Goal: Use online tool/utility: Utilize a website feature to perform a specific function

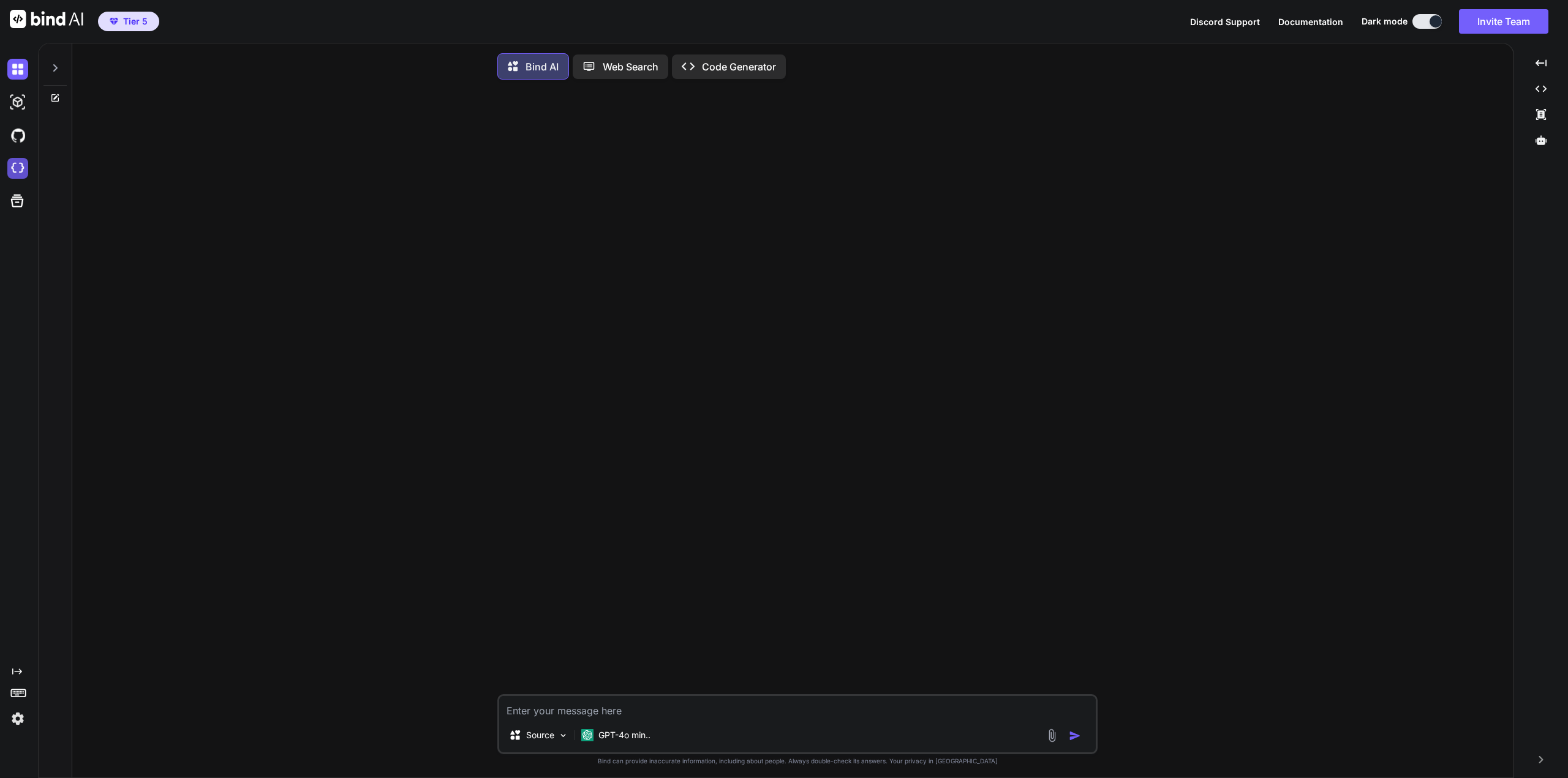
click at [24, 162] on img at bounding box center [17, 168] width 21 height 21
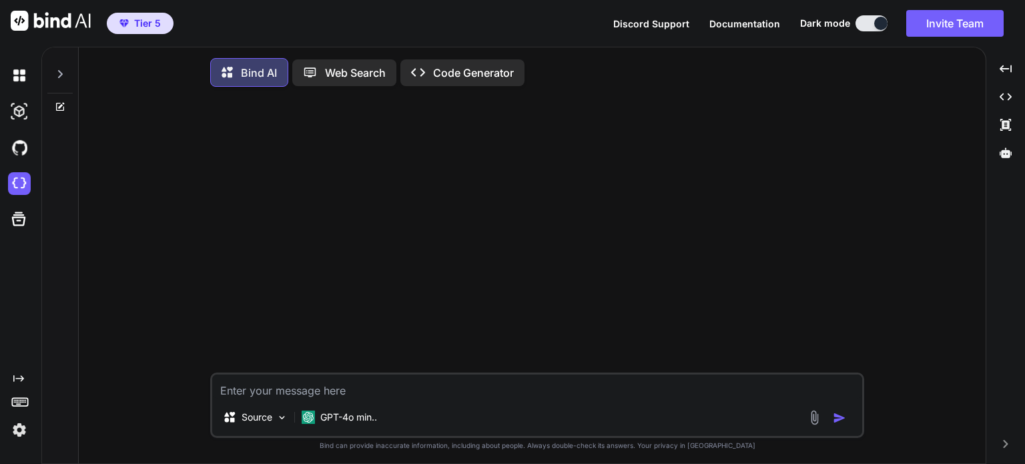
drag, startPoint x: 521, startPoint y: 3, endPoint x: 638, endPoint y: 165, distance: 199.8
click at [638, 165] on div at bounding box center [538, 234] width 651 height 275
click at [1004, 153] on icon at bounding box center [1005, 152] width 12 height 10
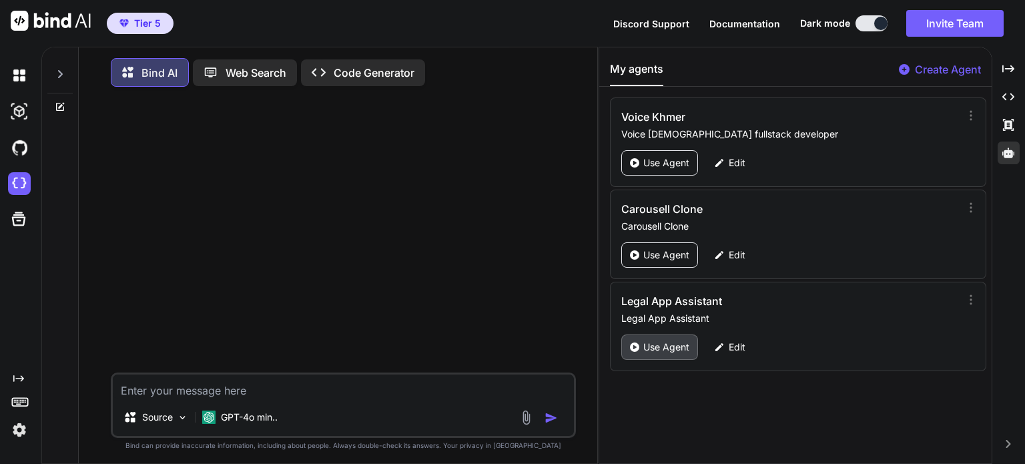
click at [667, 350] on p "Use Agent" at bounding box center [666, 346] width 46 height 13
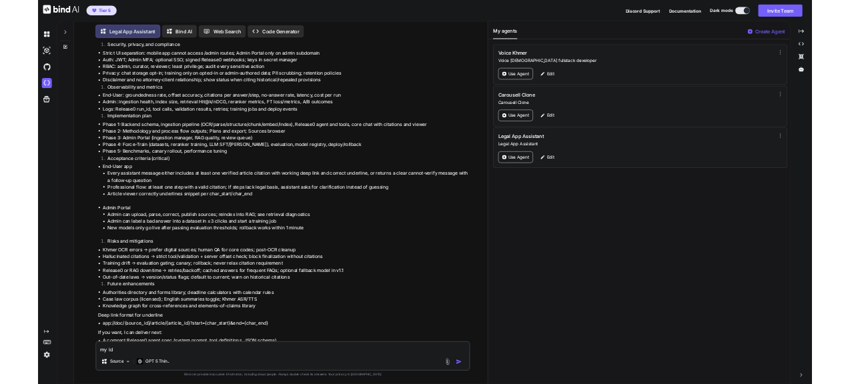
scroll to position [5, 0]
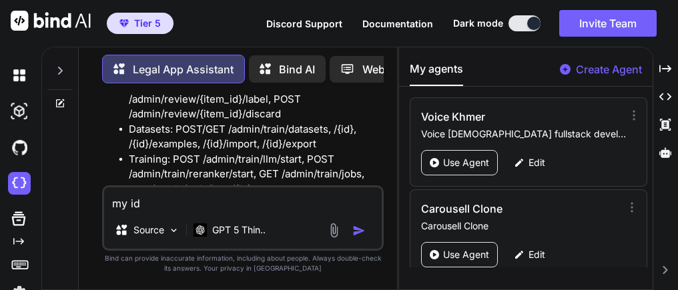
type textarea "x"
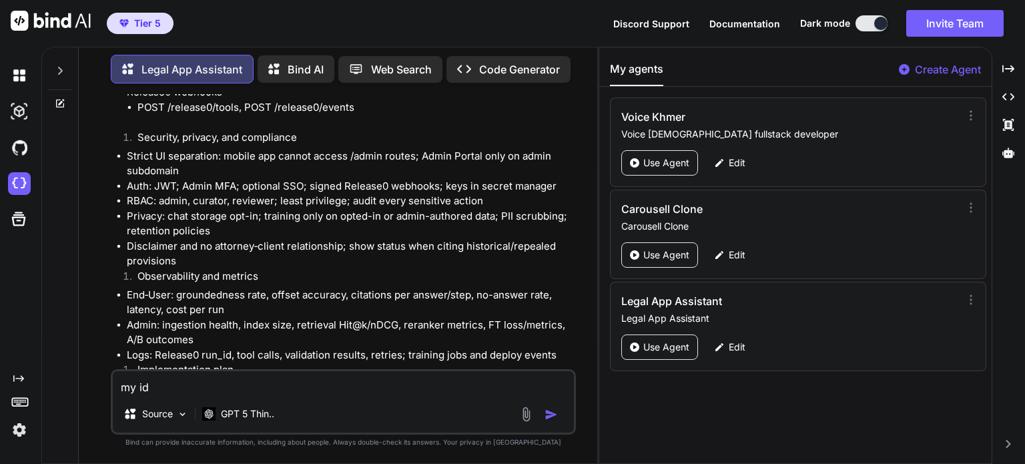
scroll to position [29506, 0]
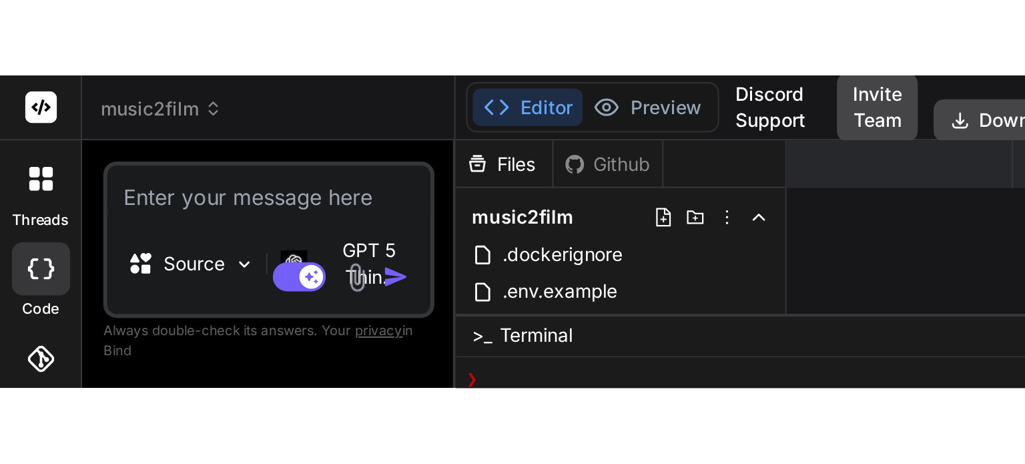
scroll to position [291, 0]
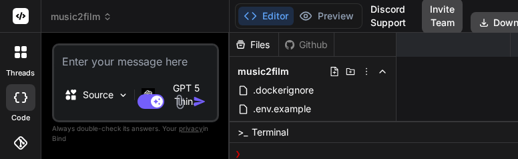
type textarea "x"
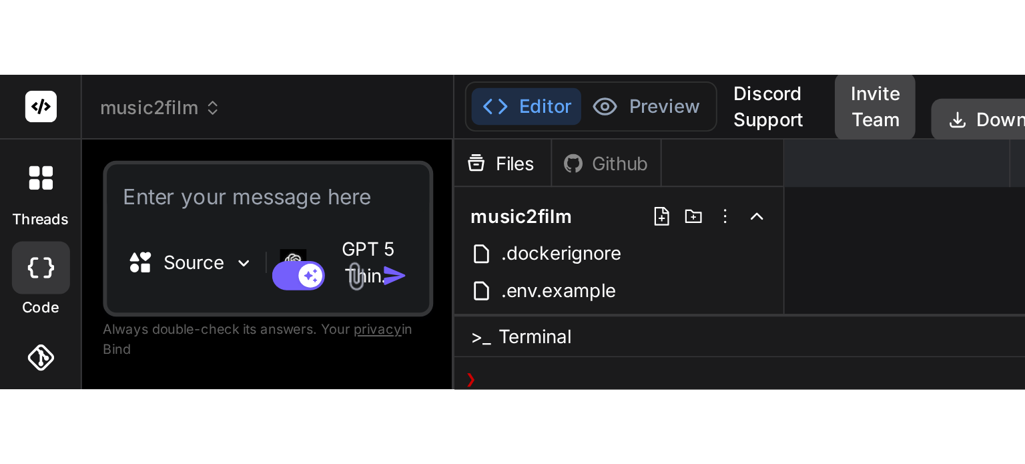
scroll to position [217, 0]
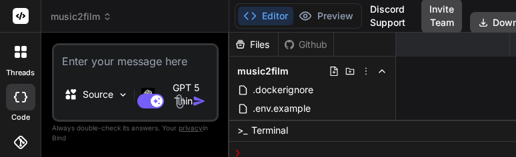
scroll to position [101, 0]
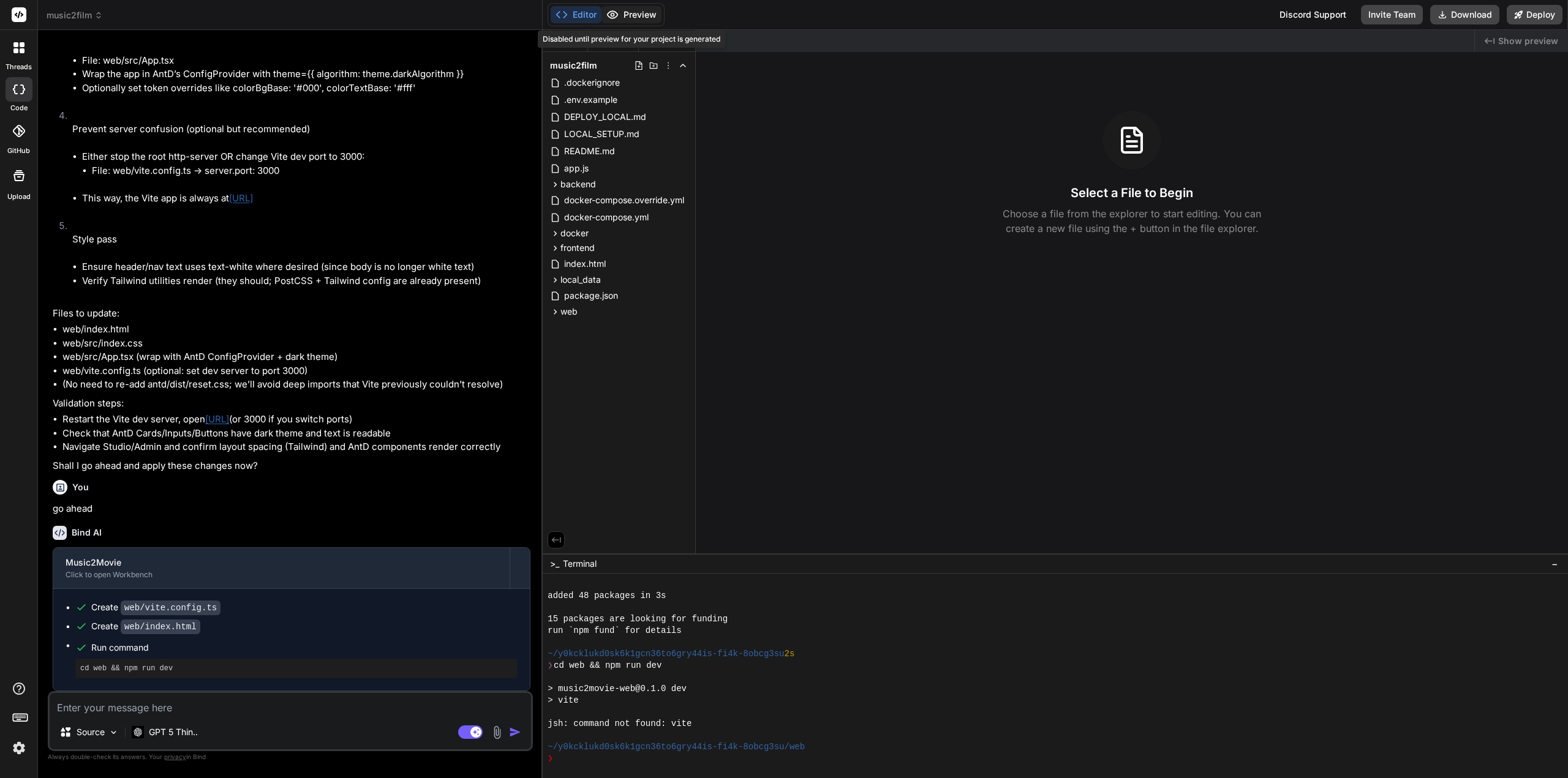
drag, startPoint x: 580, startPoint y: 13, endPoint x: 653, endPoint y: 18, distance: 73.2
click at [582, 13] on button "Editor" at bounding box center [576, 15] width 50 height 17
click at [561, 8] on icon at bounding box center [561, 14] width 12 height 12
click at [583, 13] on button "Editor" at bounding box center [576, 15] width 50 height 17
click at [547, 14] on div "Editor Preview Disabled until preview for your project is generated" at bounding box center [605, 14] width 117 height 23
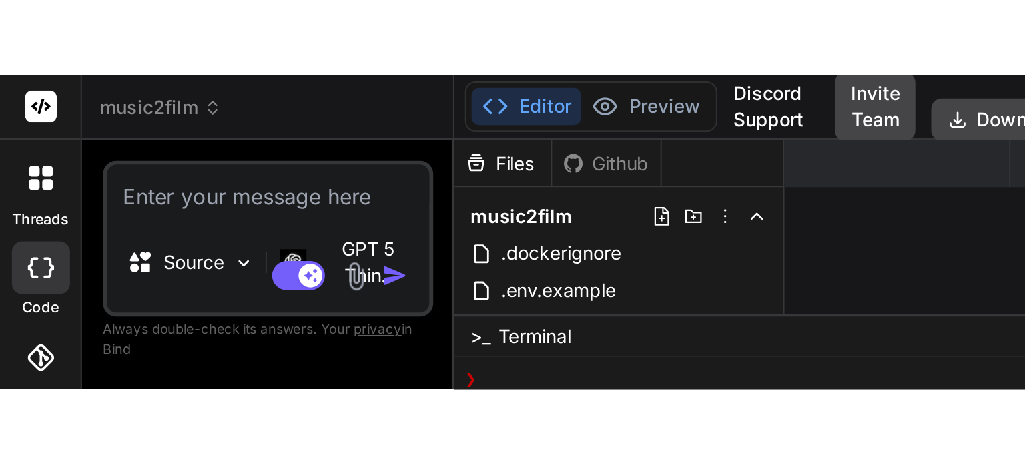
scroll to position [291, 0]
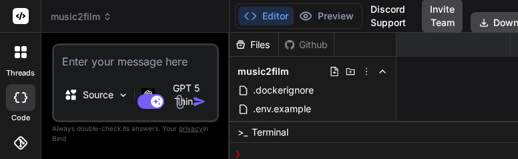
type textarea "x"
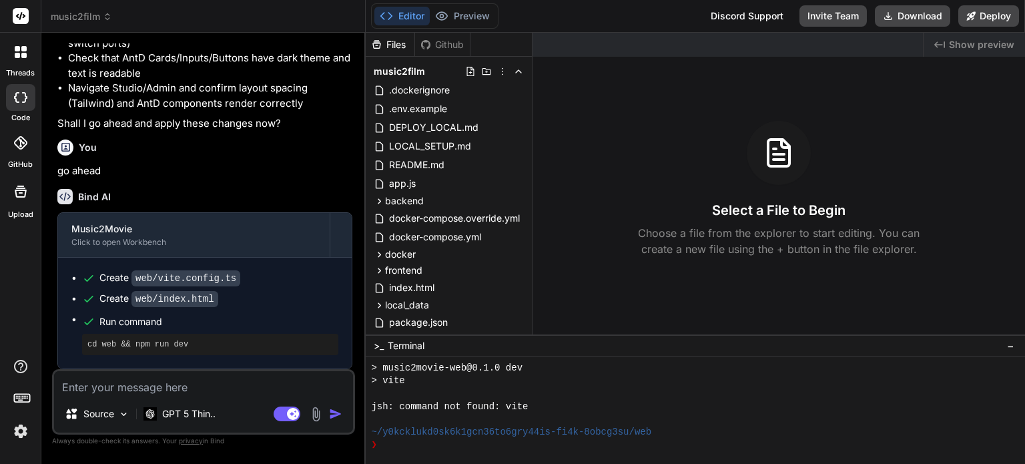
scroll to position [0, 0]
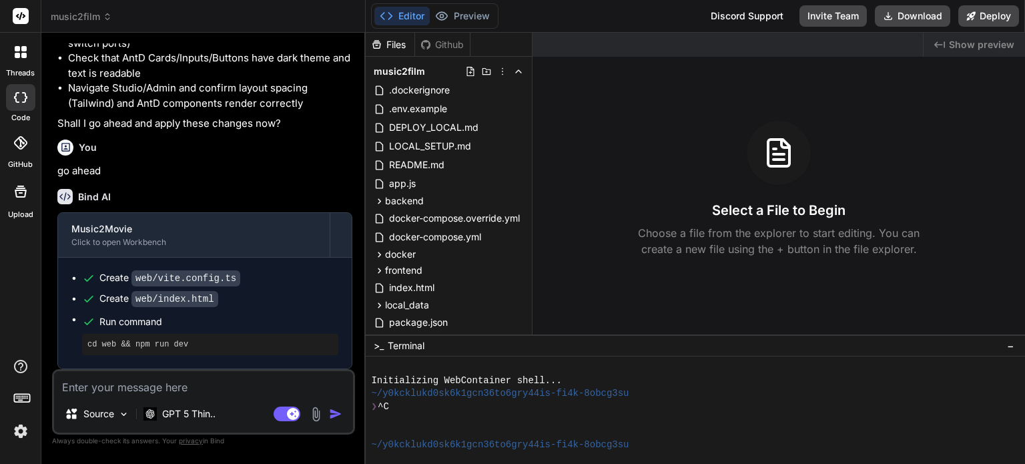
click at [406, 13] on button "Editor" at bounding box center [401, 16] width 55 height 19
click at [211, 382] on textarea at bounding box center [203, 383] width 299 height 24
type textarea "m"
type textarea "x"
type textarea "my"
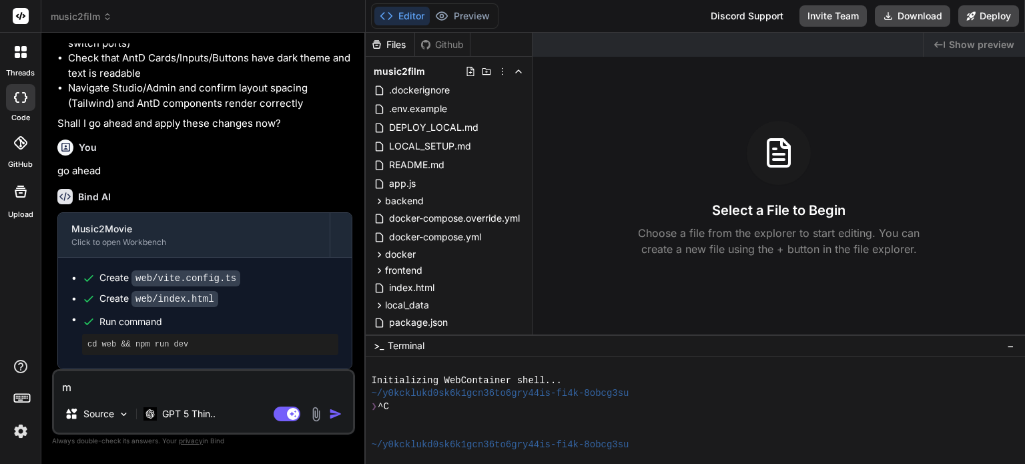
type textarea "x"
type textarea "my"
type textarea "x"
type textarea "my i"
type textarea "x"
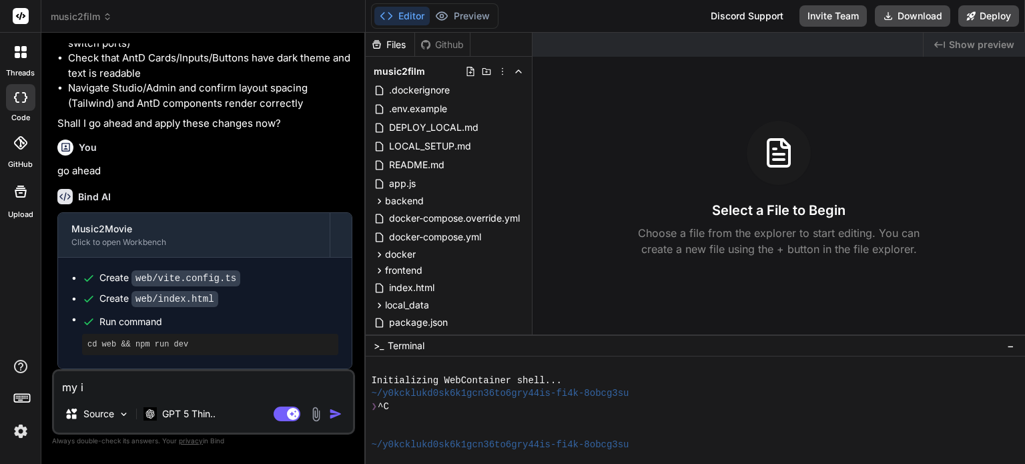
type textarea "my id"
type textarea "x"
type textarea "my ide"
type textarea "x"
type textarea "my id"
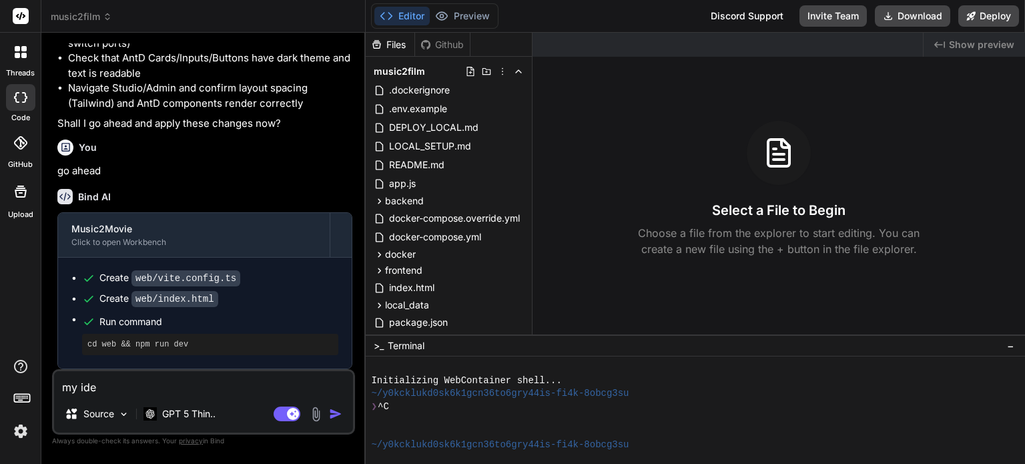
type textarea "x"
type textarea "my i"
type textarea "x"
type textarea "my"
type textarea "x"
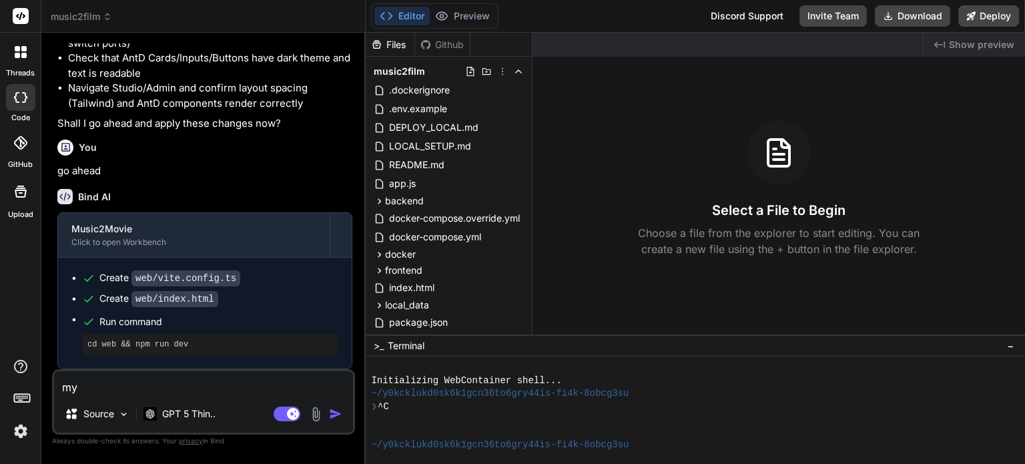
type textarea "my"
type textarea "x"
type textarea "m"
type textarea "x"
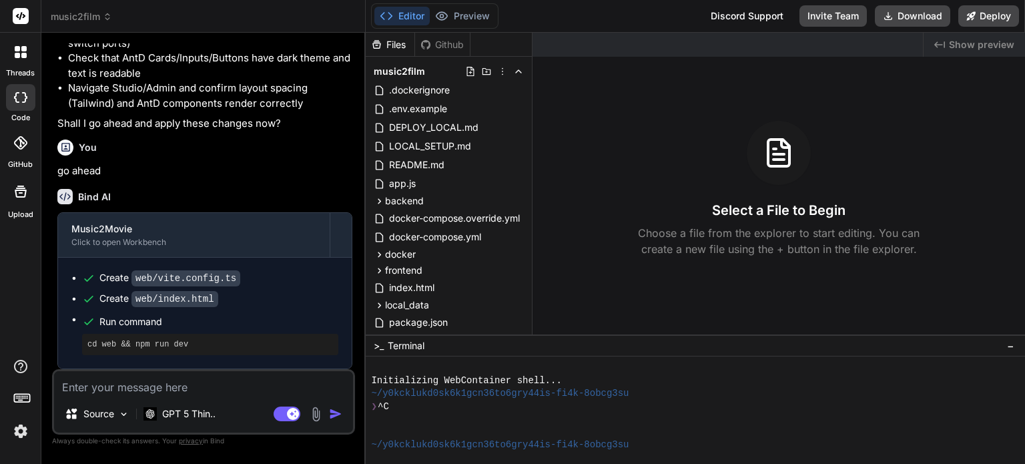
scroll to position [218, 0]
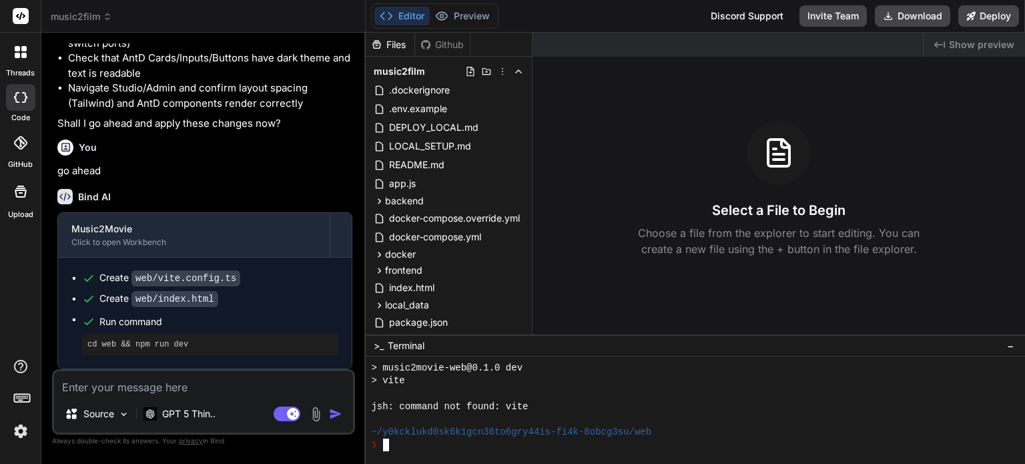
click at [446, 452] on div at bounding box center [695, 409] width 659 height 107
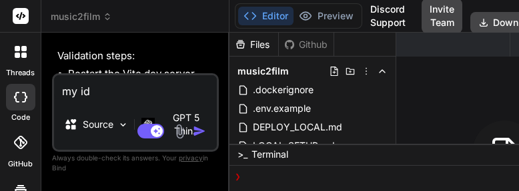
scroll to position [101, 0]
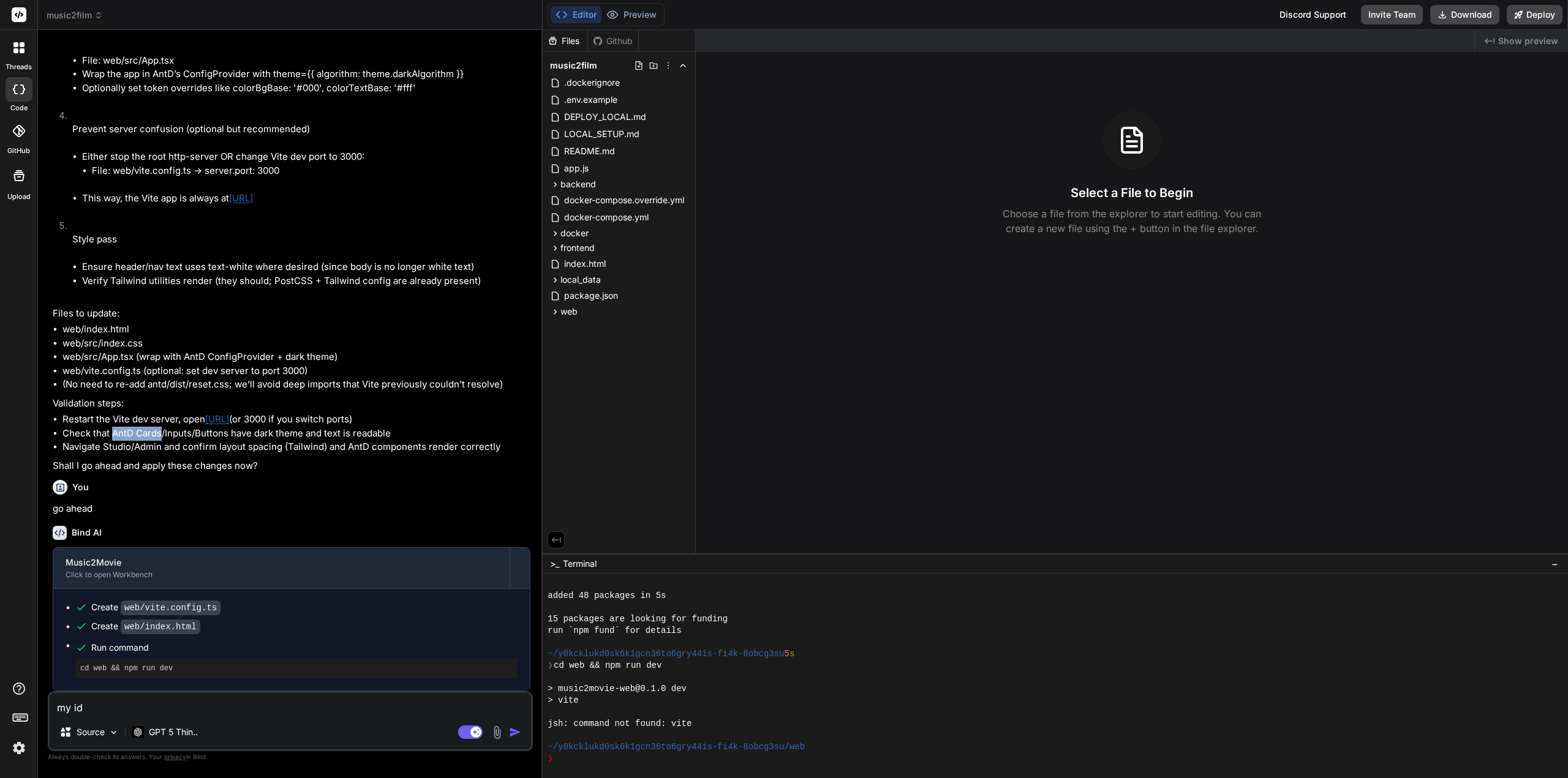
drag, startPoint x: 114, startPoint y: 432, endPoint x: 161, endPoint y: 433, distance: 47.0
click at [161, 425] on li "Check that AntD Cards/Inputs/Buttons have dark theme and text is readable" at bounding box center [297, 433] width 468 height 14
copy li "AntD Cards"
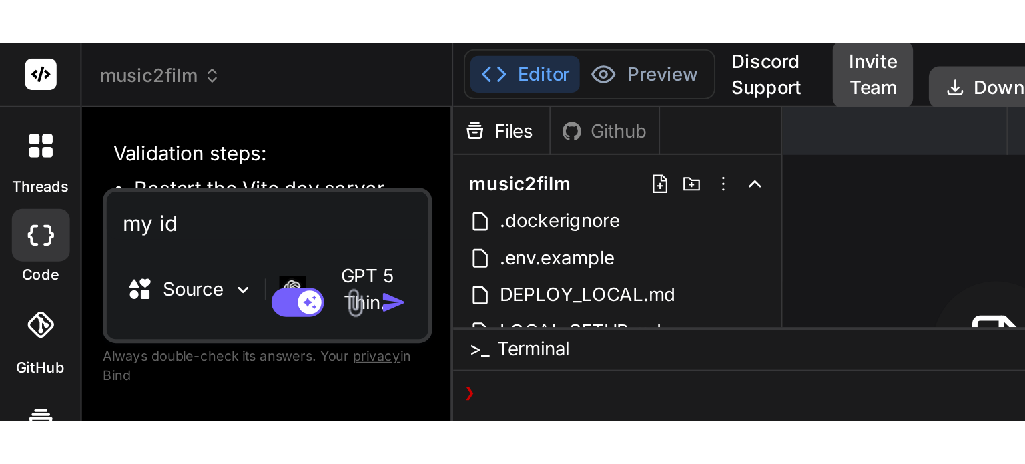
scroll to position [291, 0]
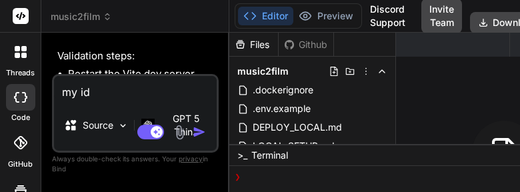
type textarea "x"
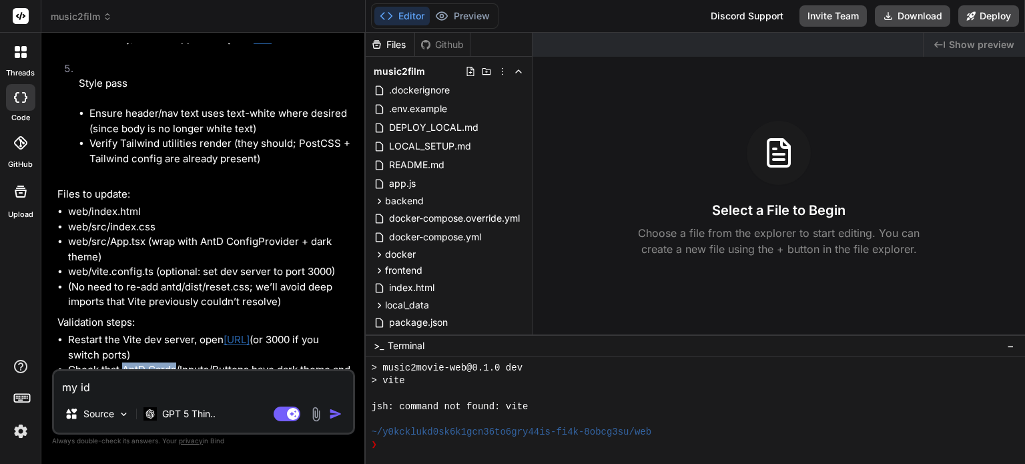
scroll to position [2808, 0]
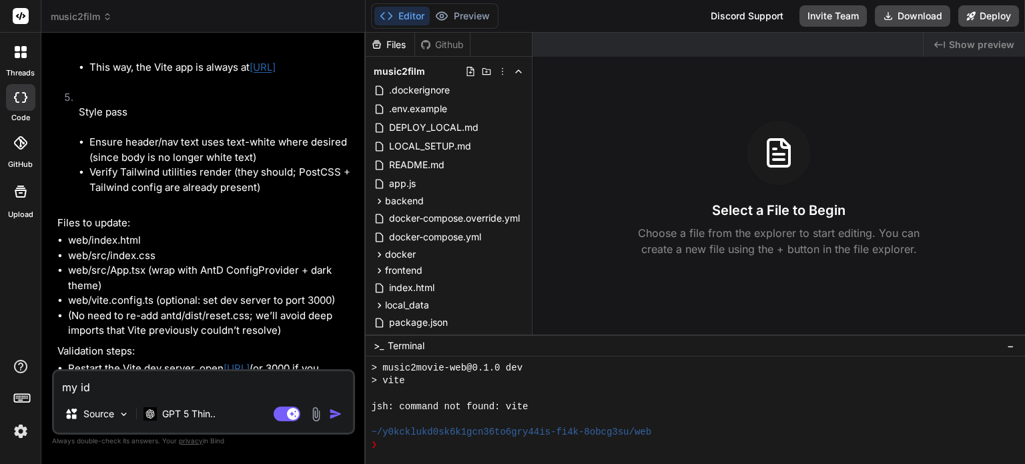
click at [225, 380] on textarea "my id" at bounding box center [203, 383] width 299 height 24
type textarea "my i"
type textarea "x"
type textarea "my"
type textarea "x"
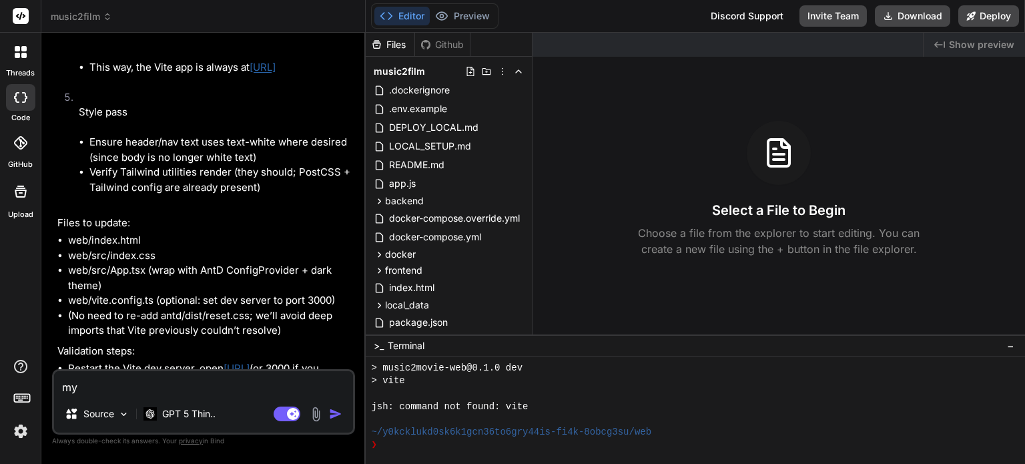
type textarea "my"
type textarea "x"
type textarea "m"
type textarea "x"
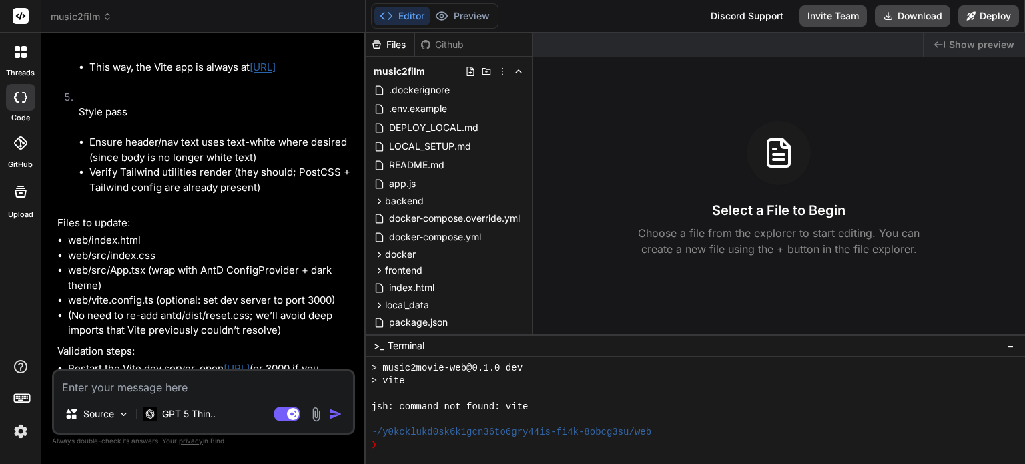
type textarea "l"
type textarea "x"
type textarea "le"
type textarea "x"
type textarea "let"
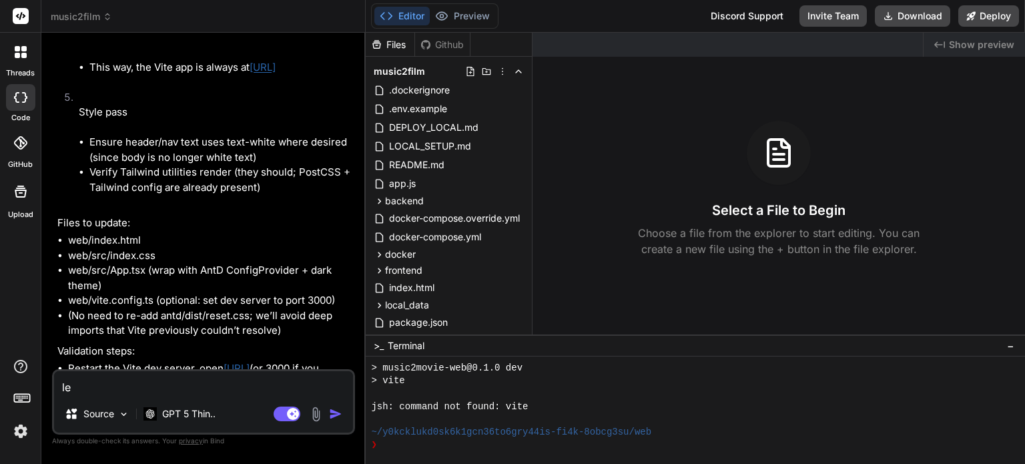
type textarea "x"
type textarea "let"
type textarea "x"
type textarea "let o"
type textarea "x"
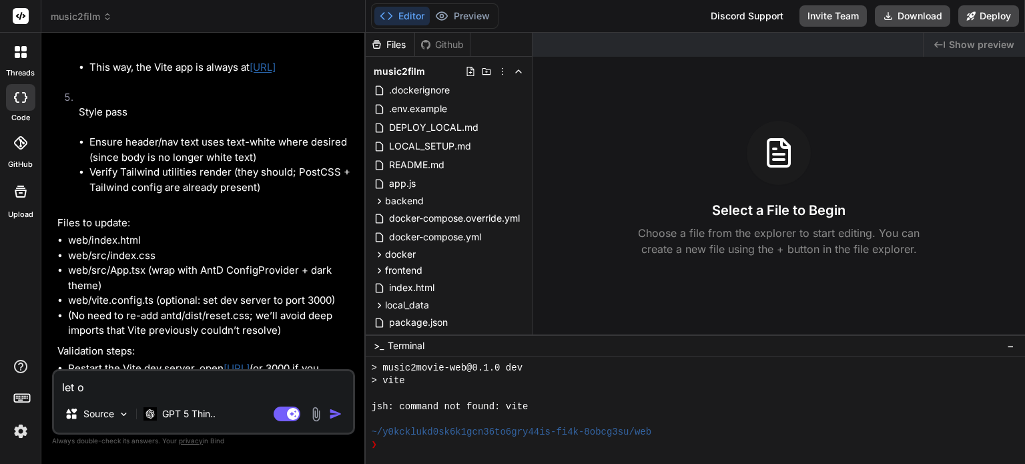
type textarea "let op"
type textarea "x"
type textarea "let opt"
type textarea "x"
type textarea "let opti"
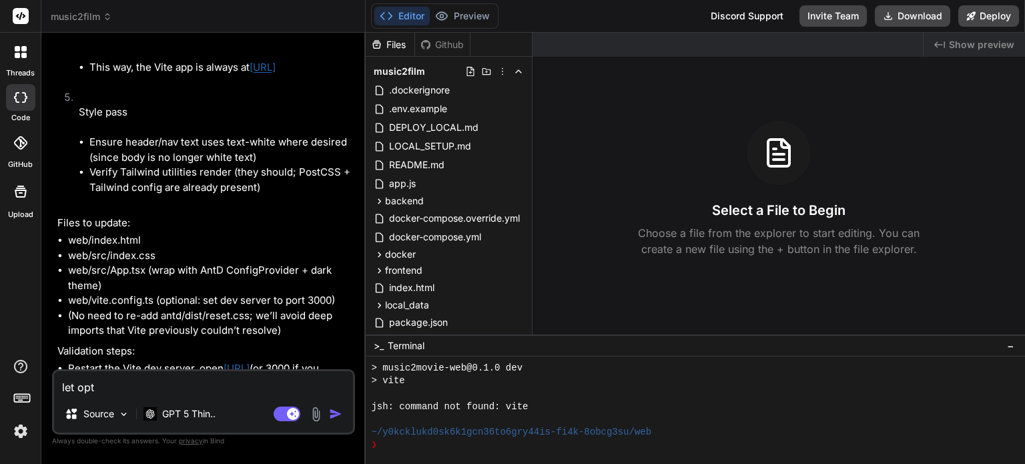
type textarea "x"
type textarea "let optim"
type textarea "x"
type textarea "let optimi"
type textarea "x"
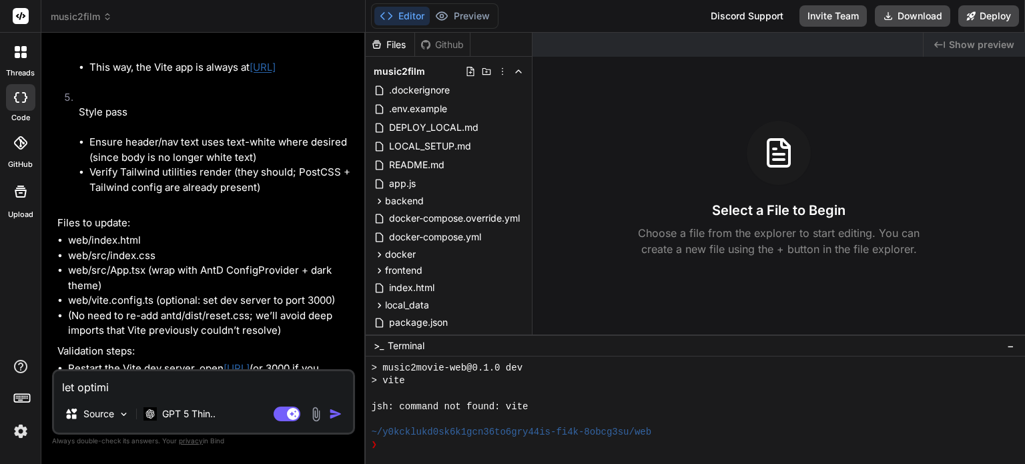
type textarea "let optimiz"
type textarea "x"
type textarea "let optimize"
type textarea "x"
type textarea "let optimize"
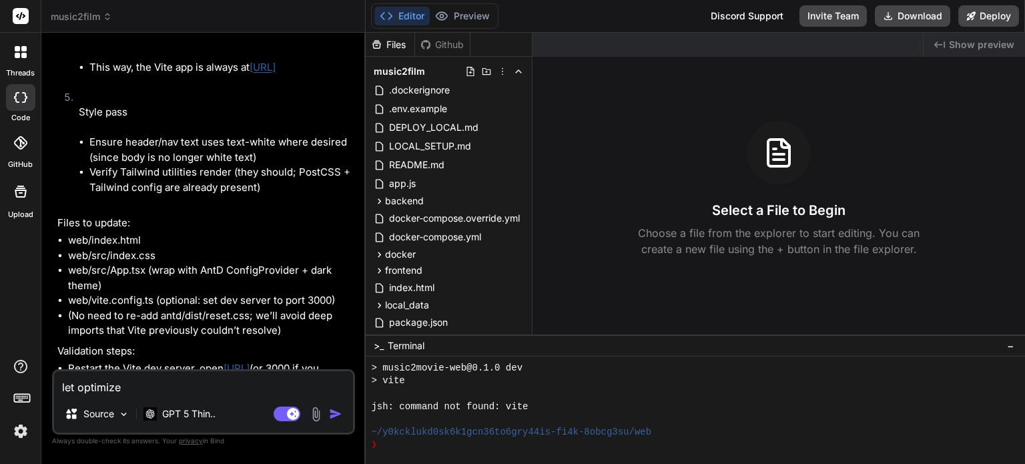
type textarea "x"
type textarea "let optimize t"
type textarea "x"
type textarea "let optimize to"
type textarea "x"
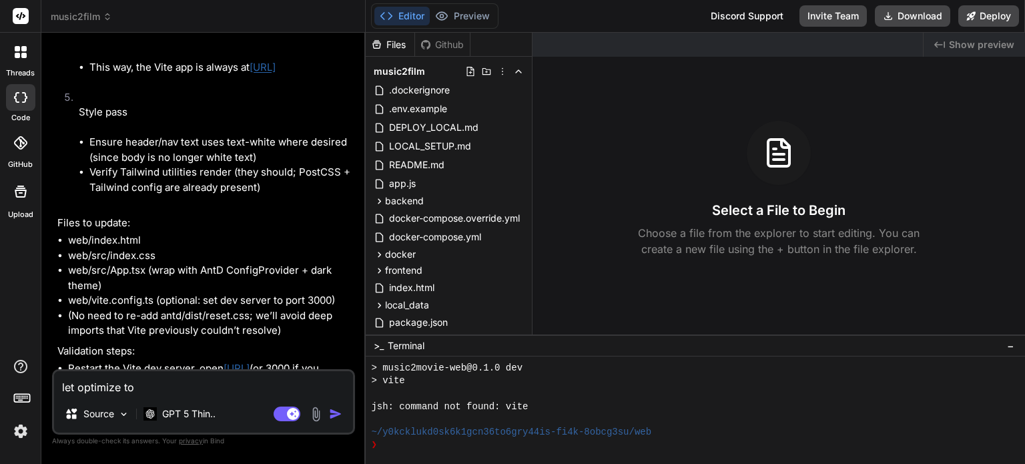
type textarea "let optimize to"
type textarea "x"
type textarea "let optimize to a"
type textarea "x"
type textarea "let optimize to an"
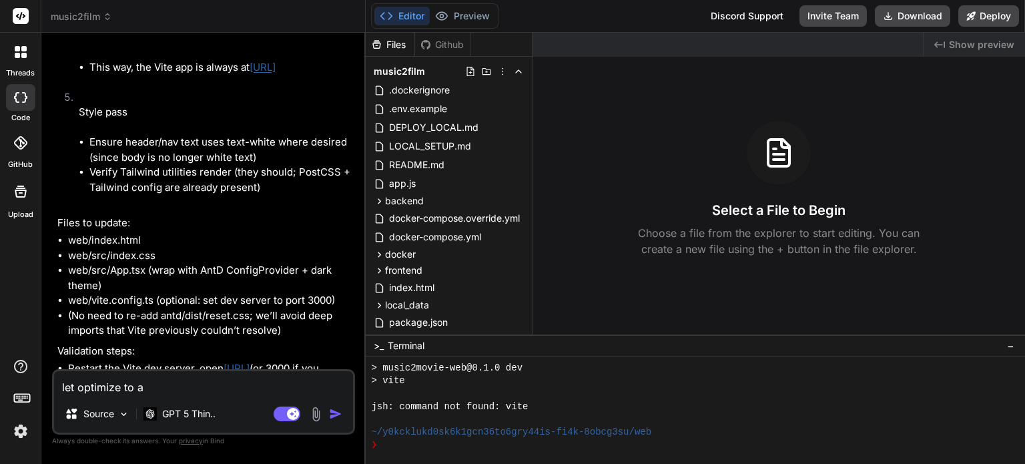
type textarea "x"
type textarea "let optimize to any"
type textarea "x"
type textarea "let optimize to an"
type textarea "x"
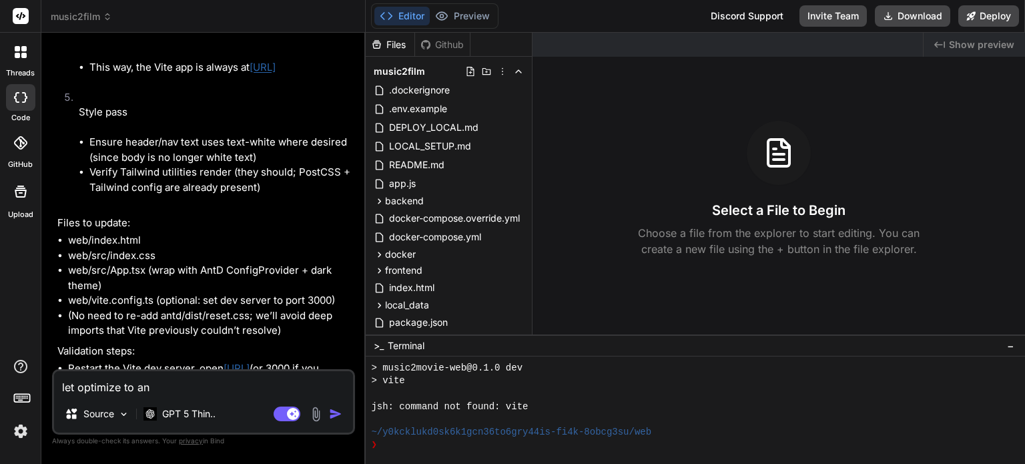
type textarea "let optimize to a"
type textarea "x"
type textarea "let optimize to"
type textarea "x"
type textarea "let optimize to t"
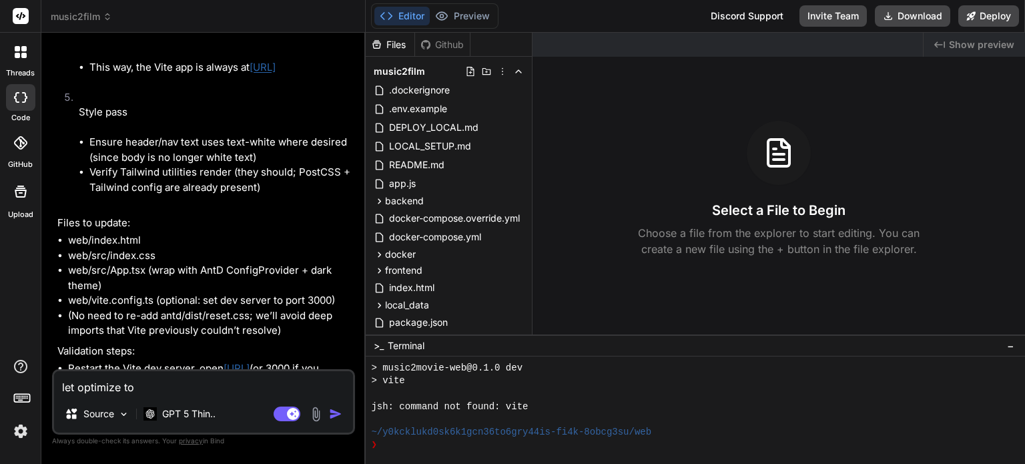
type textarea "x"
type textarea "let optimize to th"
type textarea "x"
type textarea "let optimize to the"
type textarea "x"
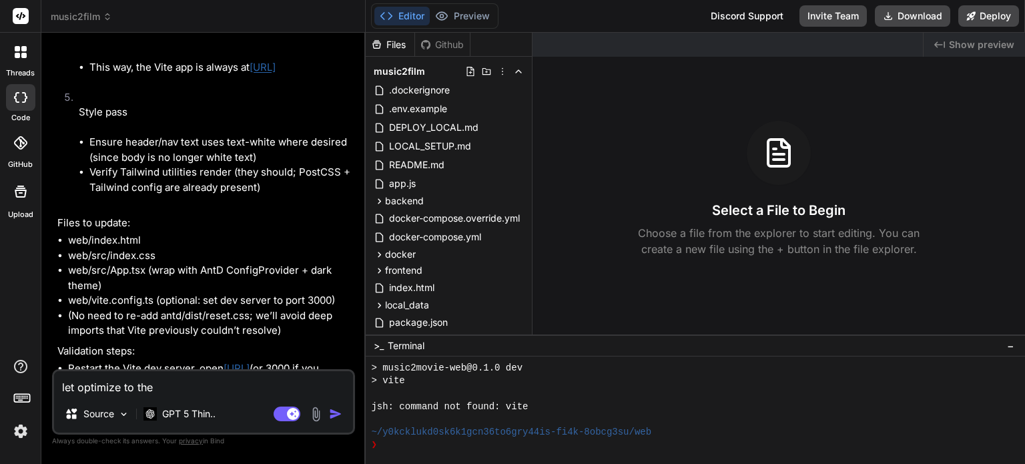
type textarea "let optimize to the"
type textarea "x"
type textarea "let optimize to the v"
type textarea "x"
type textarea "let optimize to the vi"
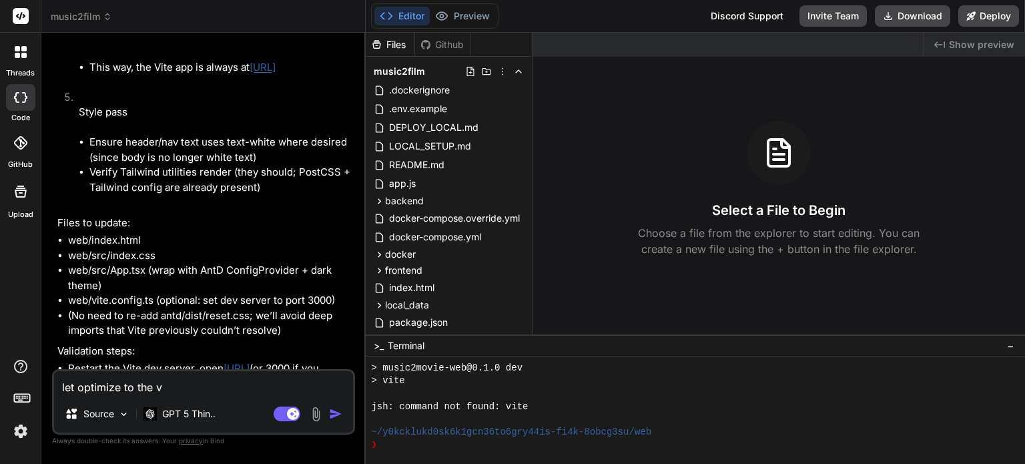
type textarea "x"
type textarea "let optimize to the vid"
type textarea "x"
type textarea "let optimize to the vide"
type textarea "x"
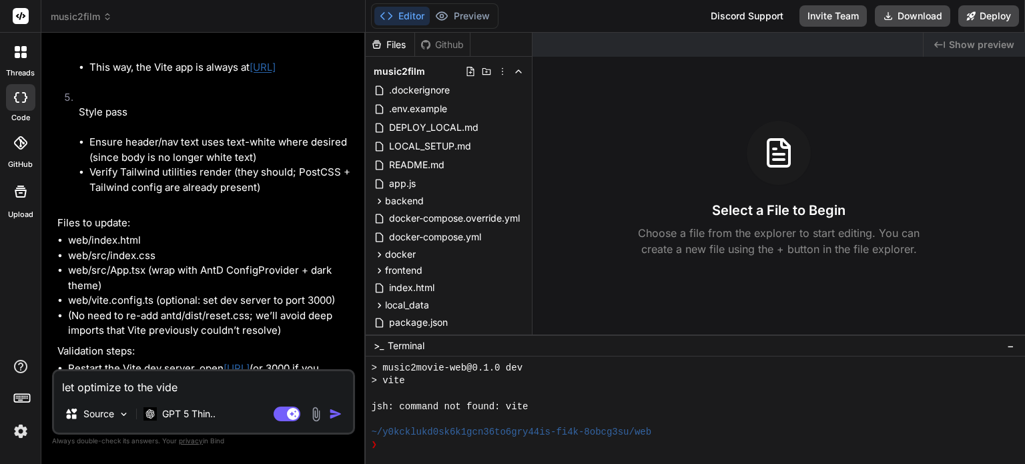
type textarea "let optimize to the video"
type textarea "x"
type textarea "let optimize to the video"
type textarea "x"
type textarea "let optimize to the video s"
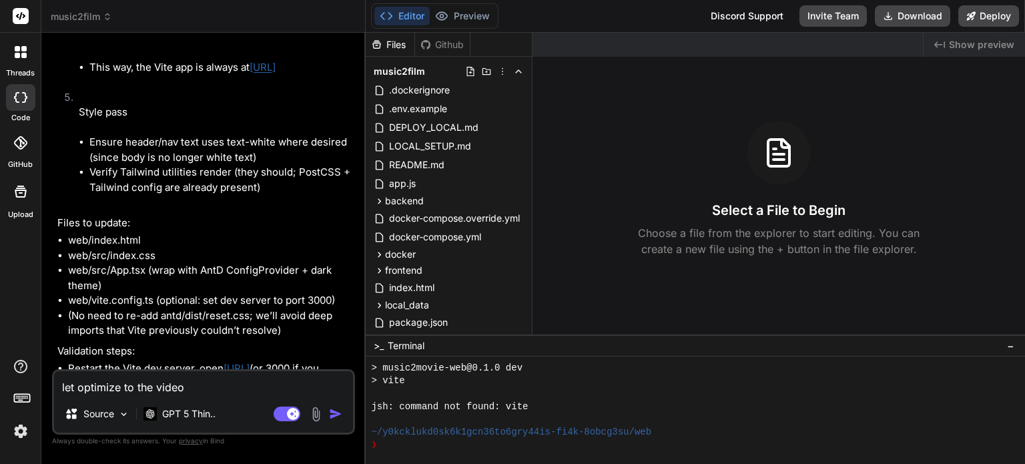
type textarea "x"
type textarea "let optimize to the video sc"
type textarea "x"
type textarea "let optimize to the video sce"
type textarea "x"
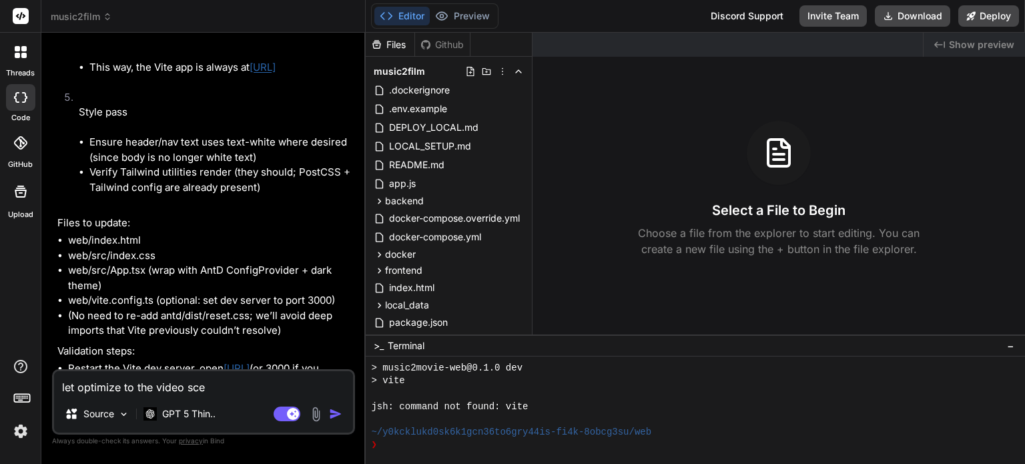
type textarea "let optimize to the video scen"
type textarea "x"
type textarea "let optimize to the video scens"
type textarea "x"
type textarea "let optimize to the video scense"
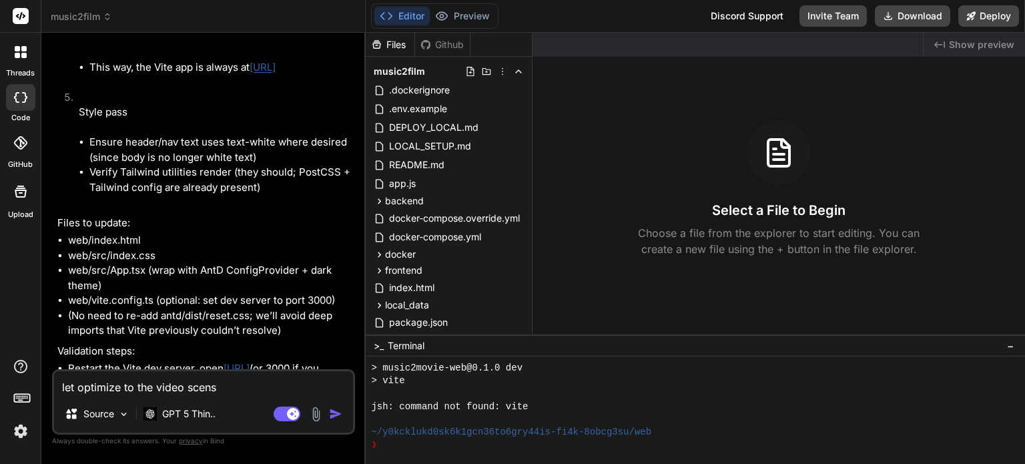
type textarea "x"
type textarea "let optimize to the video scens"
type textarea "x"
type textarea "let optimize to the video scen"
type textarea "x"
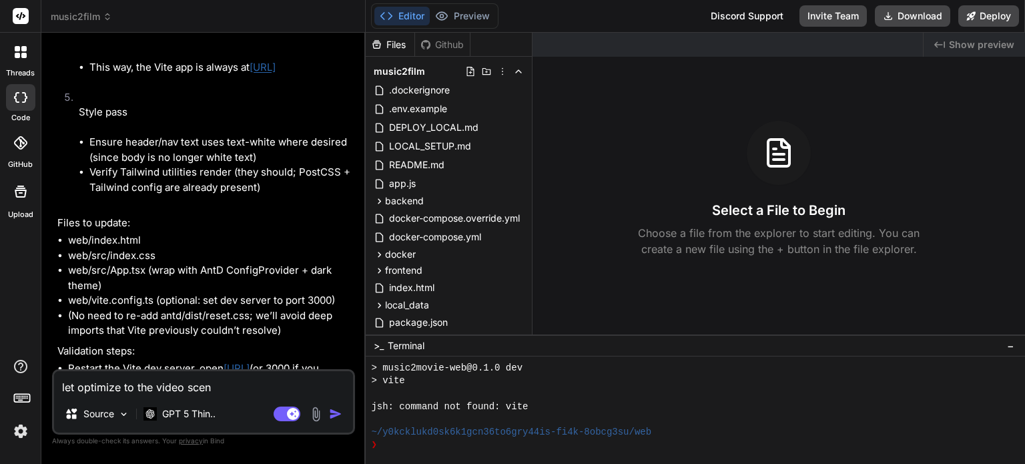
type textarea "let optimize to the video scene"
type textarea "x"
type textarea "let optimize to the video scene"
type textarea "x"
type textarea "let optimize to the video scene a"
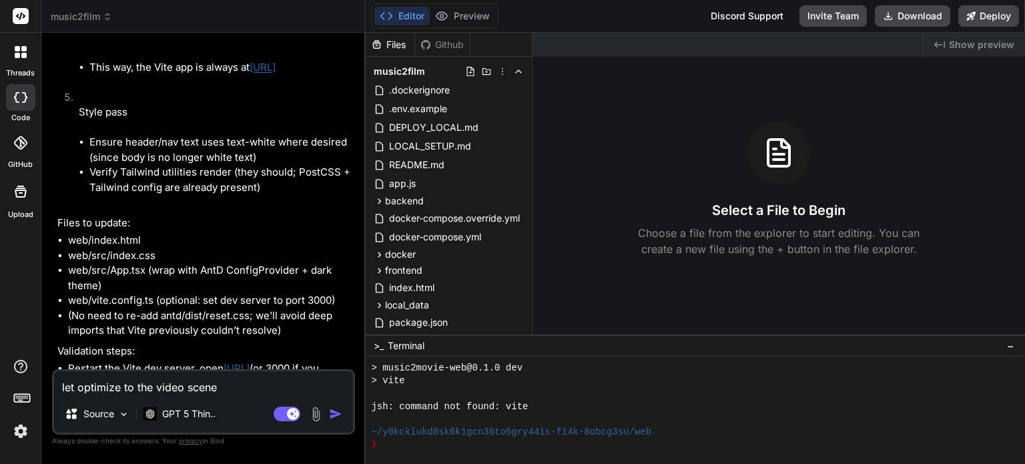
type textarea "x"
type textarea "let optimize to the video scene an"
type textarea "x"
type textarea "let optimize to the video scene ana"
type textarea "x"
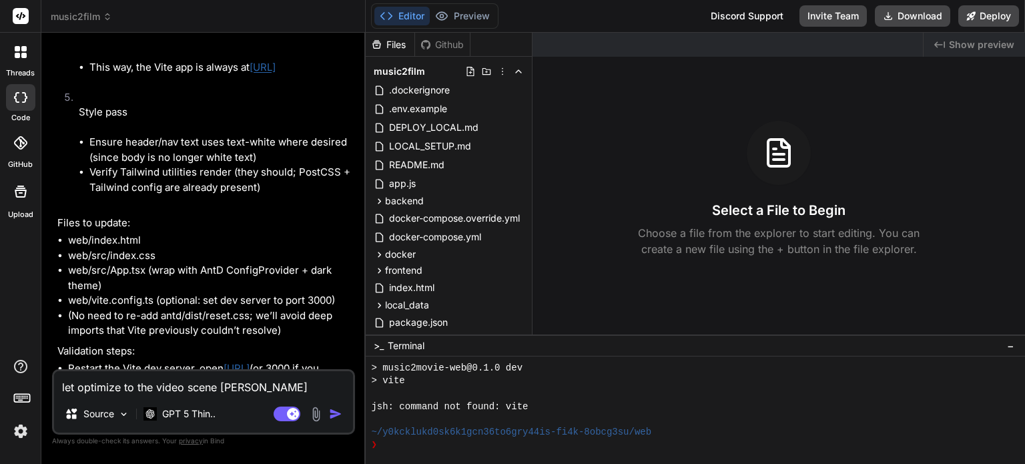
type textarea "let optimize to the video scene anal"
type textarea "x"
type textarea "let optimize to the video scene analy"
type textarea "x"
type textarea "let optimize to the video scene analyz"
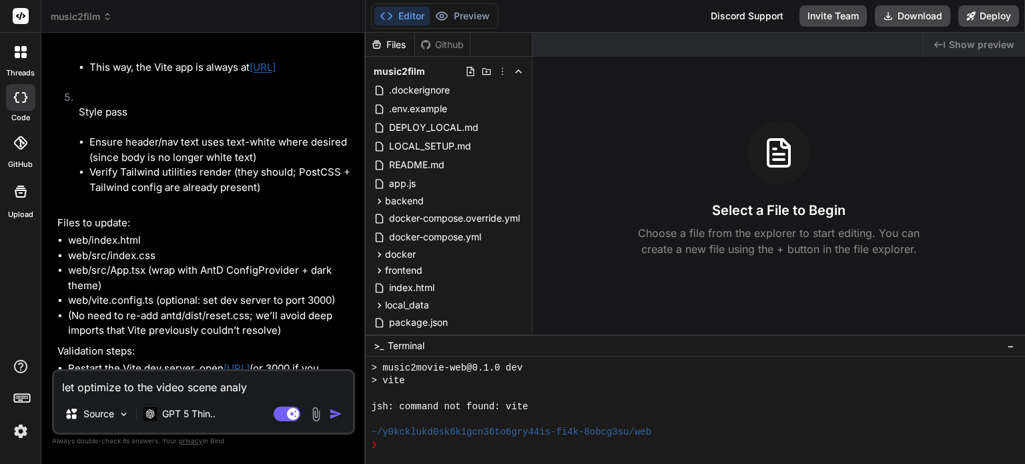
type textarea "x"
type textarea "let optimize to the video scene analyze"
type textarea "x"
type textarea "let optimize to the video scene analyze"
type textarea "x"
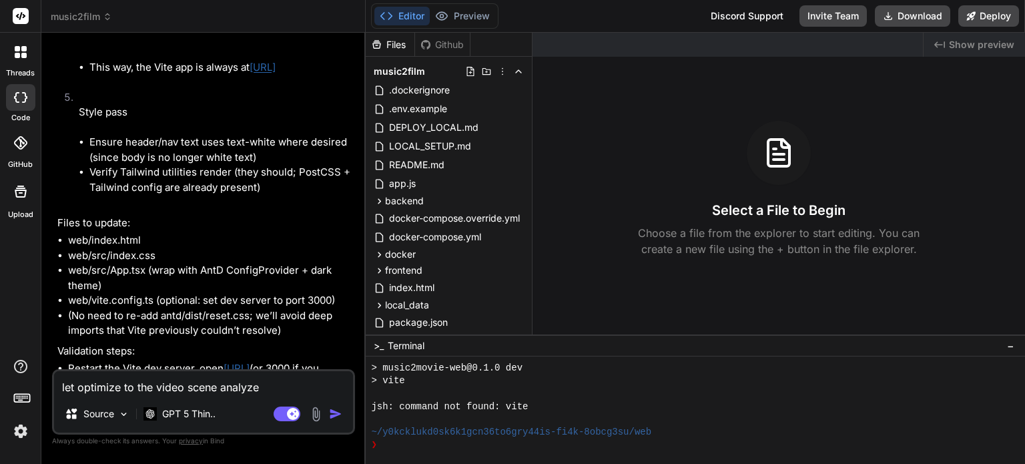
type textarea "let optimize to the video scene analyze f"
type textarea "x"
type textarea "let optimize to the video scene analyze fe"
type textarea "x"
type textarea "let optimize to the video scene analyze fet"
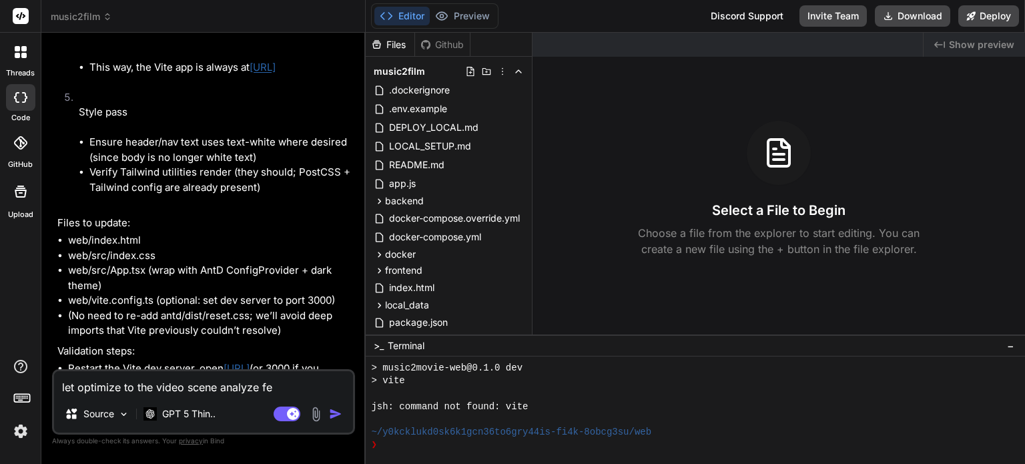
type textarea "x"
type textarea "let optimize to the video scene analyze fe"
type textarea "x"
type textarea "let optimize to the video scene analyze fea"
type textarea "x"
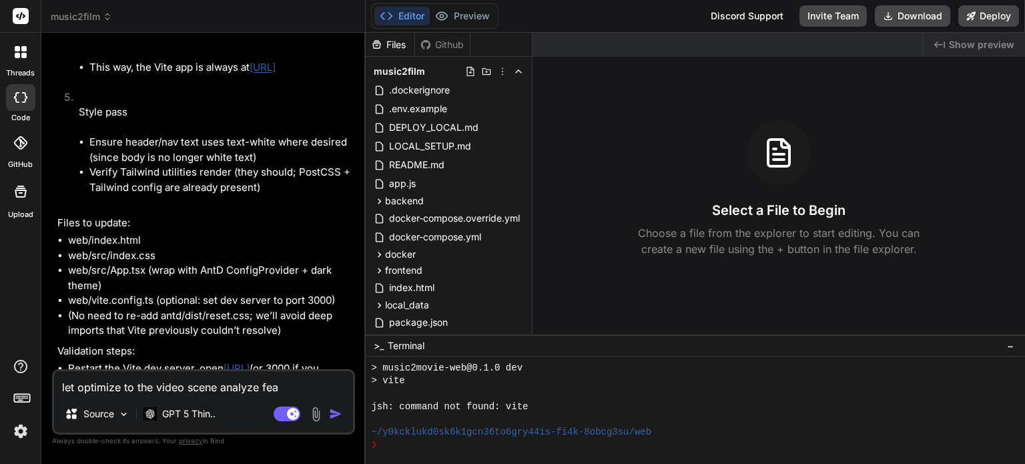
type textarea "let optimize to the video scene analyze feat"
type textarea "x"
type textarea "let optimize to the video scene analyze featu"
type textarea "x"
type textarea "let optimize to the video scene analyze featur"
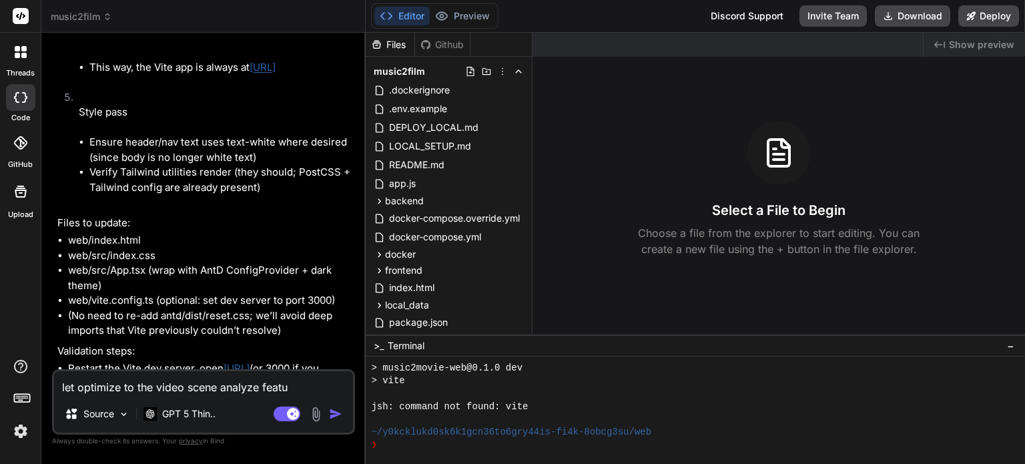
type textarea "x"
type textarea "let optimize to the video scene analyze feature"
type textarea "x"
type textarea "let optimize to the video scene analyze feature"
type textarea "x"
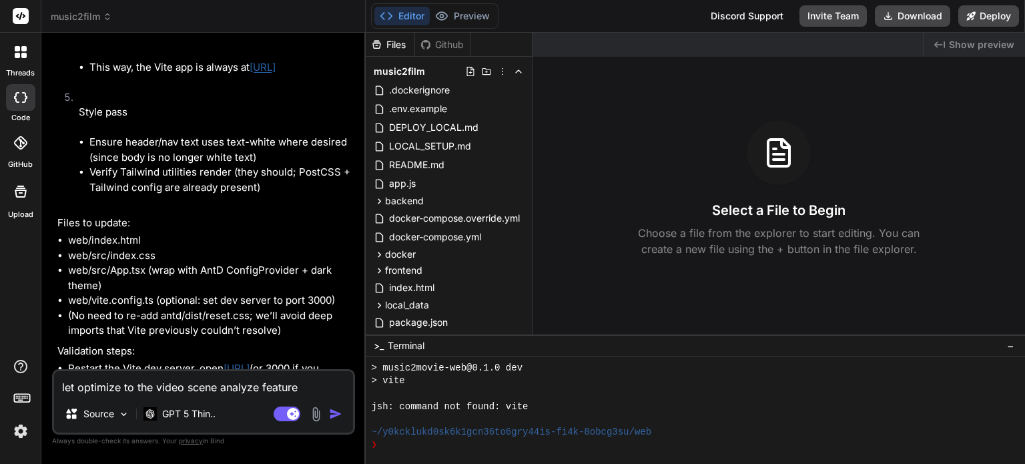
type textarea "let optimize to the video scene analyze feature t"
type textarea "x"
type textarea "let optimize to the video scene analyze feature to"
type textarea "x"
type textarea "let optimize to the video scene analyze feature to"
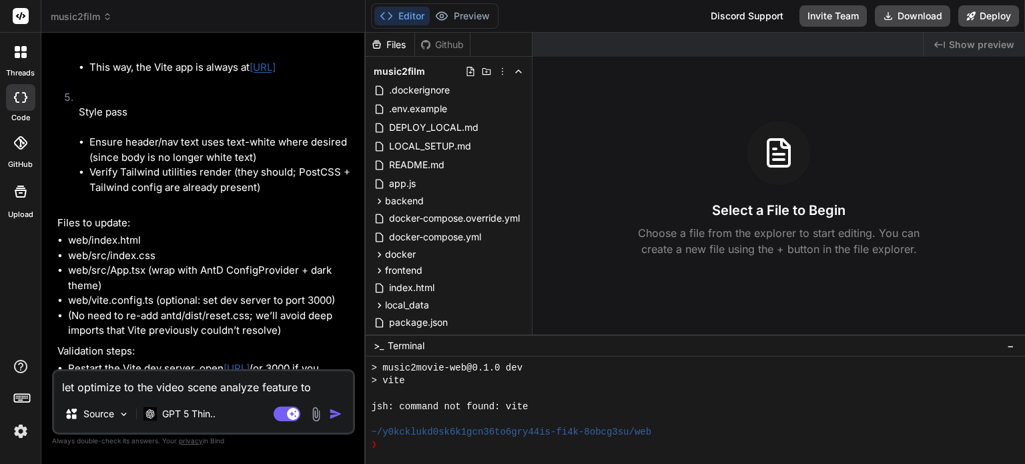
type textarea "x"
type textarea "let optimize to the video scene analyze feature to u"
type textarea "x"
type textarea "let optimize to the video scene analyze feature to us"
type textarea "x"
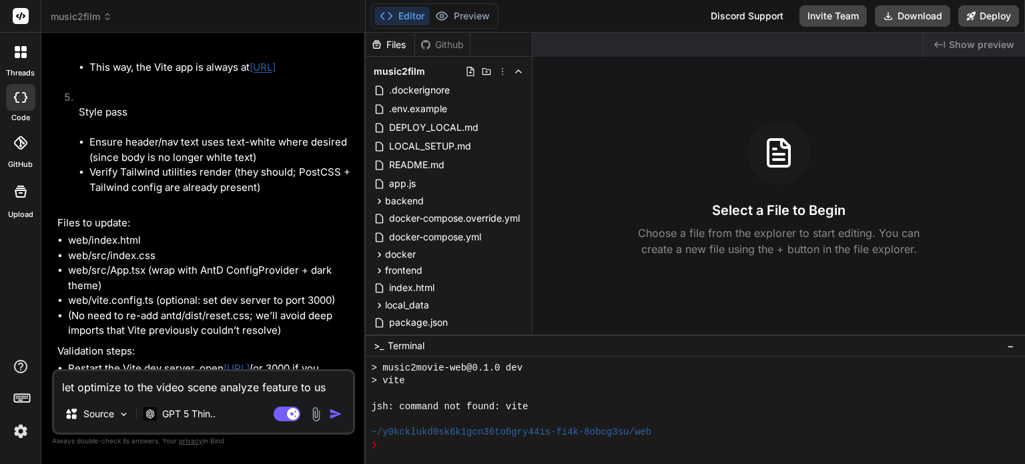
type textarea "let optimize to the video scene analyze feature to use"
type textarea "x"
type textarea "let optimize to the video scene analyze feature to use"
type textarea "x"
type textarea "let optimize to the video scene analyze feature to use G"
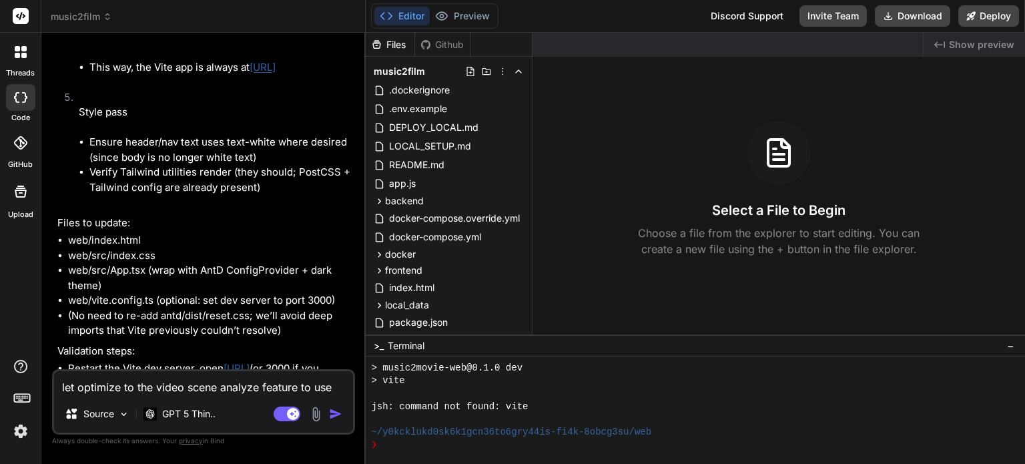
type textarea "x"
type textarea "let optimize to the video scene analyze feature to use"
type textarea "x"
type textarea "let optimize to the video scene analyze feature to use l"
type textarea "x"
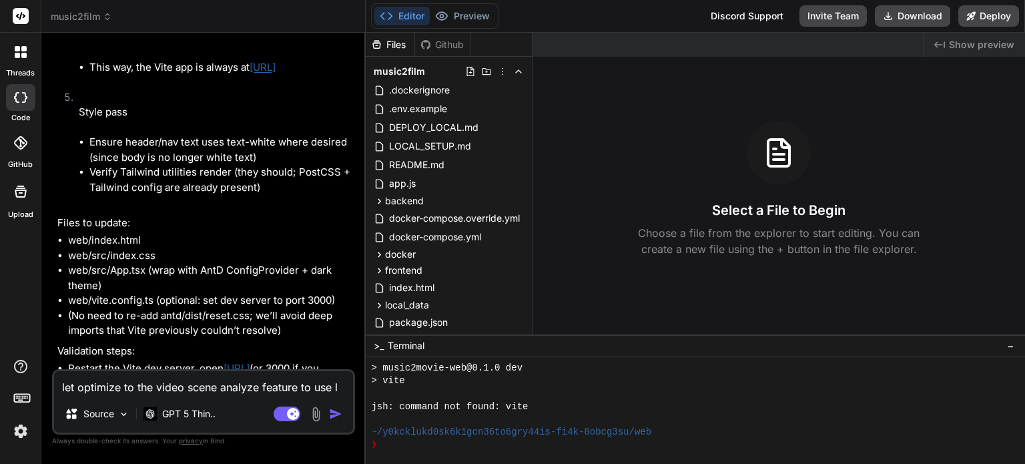
type textarea "let optimize to the video scene analyze feature to use lo"
type textarea "x"
type textarea "let optimize to the video scene analyze feature to use loc"
type textarea "x"
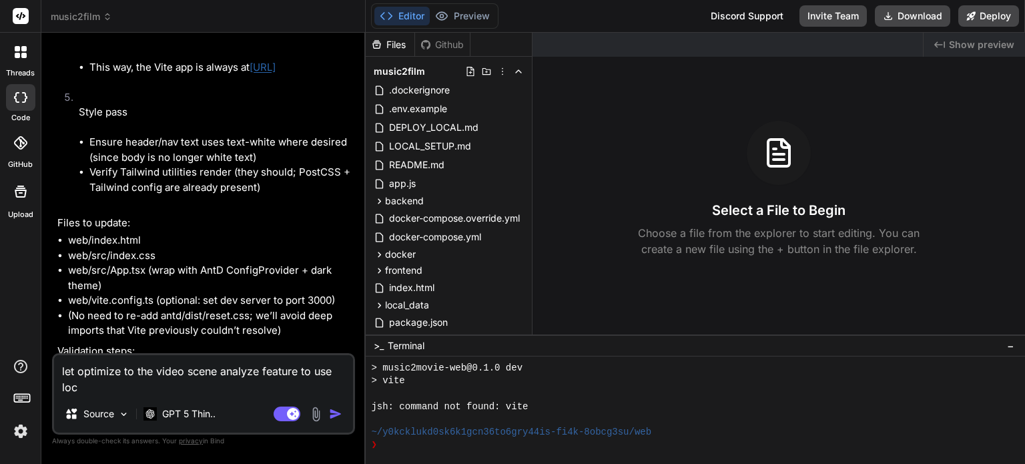
type textarea "let optimize to the video scene analyze feature to use loca"
type textarea "x"
type textarea "let optimize to the video scene analyze feature to use local"
type textarea "x"
type textarea "let optimize to the video scene analyze feature to use local"
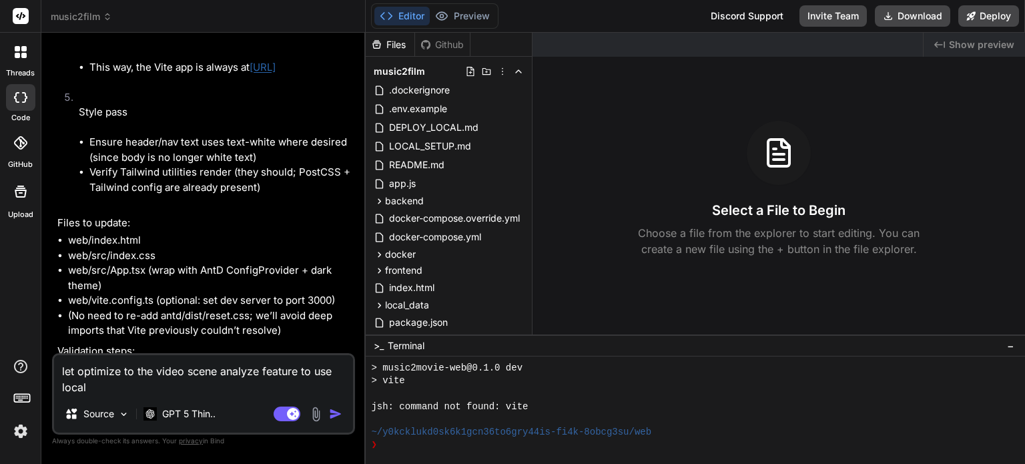
type textarea "x"
type textarea "let optimize to the video scene analyze feature to use local P"
type textarea "x"
type textarea "let optimize to the video scene analyze feature to use local PG"
type textarea "x"
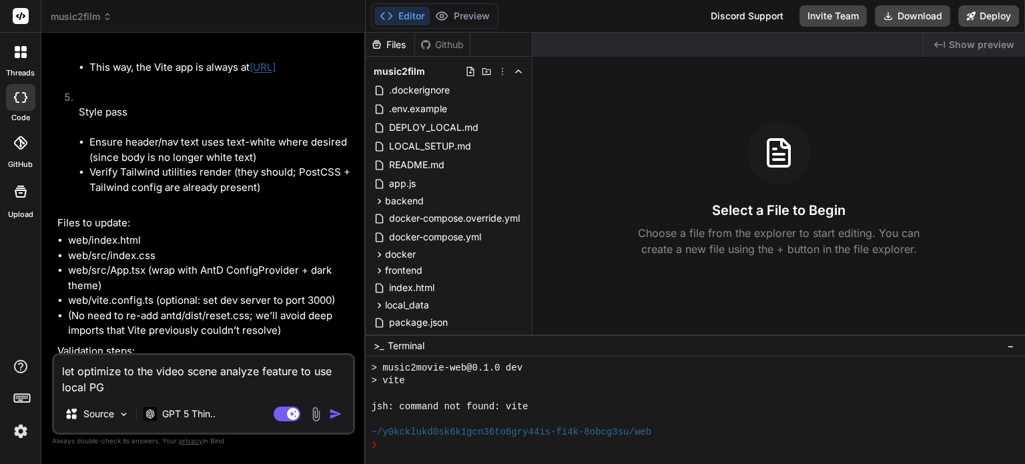
type textarea "let optimize to the video scene analyze feature to use local PGU"
type textarea "x"
type textarea "let optimize to the video scene analyze feature to use local PGU"
type textarea "x"
type textarea "let optimize to the video scene analyze feature to use local PGU r"
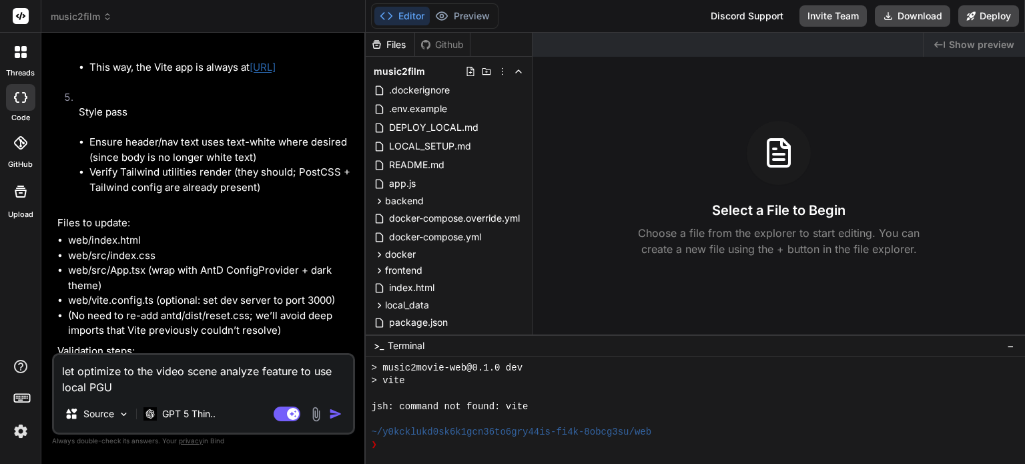
type textarea "x"
type textarea "let optimize to the video scene analyze feature to use local PGU re"
type textarea "x"
type textarea "let optimize to the video scene analyze feature to use local PGU r"
type textarea "x"
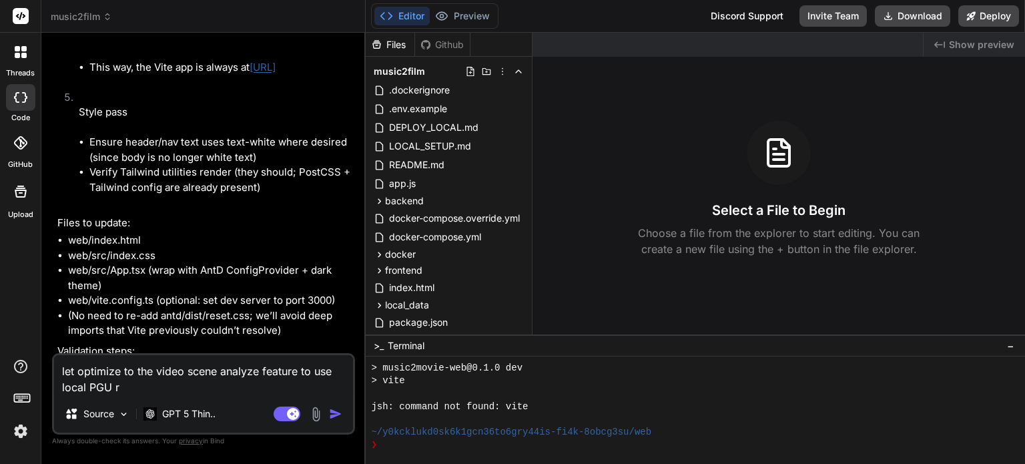
type textarea "let optimize to the video scene analyze feature to use local PGU"
type textarea "x"
type textarea "let optimize to the video scene analyze feature to use local PGU"
type textarea "x"
type textarea "let optimize to the video scene analyze feature to use local PG"
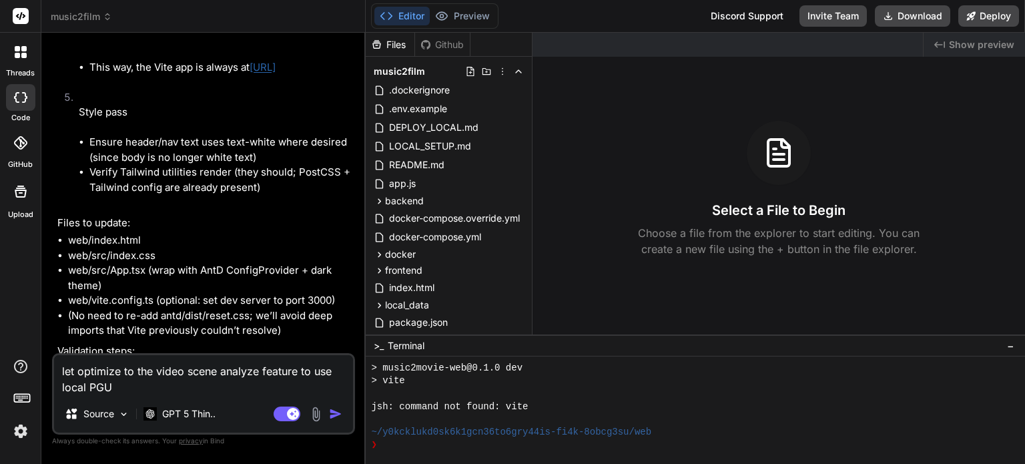
type textarea "x"
type textarea "let optimize to the video scene analyze feature to use local P"
type textarea "x"
type textarea "let optimize to the video scene analyze feature to use local"
type textarea "x"
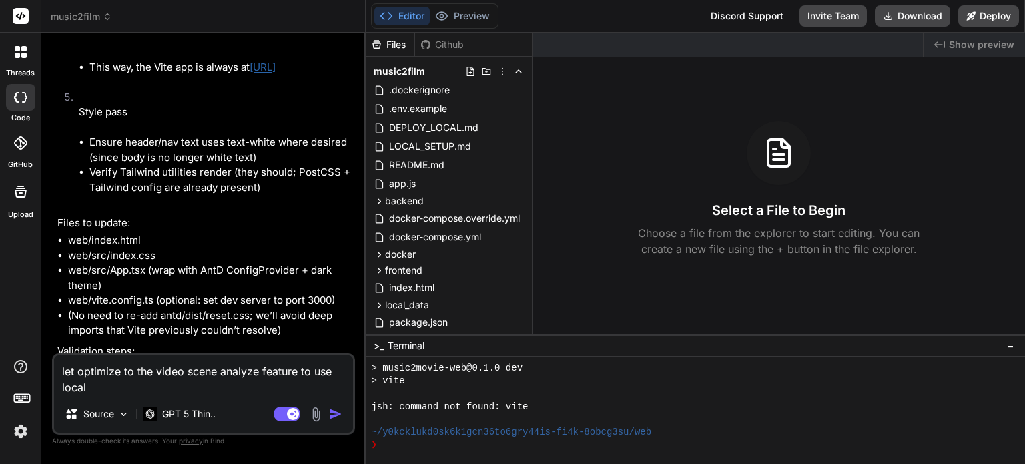
type textarea "let optimize to the video scene analyze feature to use local G"
type textarea "x"
type textarea "let optimize to the video scene analyze feature to use local GP"
type textarea "x"
type textarea "let optimize to the video scene analyze feature to use local GPU"
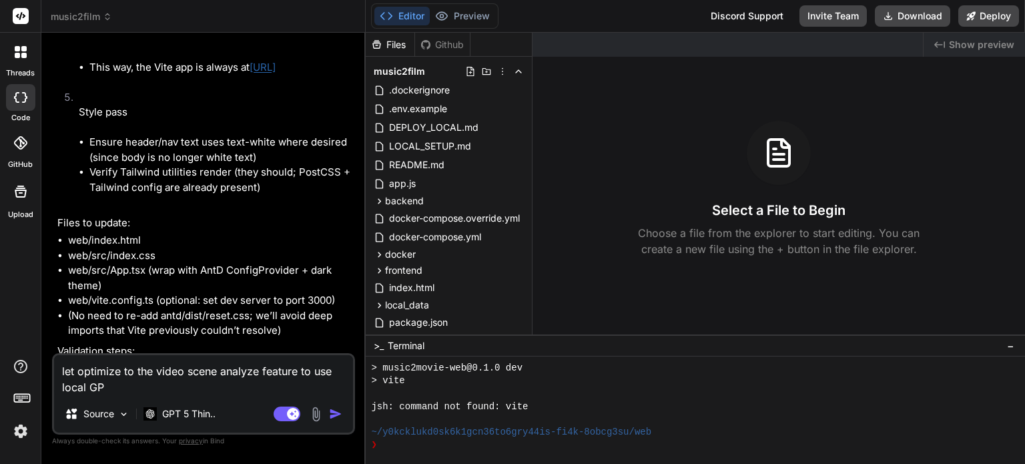
type textarea "x"
type textarea "let optimize to the video scene analyze feature to use local GPU"
type textarea "x"
type textarea "let optimize to the video scene analyze feature to use local GPU r"
type textarea "x"
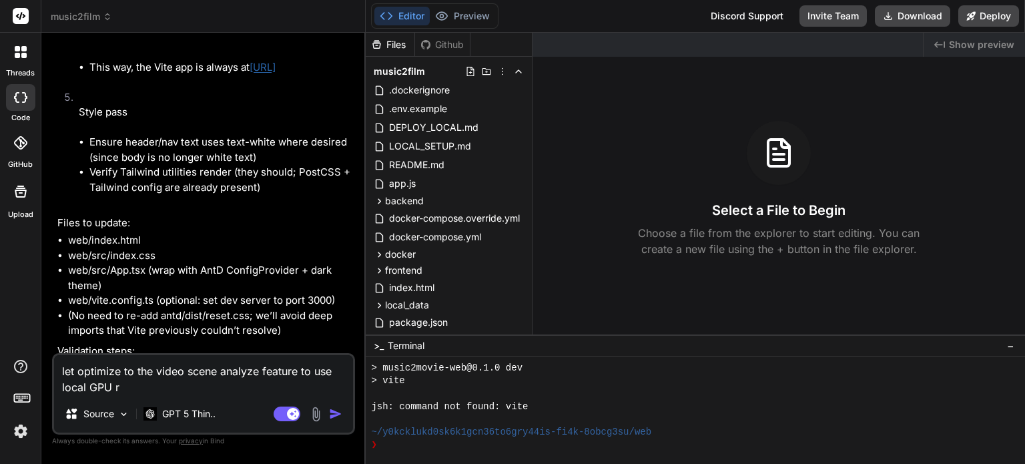
type textarea "let optimize to the video scene analyze feature to use local GPU re"
type textarea "x"
type textarea "let optimize to the video scene analyze feature to use local GPU res"
type textarea "x"
type textarea "let optimize to the video scene analyze feature to use local GPU reso"
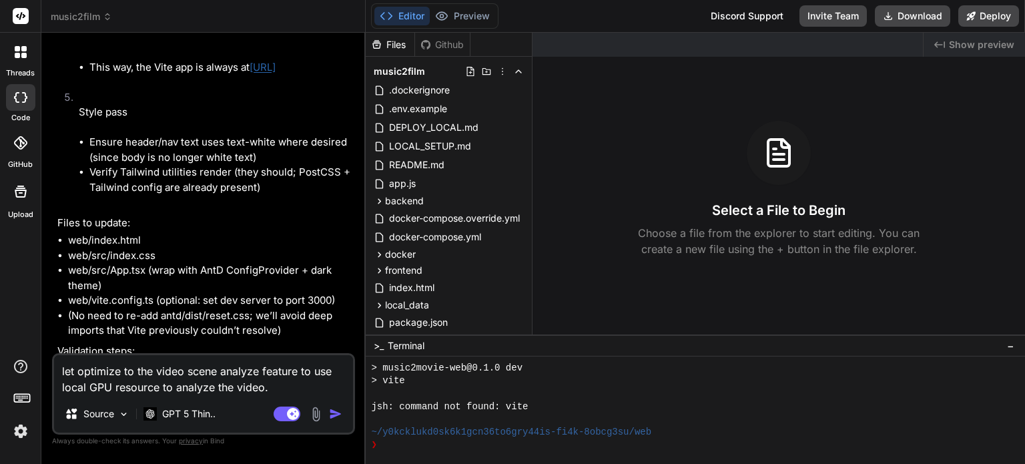
click at [336, 416] on img "button" at bounding box center [335, 413] width 13 height 13
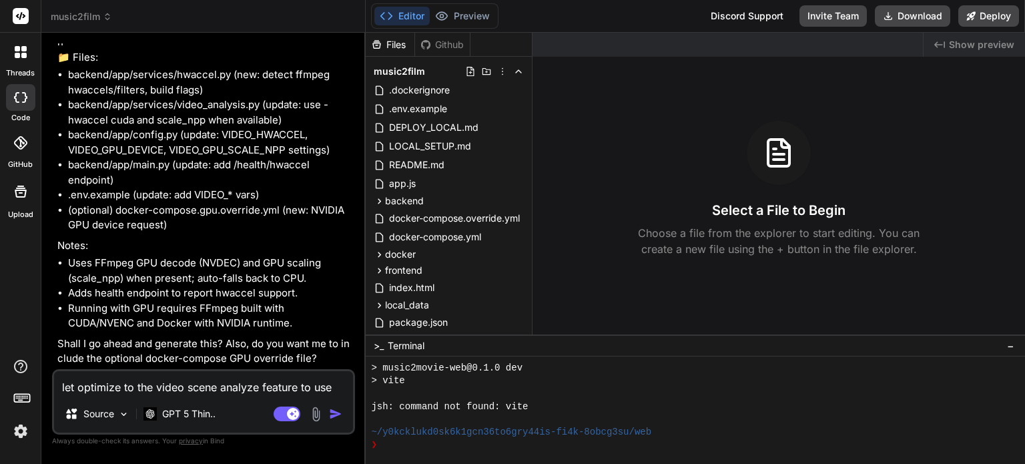
scroll to position [3730, 0]
click at [255, 388] on textarea "let optimize to the video scene analyze feature to use local GPU resource to an…" at bounding box center [203, 383] width 299 height 24
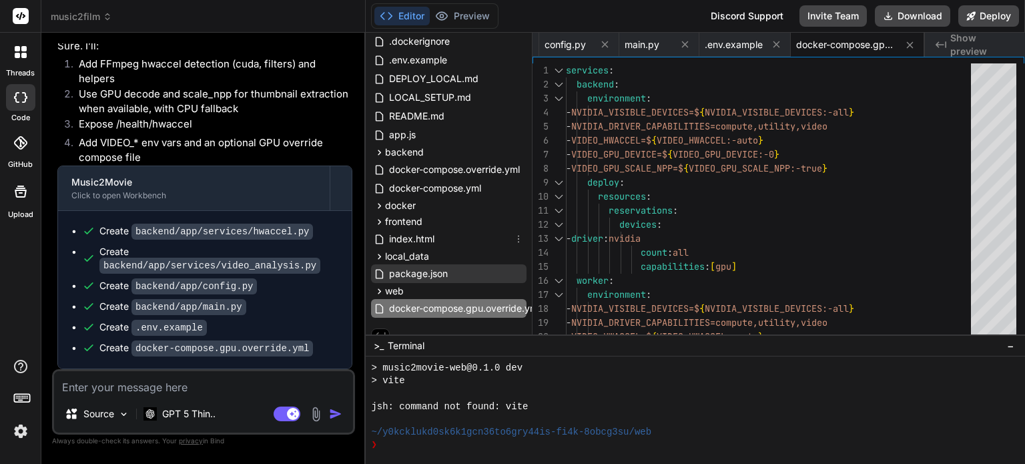
scroll to position [63, 0]
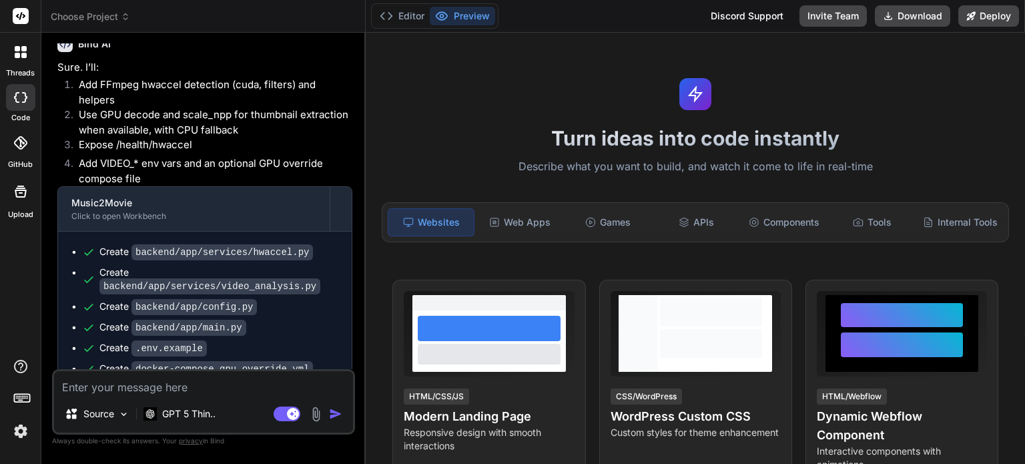
scroll to position [3478, 0]
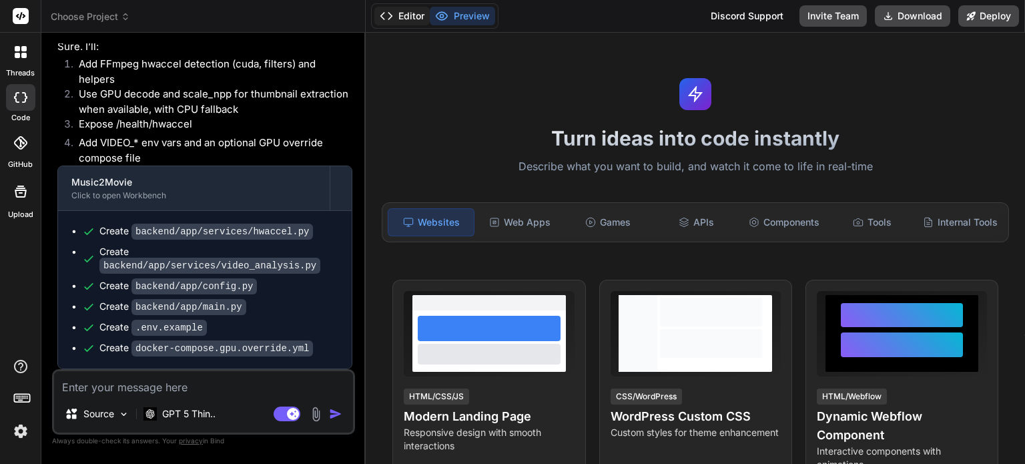
click at [403, 16] on button "Editor" at bounding box center [401, 16] width 55 height 19
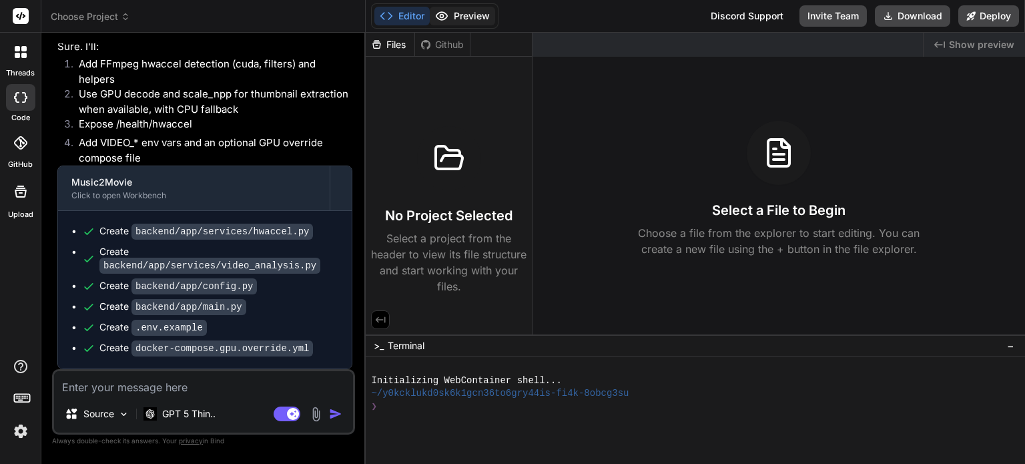
click at [462, 15] on button "Preview" at bounding box center [462, 16] width 65 height 19
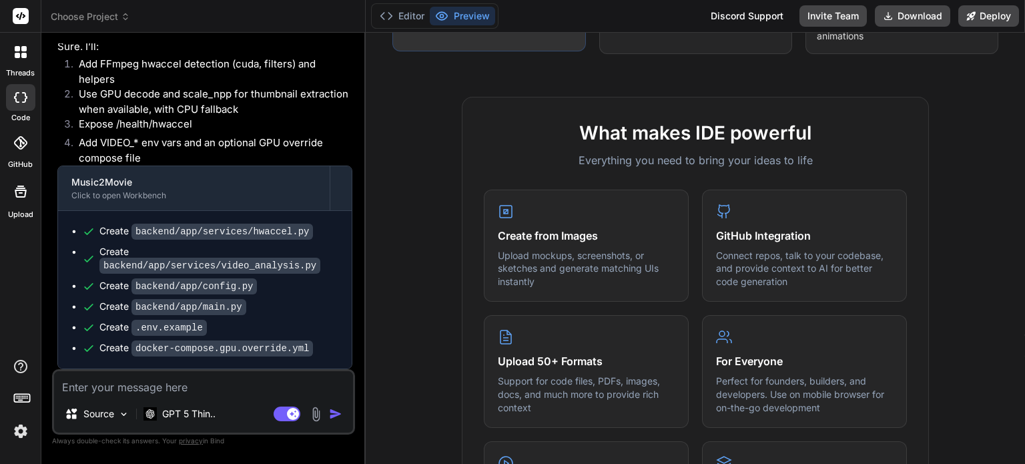
scroll to position [0, 0]
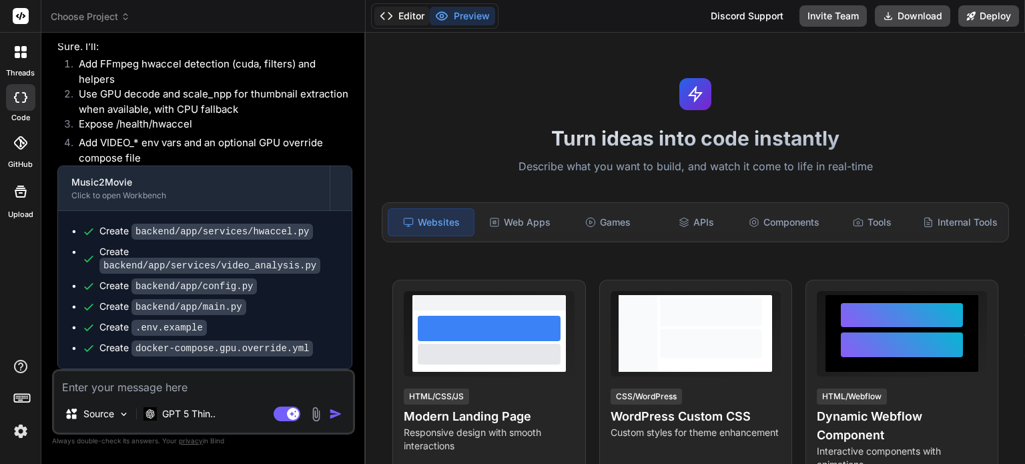
click at [399, 17] on button "Editor" at bounding box center [401, 16] width 55 height 19
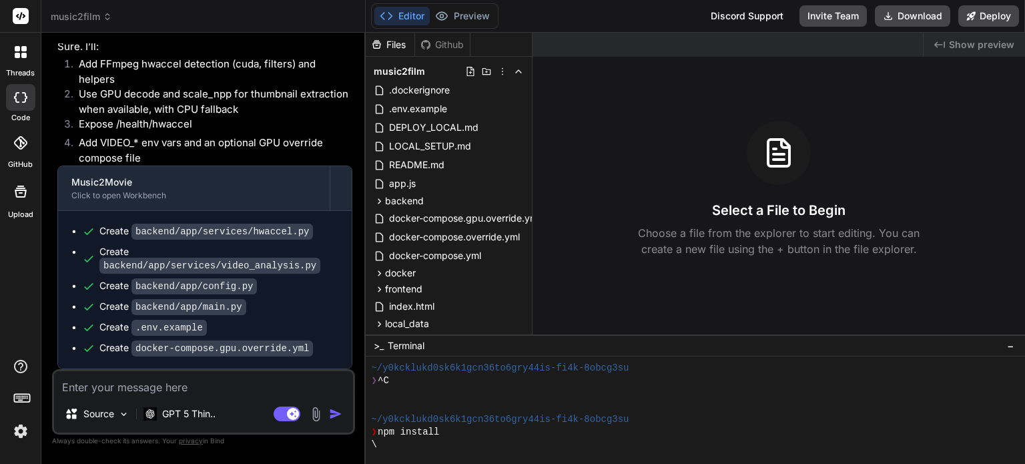
scroll to position [26, 0]
click at [468, 13] on button "Preview" at bounding box center [462, 16] width 65 height 19
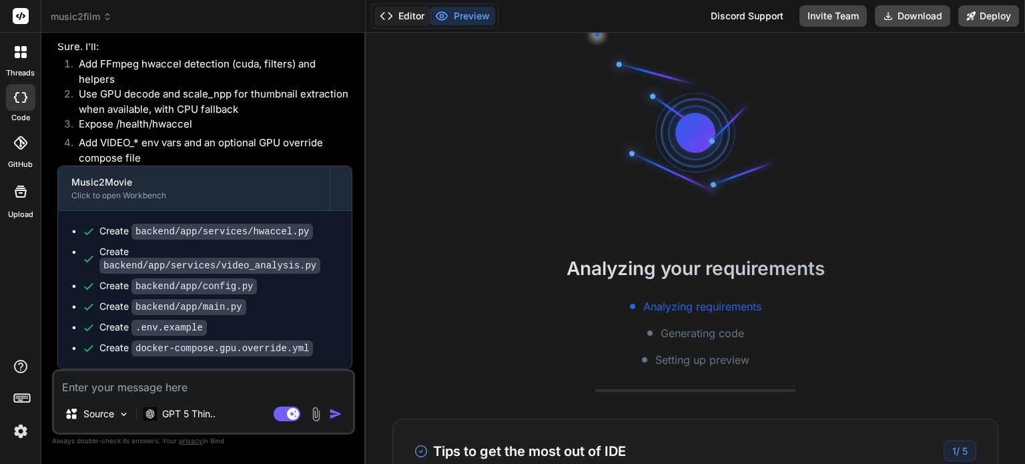
click at [400, 11] on button "Editor" at bounding box center [401, 16] width 55 height 19
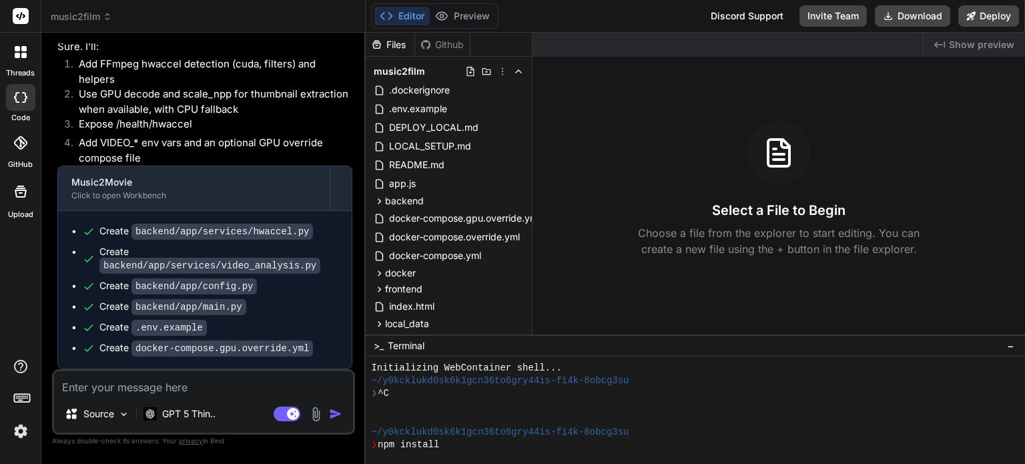
scroll to position [218, 0]
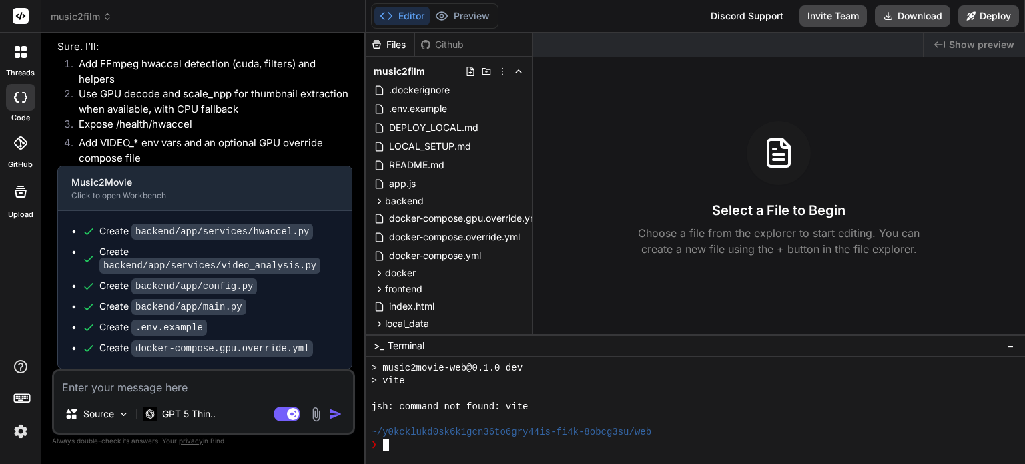
click at [825, 419] on div at bounding box center [687, 419] width 633 height 13
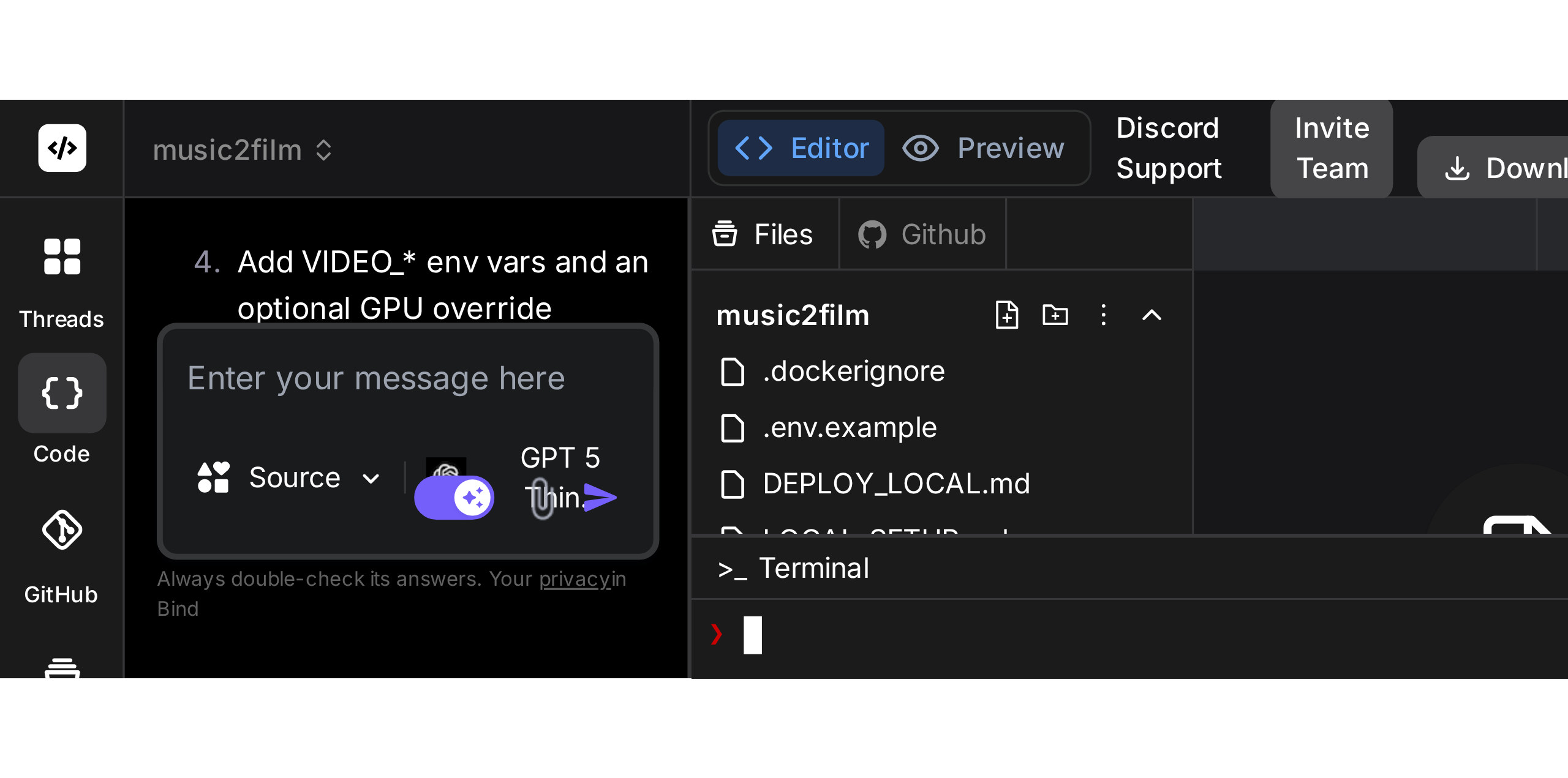
scroll to position [341, 0]
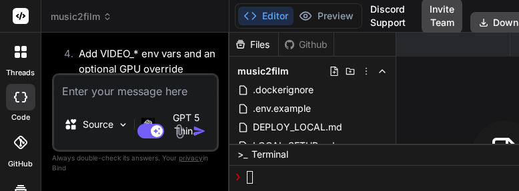
type textarea "x"
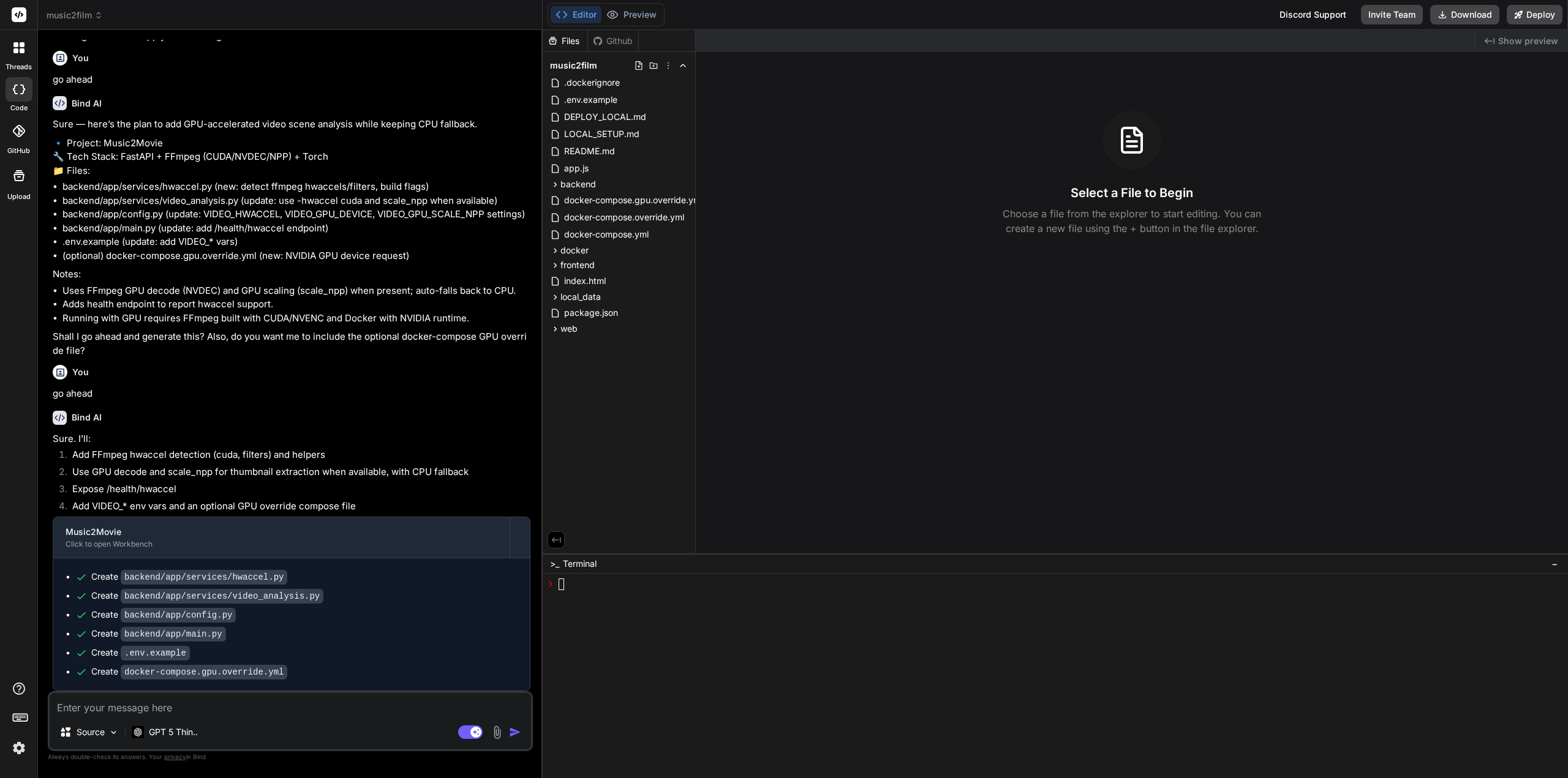
scroll to position [162, 0]
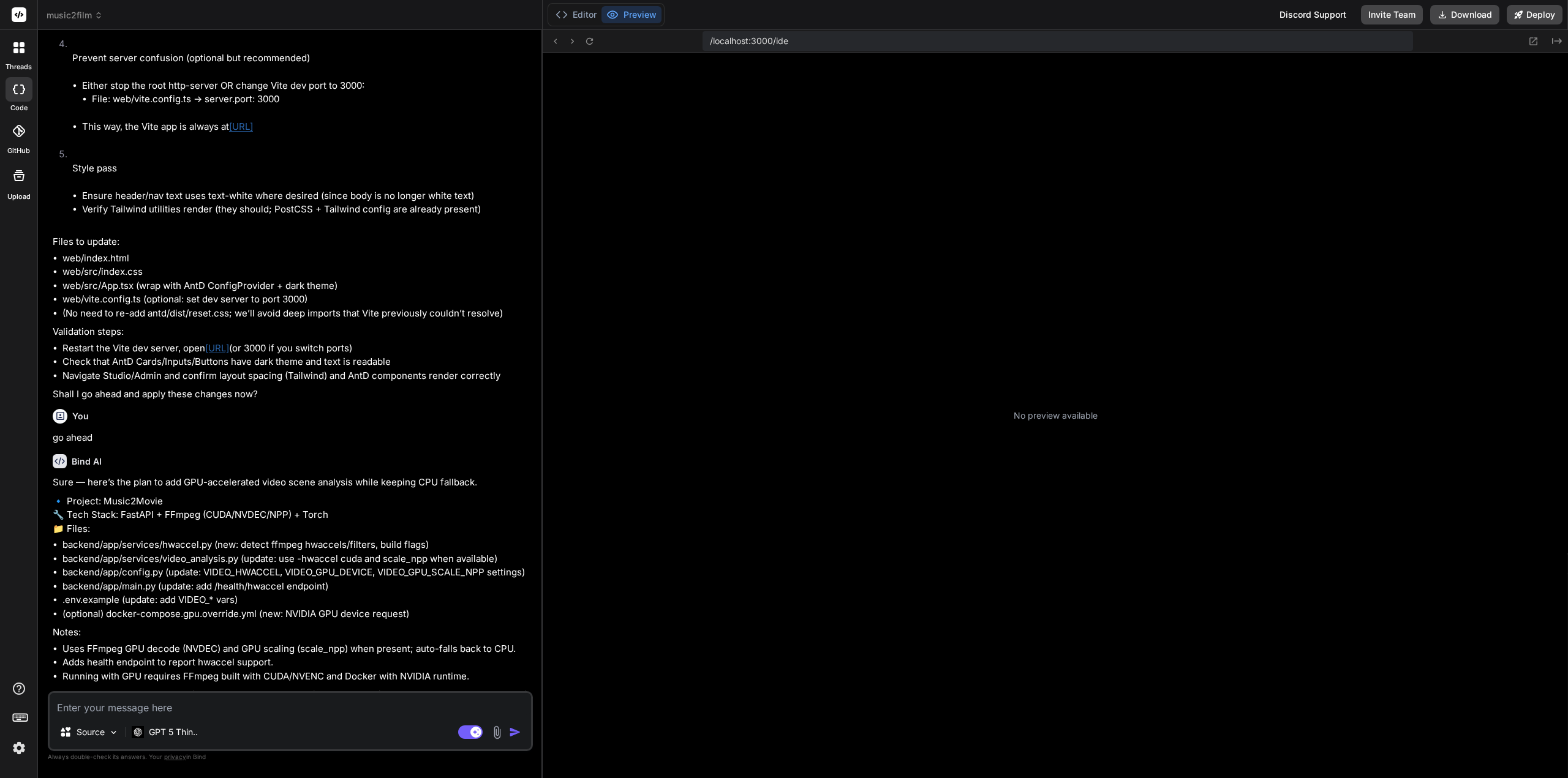
scroll to position [93, 0]
type textarea "x"
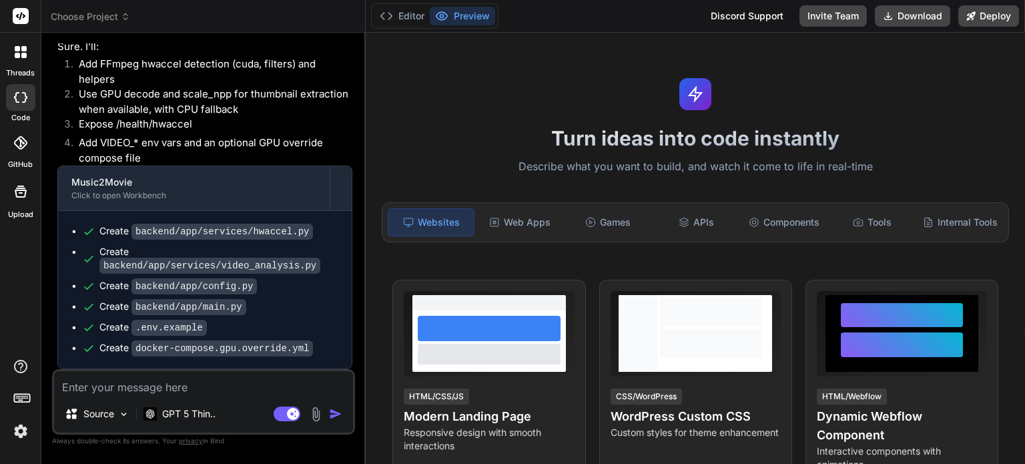
scroll to position [3478, 0]
click at [409, 13] on button "Editor" at bounding box center [401, 16] width 55 height 19
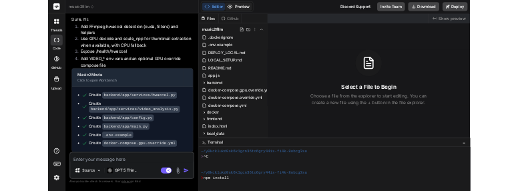
scroll to position [25, 0]
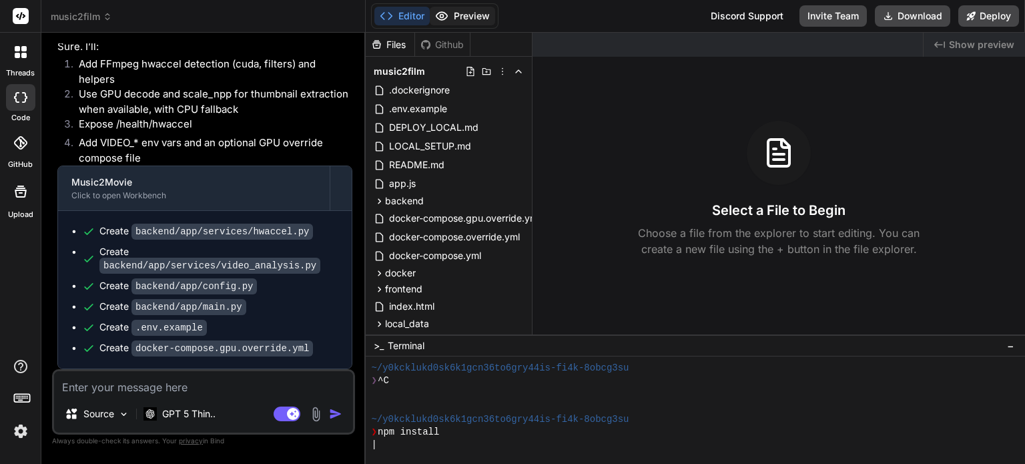
click at [468, 20] on button "Preview" at bounding box center [462, 16] width 65 height 19
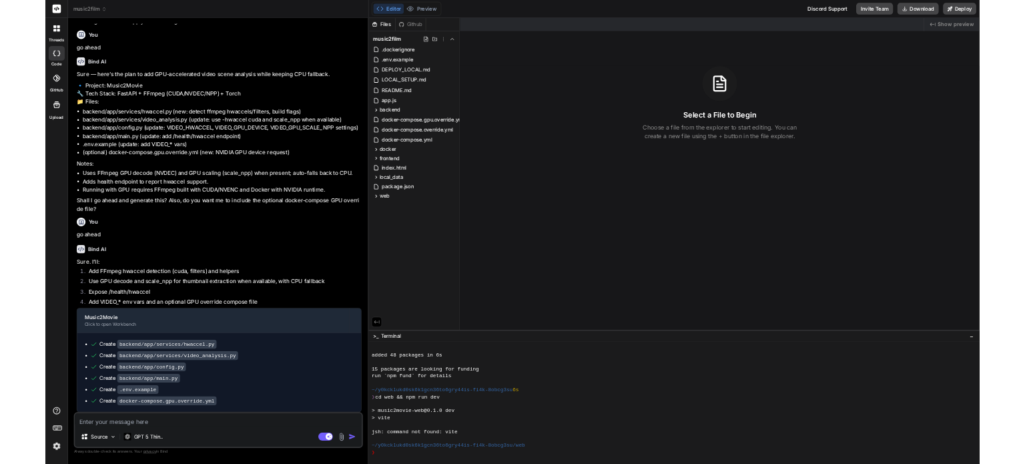
scroll to position [5505, 0]
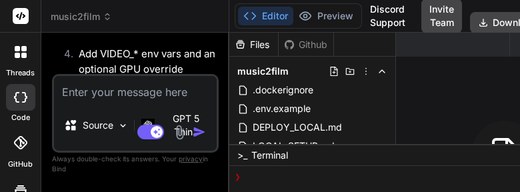
type textarea "x"
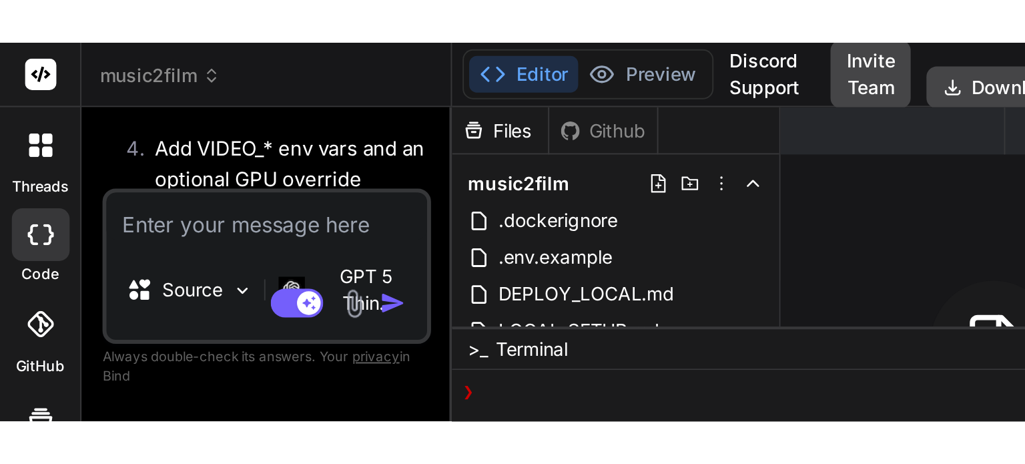
scroll to position [217, 0]
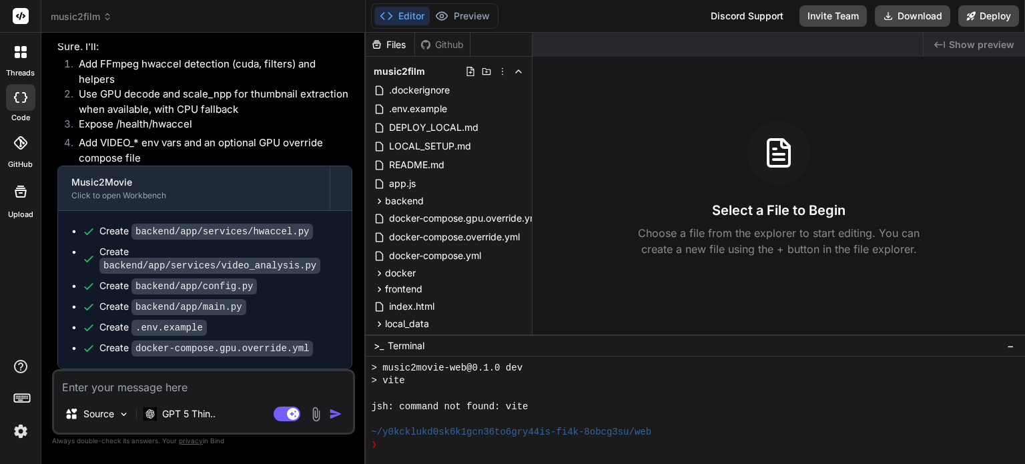
click at [237, 394] on textarea at bounding box center [203, 383] width 299 height 24
type textarea "m"
type textarea "x"
type textarea "my"
type textarea "x"
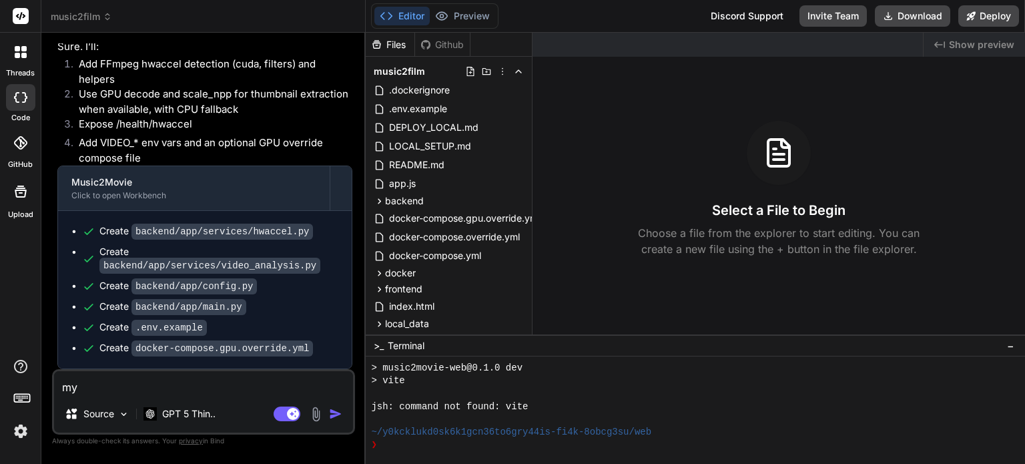
type textarea "my"
type textarea "x"
type textarea "my I"
type textarea "x"
type textarea "my ID"
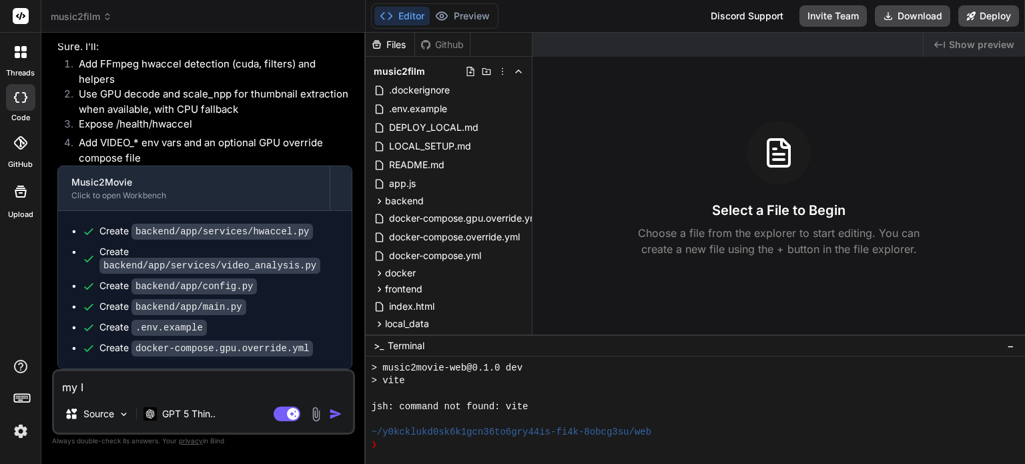
type textarea "x"
type textarea "my IDE"
type textarea "x"
type textarea "my IDE"
type textarea "x"
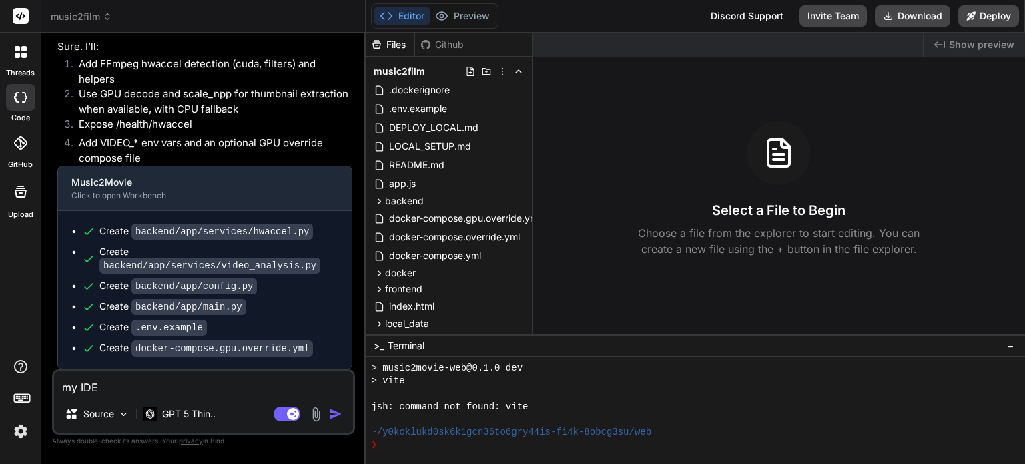
type textarea "my IDE v"
type textarea "x"
type textarea "my IDE ve"
type textarea "x"
type textarea "my IDE ver"
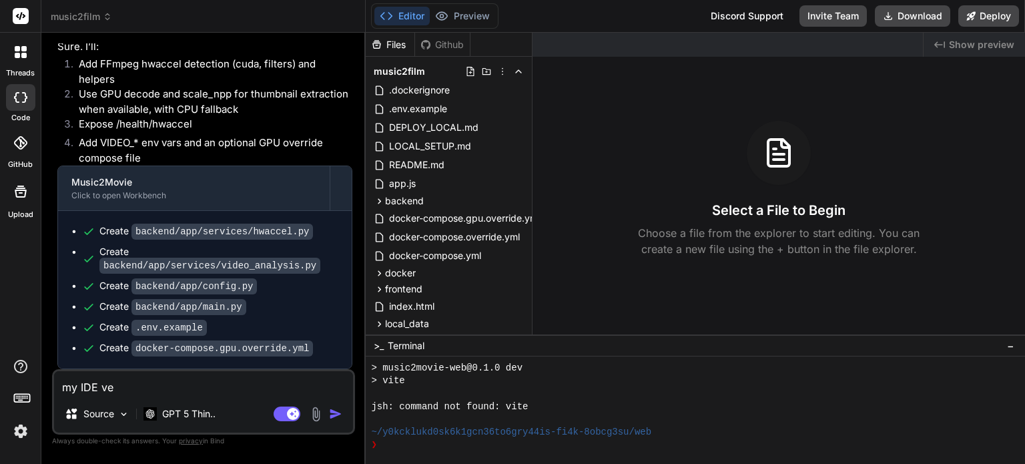
type textarea "x"
type textarea "my IDE vers"
type textarea "x"
type textarea "my IDE versi"
type textarea "x"
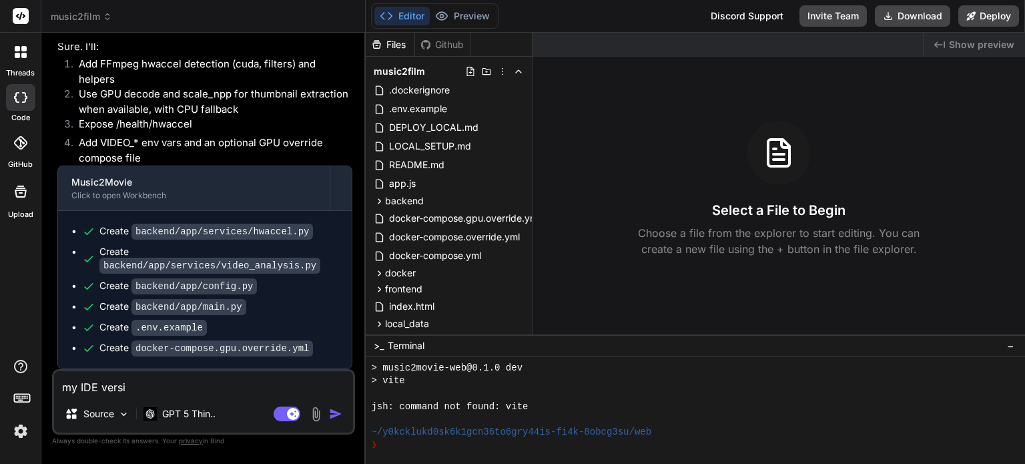
type textarea "my IDE versio"
type textarea "x"
type textarea "my IDE version"
type textarea "x"
type textarea "my IDE version"
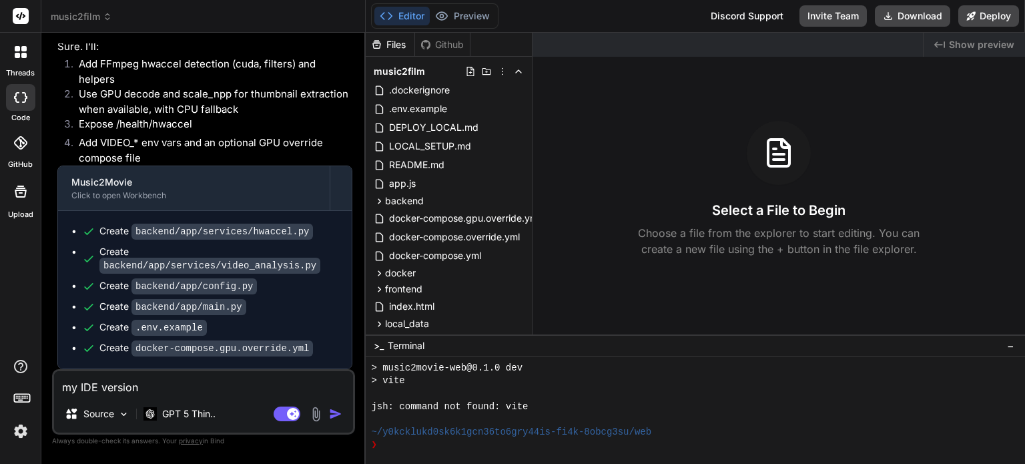
type textarea "x"
type textarea "my IDE version n"
type textarea "x"
type textarea "my IDE version no"
type textarea "x"
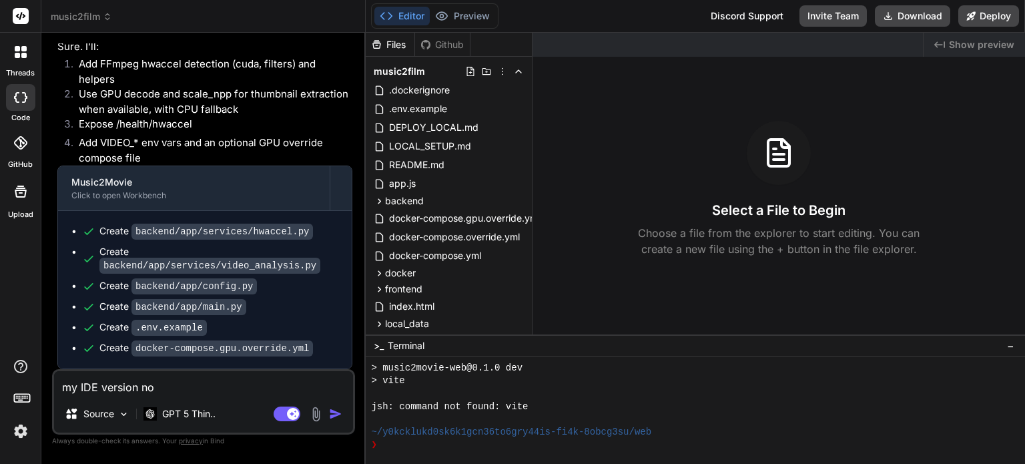
type textarea "my IDE version not"
type textarea "x"
type textarea "my IDE version not"
type textarea "x"
type textarea "my IDE version not"
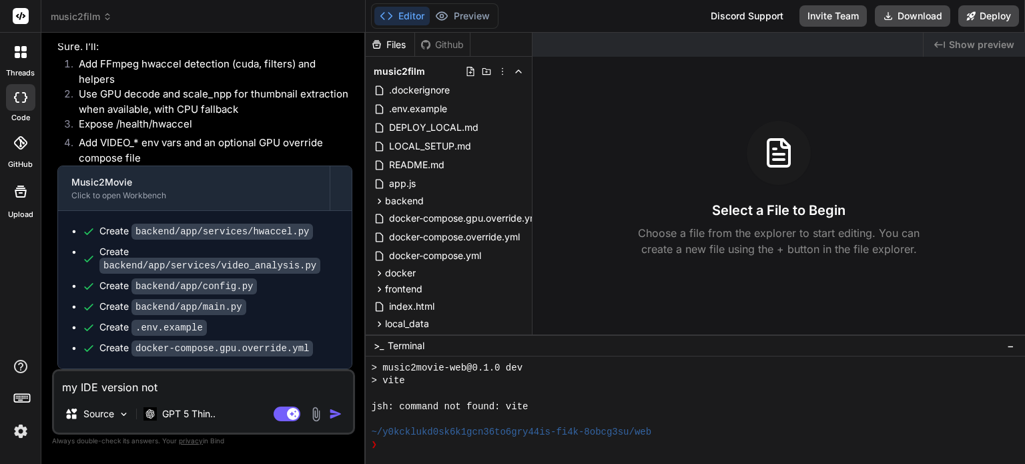
type textarea "x"
type textarea "my IDE version no"
type textarea "x"
type textarea "my IDE version n"
type textarea "x"
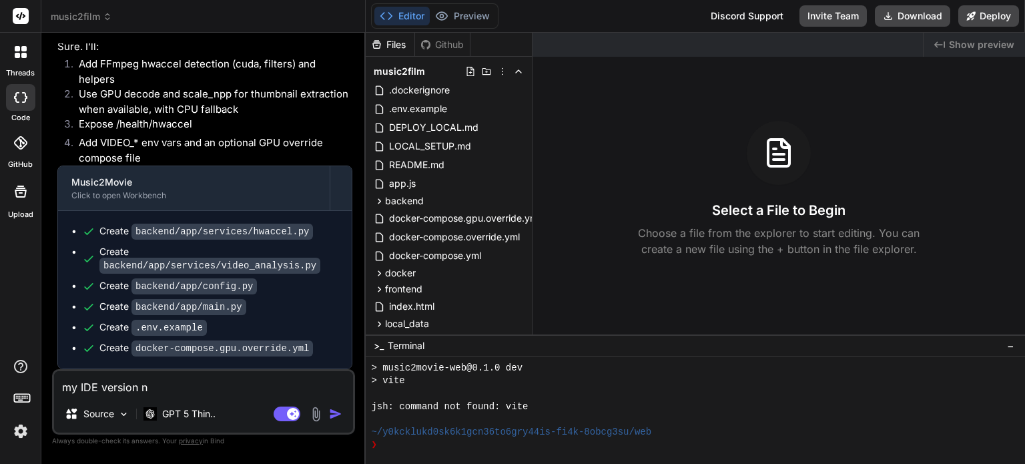
type textarea "my IDE version"
type textarea "x"
type textarea "my IDE version"
type textarea "x"
type textarea "my IDE versio"
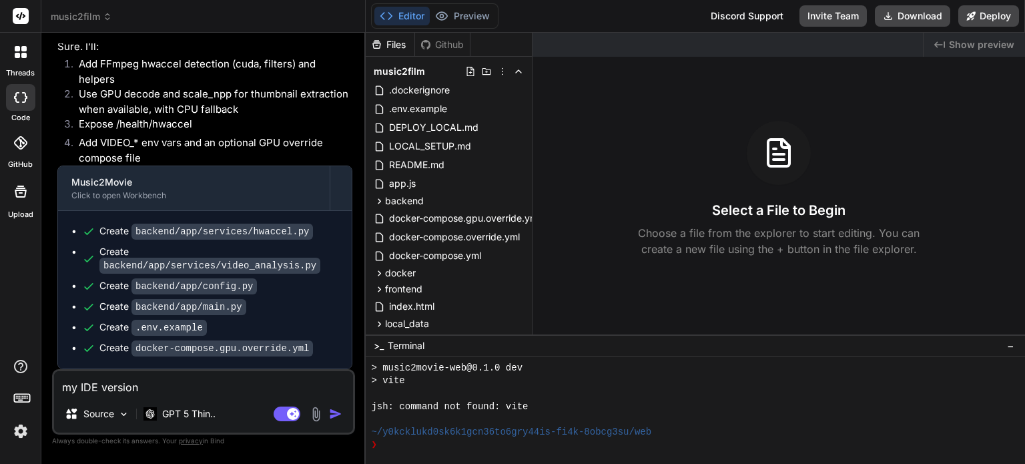
type textarea "x"
type textarea "my IDE versi"
type textarea "x"
type textarea "my IDE vers"
type textarea "x"
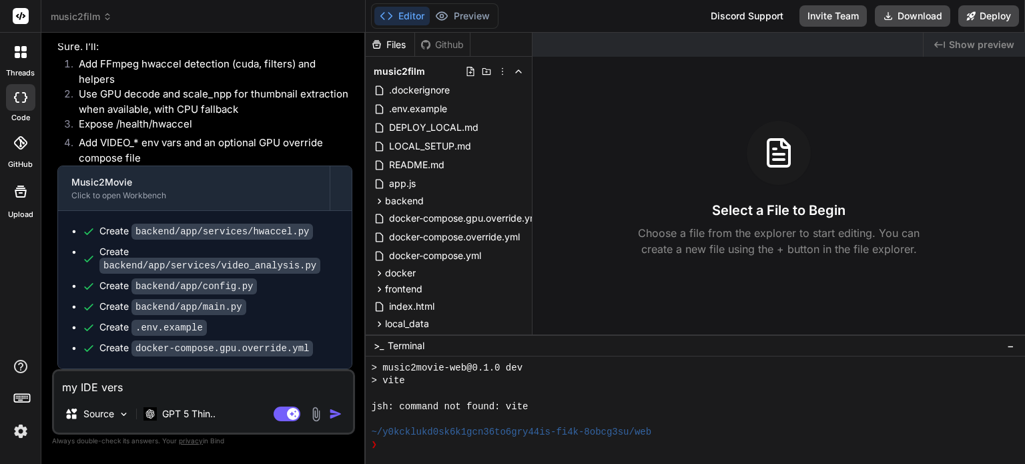
type textarea "my IDE ver"
type textarea "x"
type textarea "my IDE ve"
type textarea "x"
type textarea "my IDE ver"
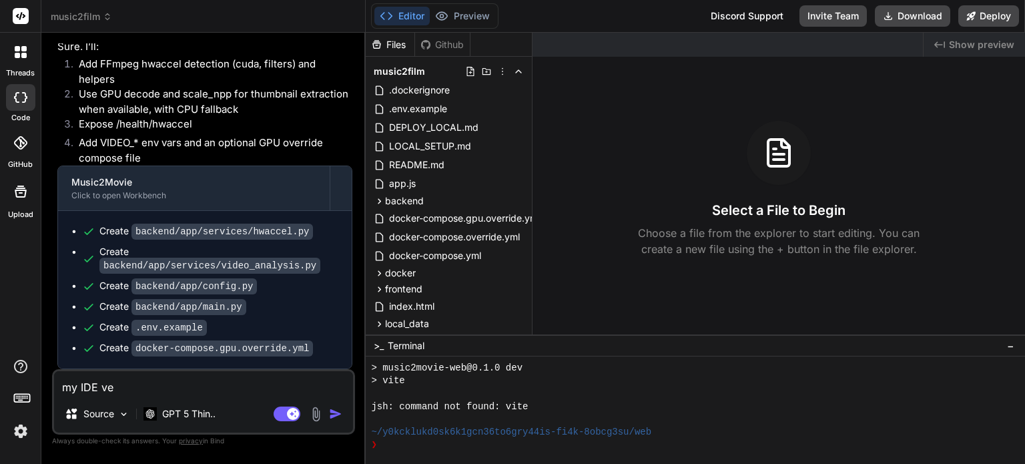
type textarea "x"
type textarea "my IDE vers"
type textarea "x"
type textarea "my IDE verso"
type textarea "x"
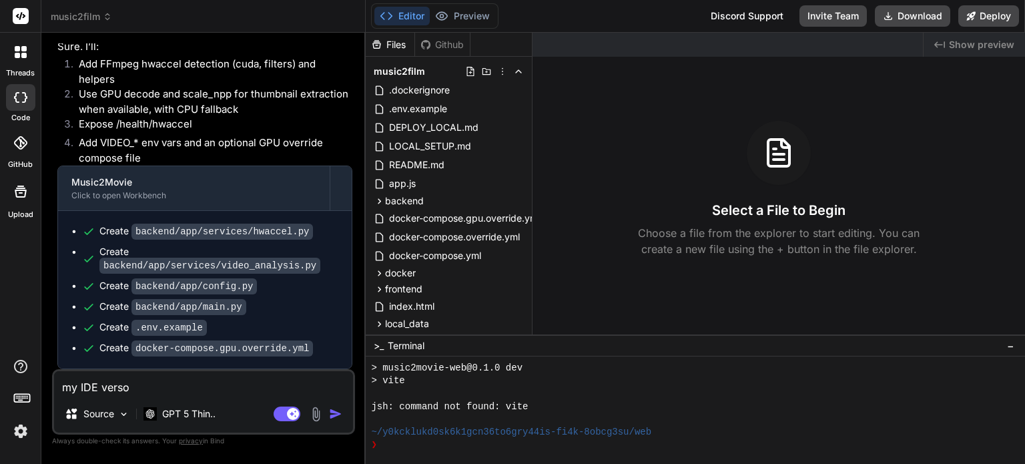
type textarea "my IDE verson"
type textarea "x"
type textarea "my IDE verson."
type textarea "x"
type textarea "my IDE verson."
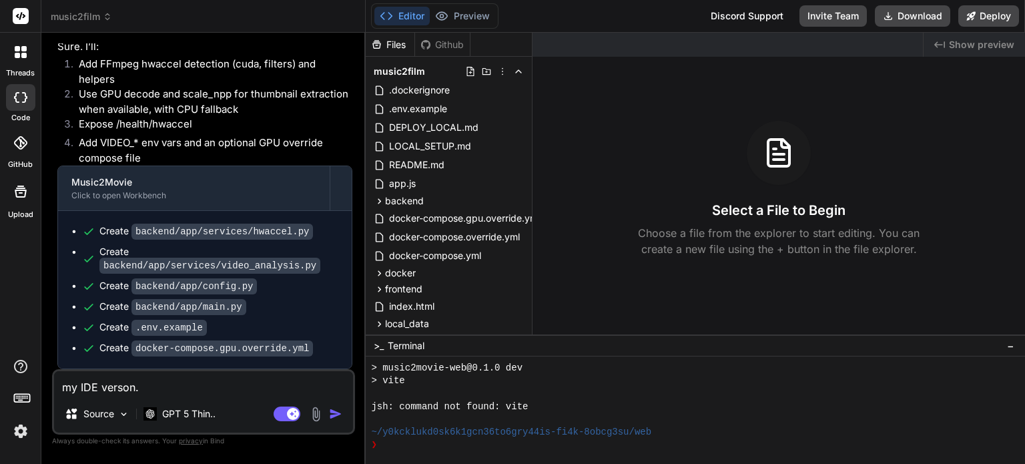
type textarea "x"
type textarea "my IDE verson. f"
type textarea "x"
type textarea "my IDE verson. fr"
type textarea "x"
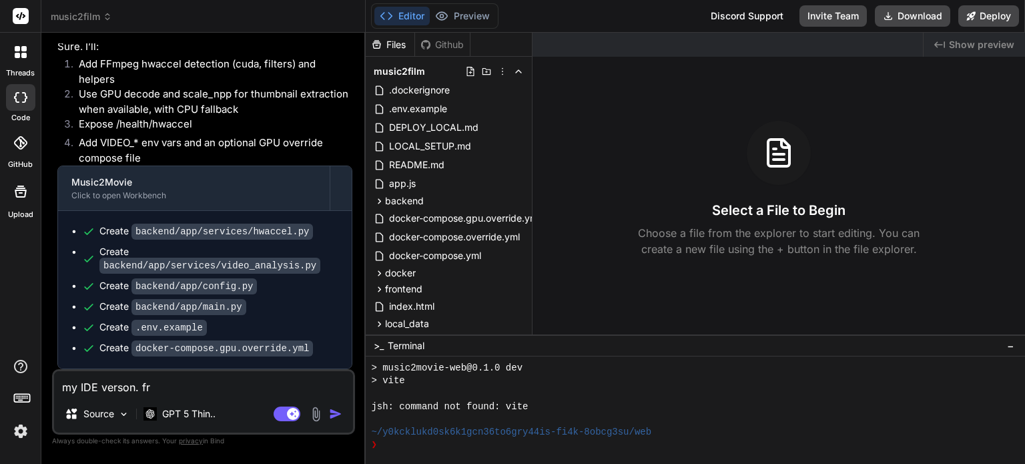
type textarea "my IDE verson. fro"
type textarea "x"
type textarea "my IDE verson. fron"
type textarea "x"
type textarea "my IDE verson. fro"
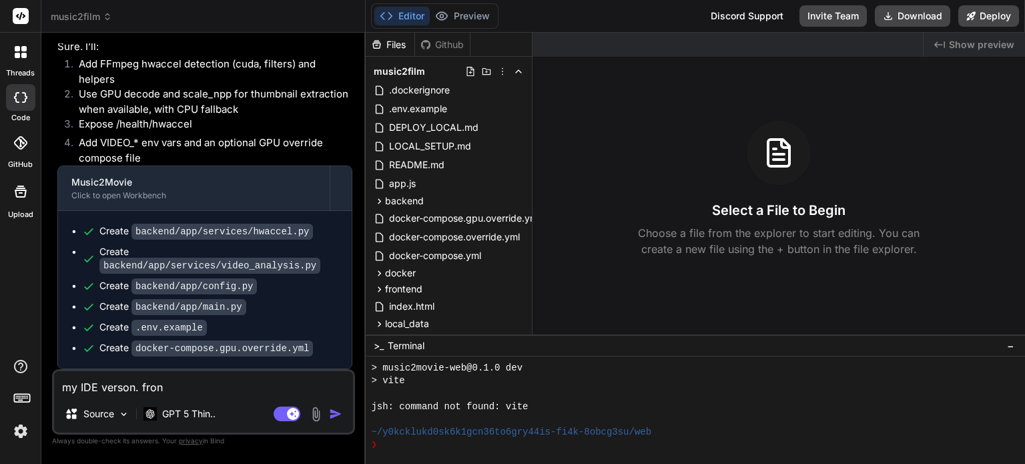
type textarea "x"
type textarea "my IDE verson. fr"
type textarea "x"
type textarea "my IDE verson. f"
type textarea "x"
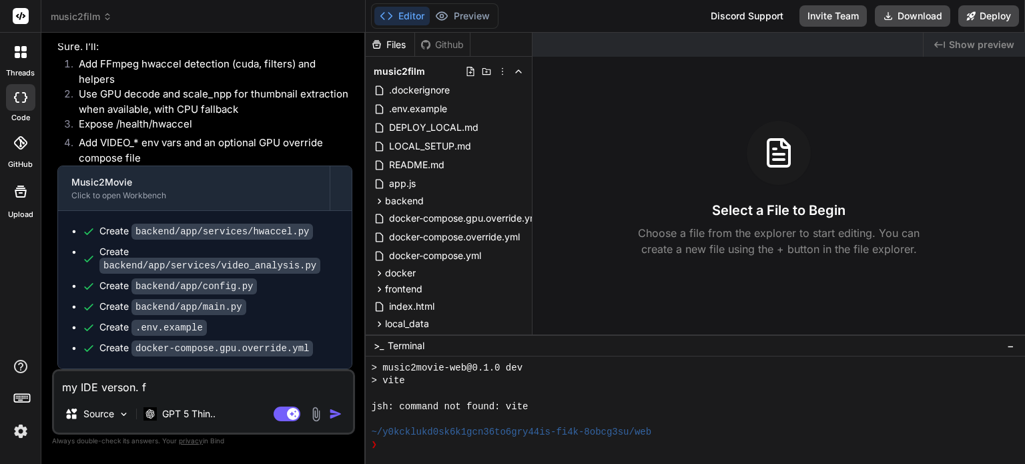
type textarea "my IDE verson."
type textarea "x"
type textarea "my IDE verson."
type textarea "x"
type textarea "my IDE verson"
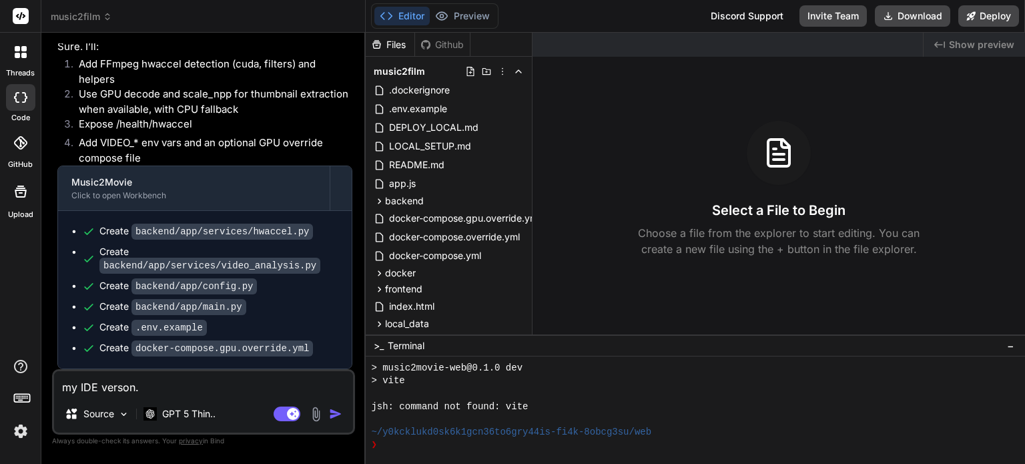
type textarea "x"
type textarea "my IDE verso"
type textarea "x"
type textarea "my IDE vers"
type textarea "x"
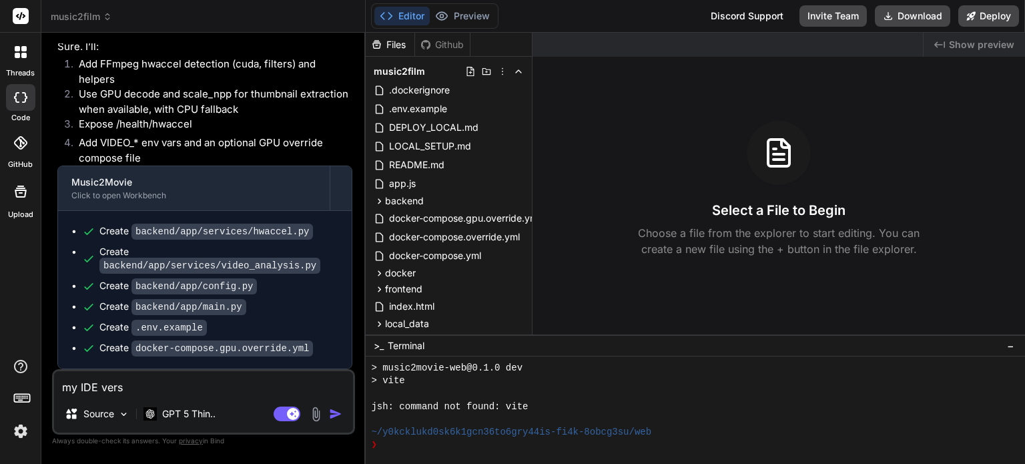
type textarea "my IDE ver"
type textarea "x"
type textarea "my IDE ve"
type textarea "x"
type textarea "my IDE v"
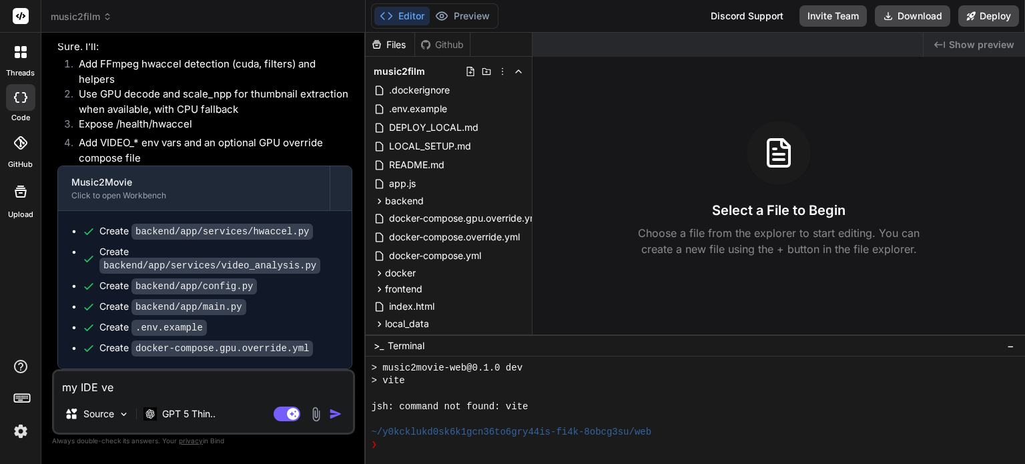
type textarea "x"
type textarea "my IDE"
type textarea "x"
type textarea "my IDE"
type textarea "x"
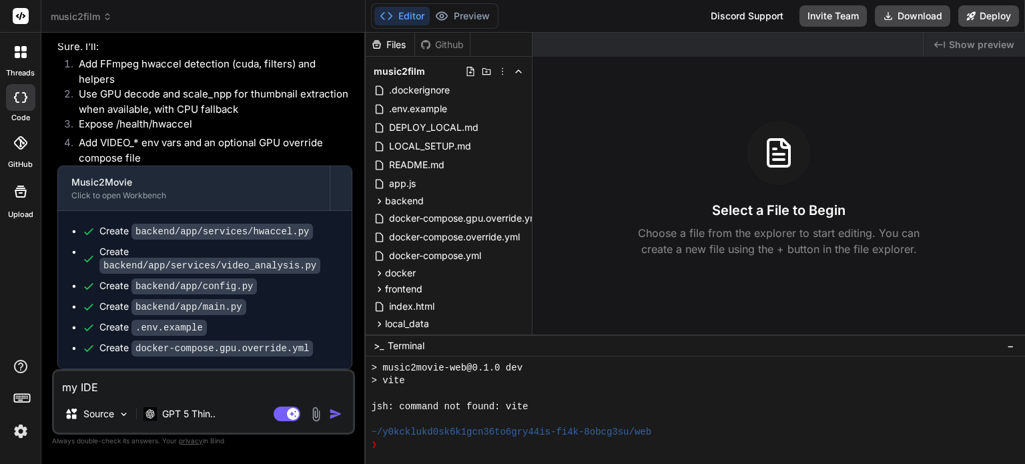
type textarea "my ID"
type textarea "x"
type textarea "my I"
type textarea "x"
type textarea "my"
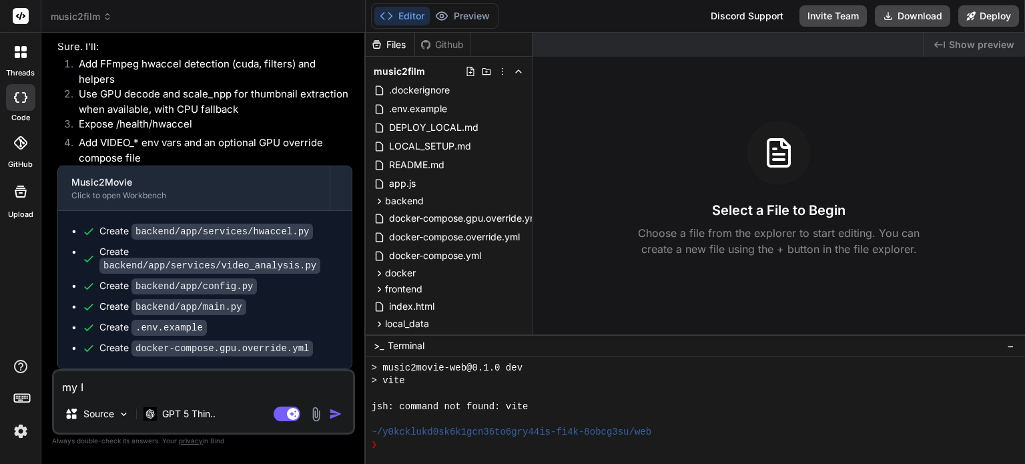
type textarea "x"
type textarea "my"
type textarea "x"
type textarea "m"
type textarea "x"
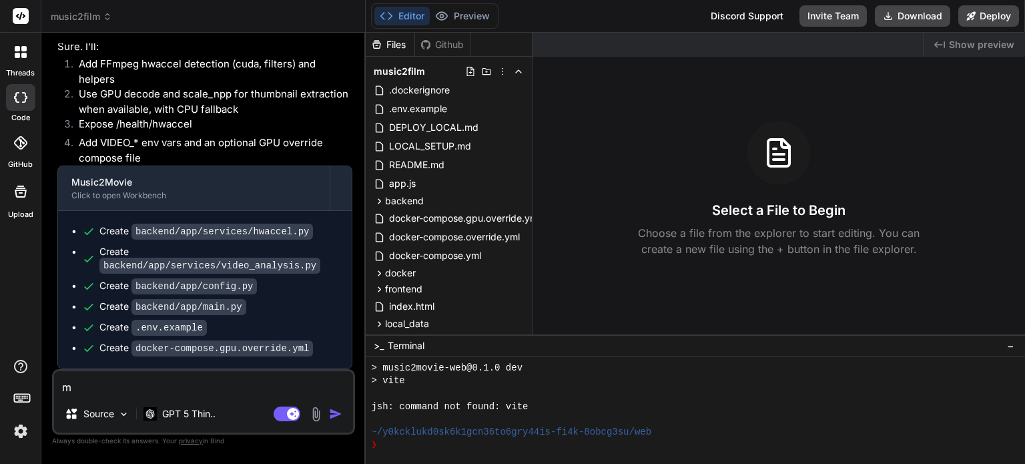
type textarea "x"
type textarea "f"
type textarea "x"
type textarea "fr"
type textarea "x"
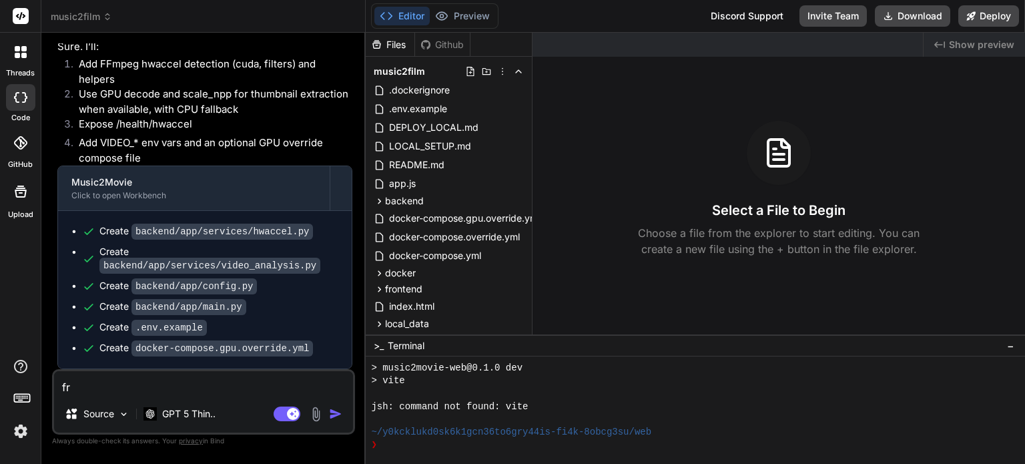
type textarea "fro"
type textarea "x"
type textarea "fron"
type textarea "x"
type textarea "front"
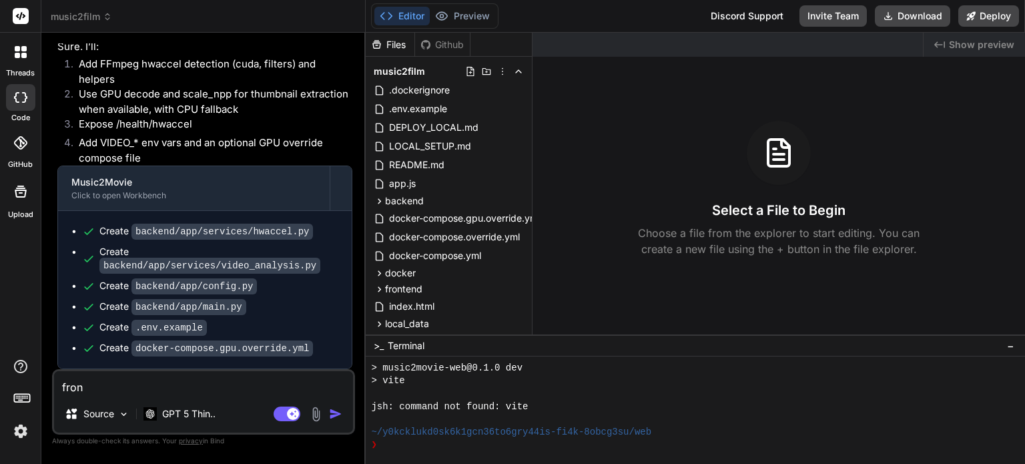
type textarea "x"
type textarea "front"
type textarea "x"
type textarea "front e"
type textarea "x"
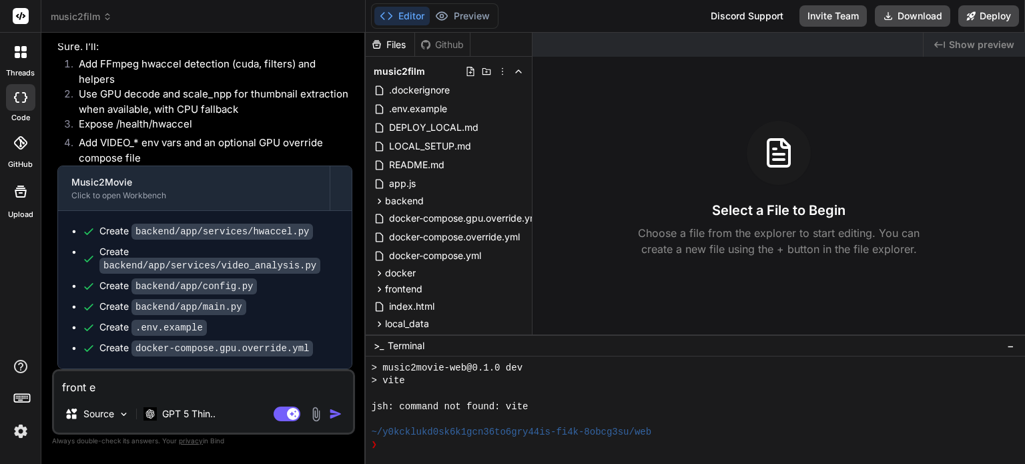
type textarea "front en"
type textarea "x"
type textarea "front end"
type textarea "x"
type textarea "front end"
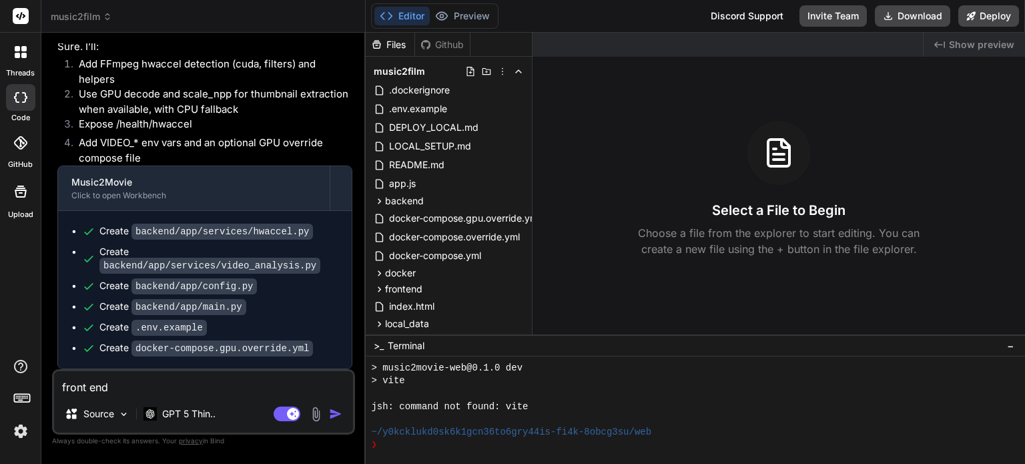
type textarea "x"
type textarea "front end o"
type textarea "x"
type textarea "front end of"
type textarea "x"
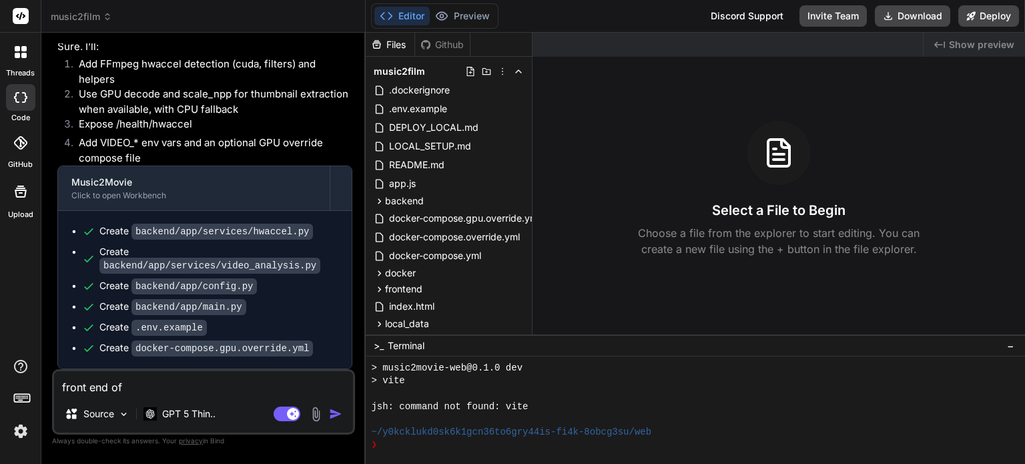
type textarea "front end of"
type textarea "x"
type textarea "front end of m"
type textarea "x"
type textarea "front end of my"
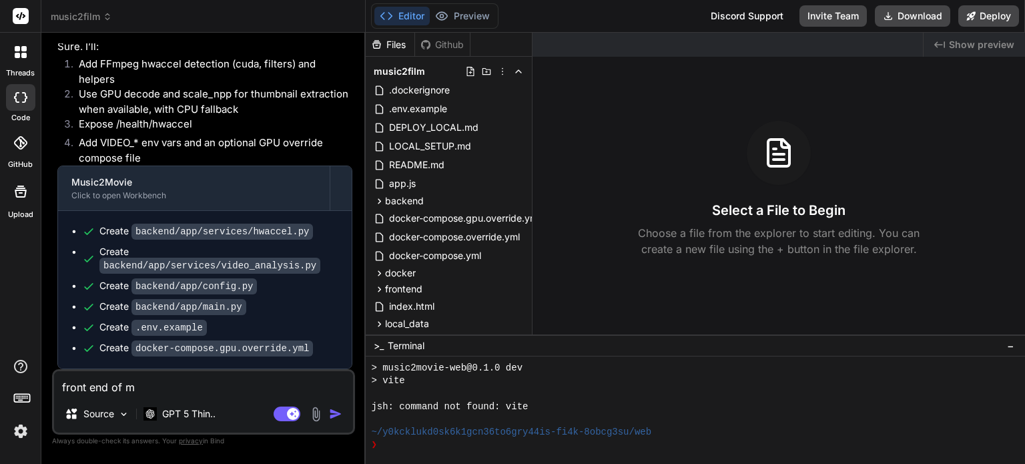
type textarea "x"
type textarea "front end of my"
type textarea "x"
type textarea "front end of my i"
type textarea "x"
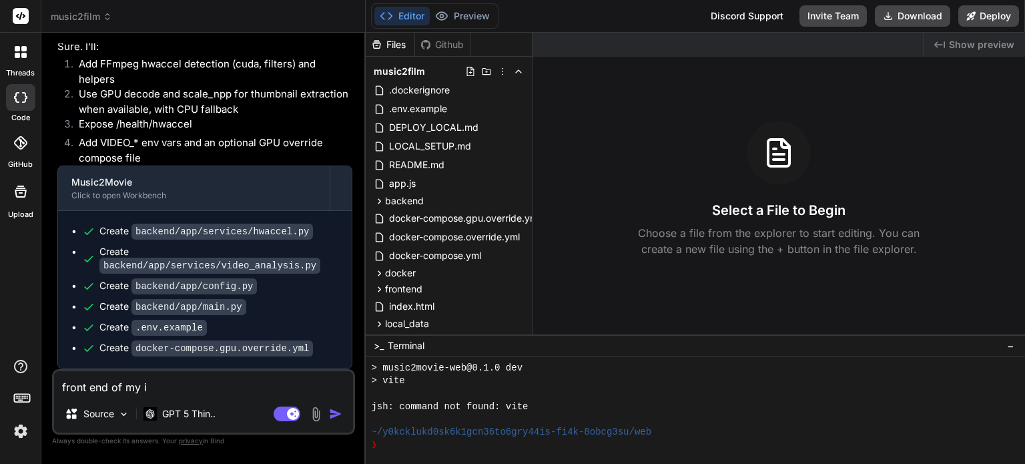
type textarea "front end of my id"
type textarea "x"
type textarea "front end of my ide"
type textarea "x"
type textarea "front end of my ide"
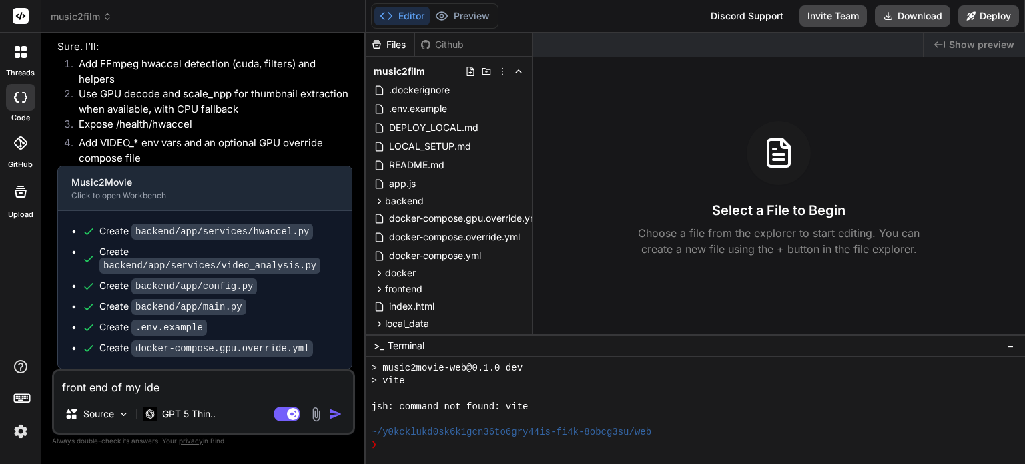
type textarea "x"
type textarea "front end of my ide v"
type textarea "x"
type textarea "front end of my ide ve"
type textarea "x"
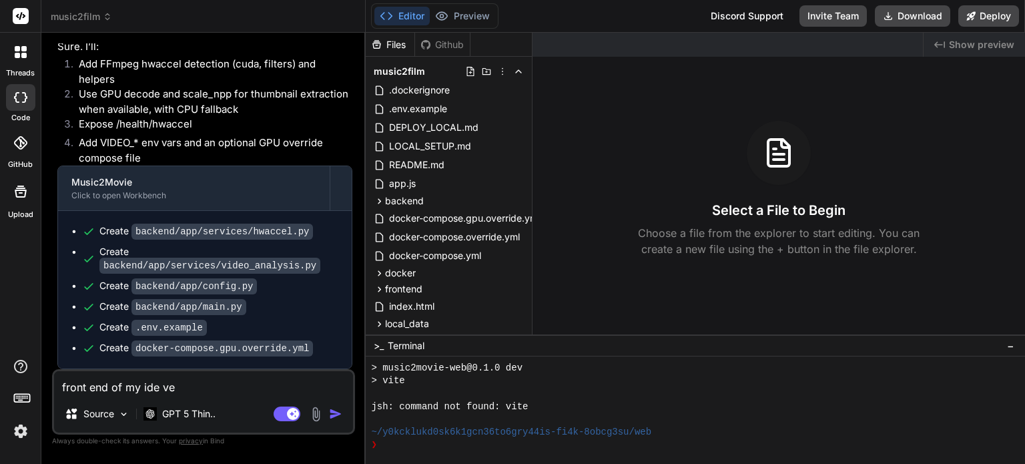
type textarea "front end of my ide ver"
type textarea "x"
type textarea "front end of my ide vers"
type textarea "x"
type textarea "front end of my ide versi"
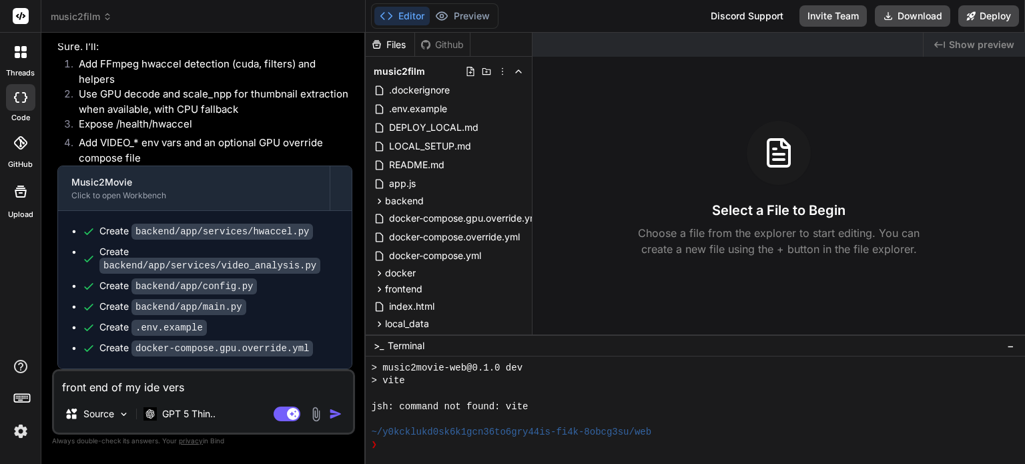
type textarea "x"
type textarea "front end of my ide versio"
type textarea "x"
type textarea "front end of my ide version"
type textarea "x"
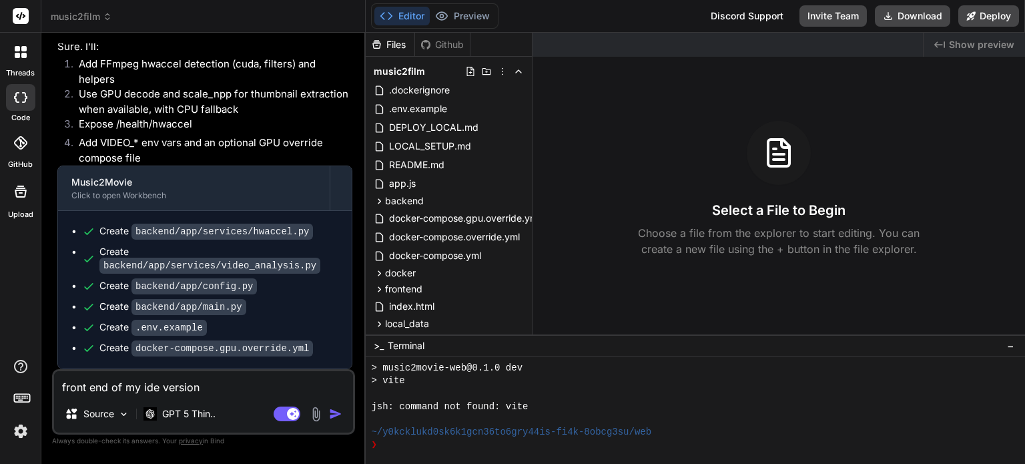
type textarea "front end of my ide version"
type textarea "x"
type textarea "front end of my ide version n"
type textarea "x"
type textarea "front end of my ide version no"
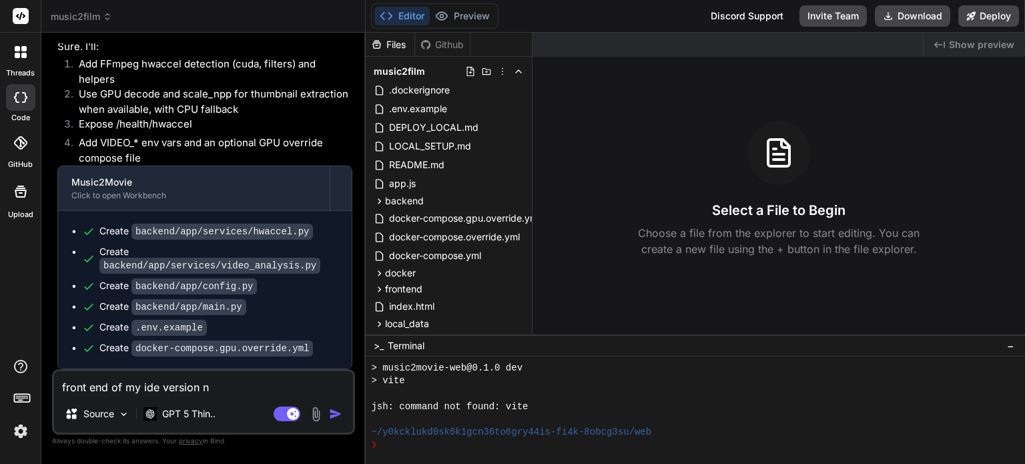
type textarea "x"
type textarea "front end of my ide version not"
type textarea "x"
type textarea "front end of my ide version not"
type textarea "x"
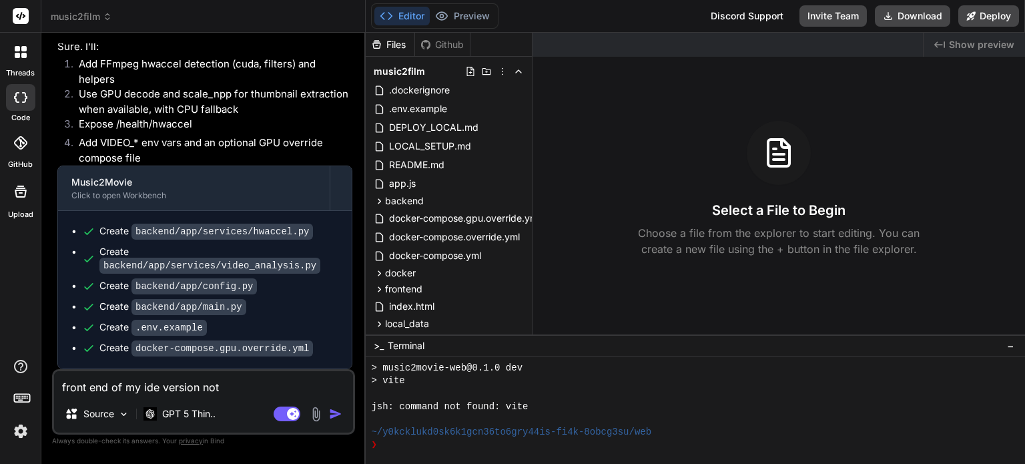
type textarea "front end of my ide version not d"
type textarea "x"
type textarea "front end of my ide version not di"
type textarea "x"
type textarea "front end of my ide version not dis"
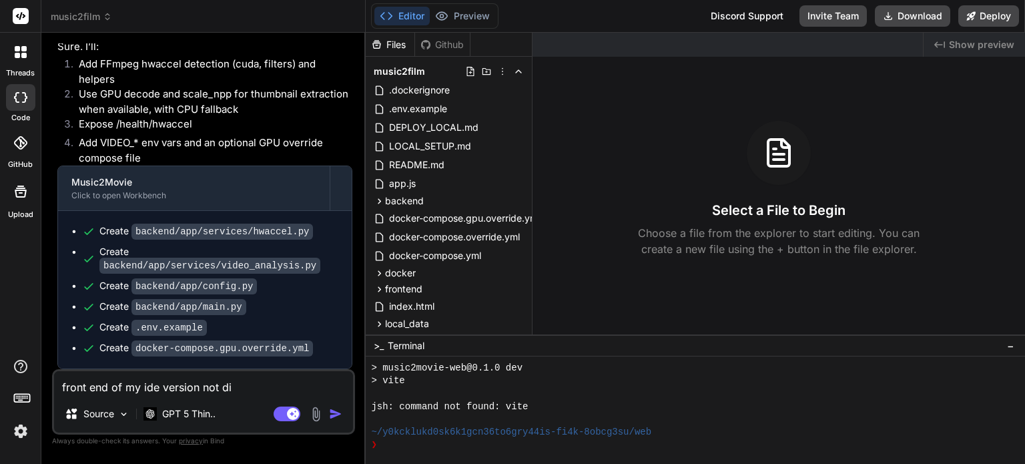
type textarea "x"
type textarea "front end of my ide version not disp"
type textarea "x"
type textarea "front end of my ide version not displ"
type textarea "x"
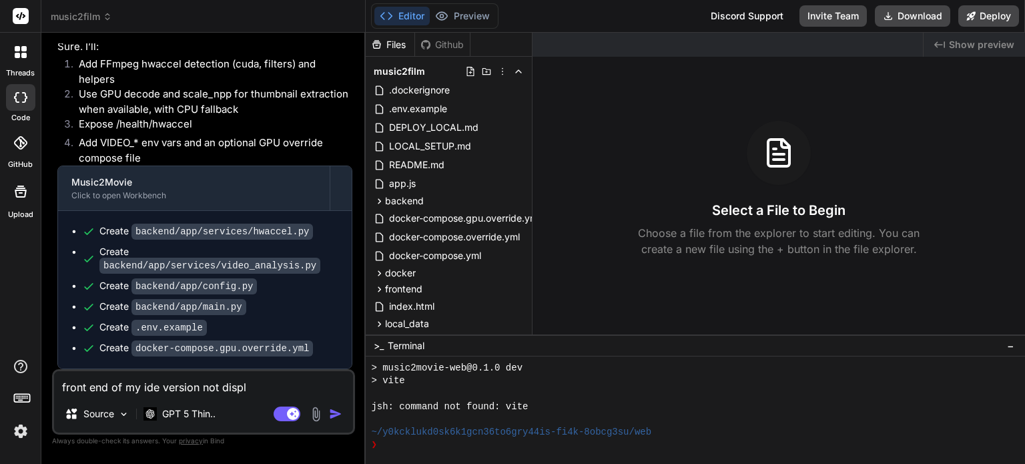
type textarea "front end of my ide version not displa"
type textarea "x"
type textarea "front end of my ide version not display"
type textarea "x"
type textarea "front end of my ide version not display"
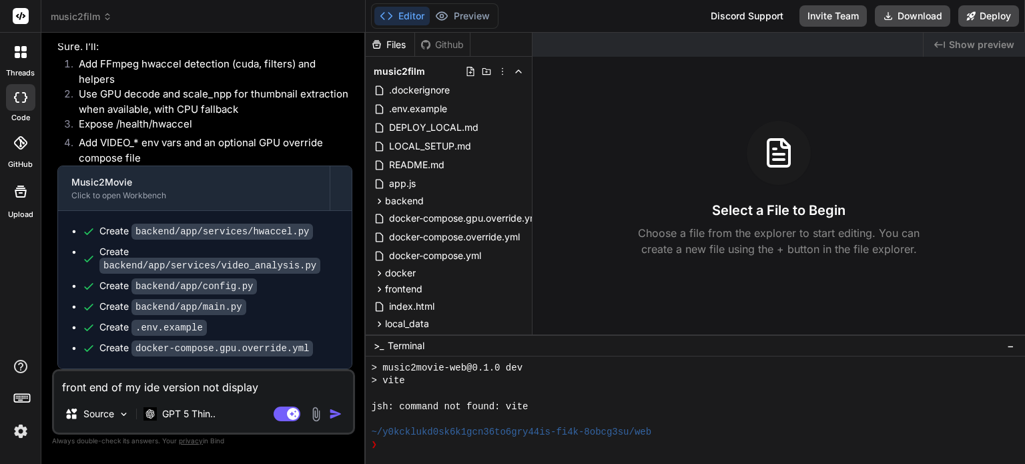
type textarea "x"
type textarea "front end of my ide version not display"
type textarea "x"
type textarea "front end of my ide version not display."
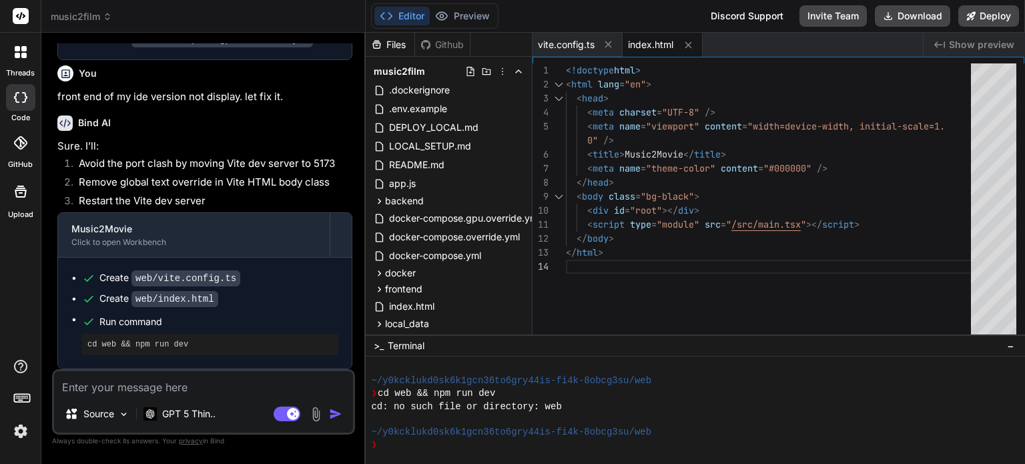
scroll to position [3787, 0]
click at [411, 13] on button "Editor" at bounding box center [401, 16] width 55 height 19
drag, startPoint x: 113, startPoint y: 159, endPoint x: 256, endPoint y: 165, distance: 143.5
click at [256, 165] on li "Avoid the port clash by moving Vite dev server to 5173" at bounding box center [210, 165] width 284 height 19
drag, startPoint x: 125, startPoint y: 183, endPoint x: 307, endPoint y: 178, distance: 181.5
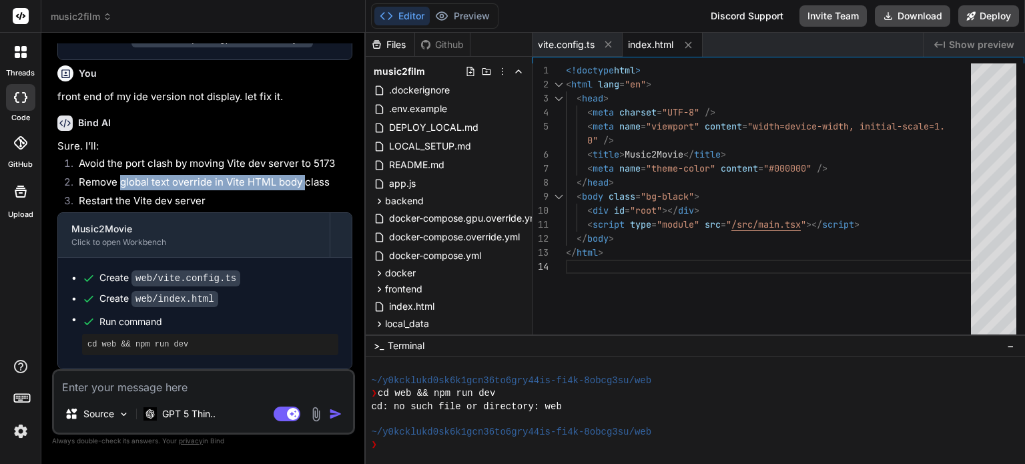
click at [307, 178] on li "Remove global text override in Vite HTML body class" at bounding box center [210, 184] width 284 height 19
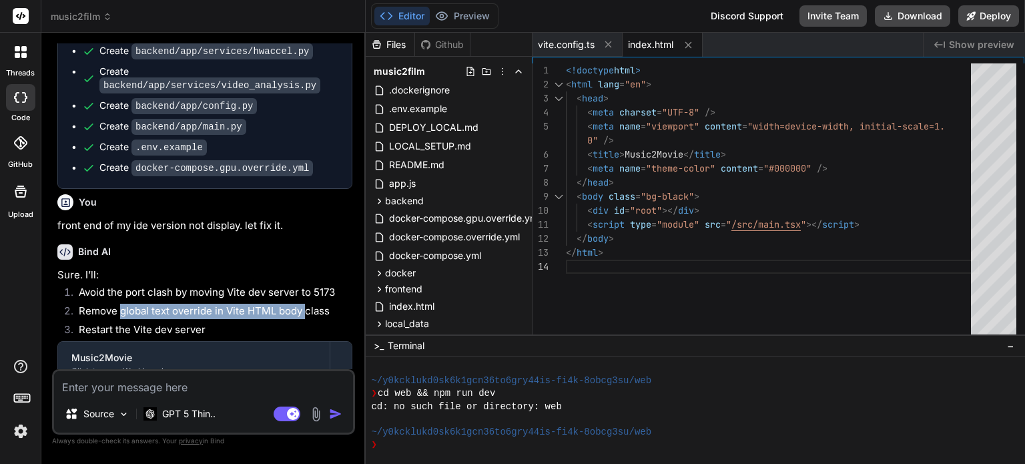
scroll to position [3586, 0]
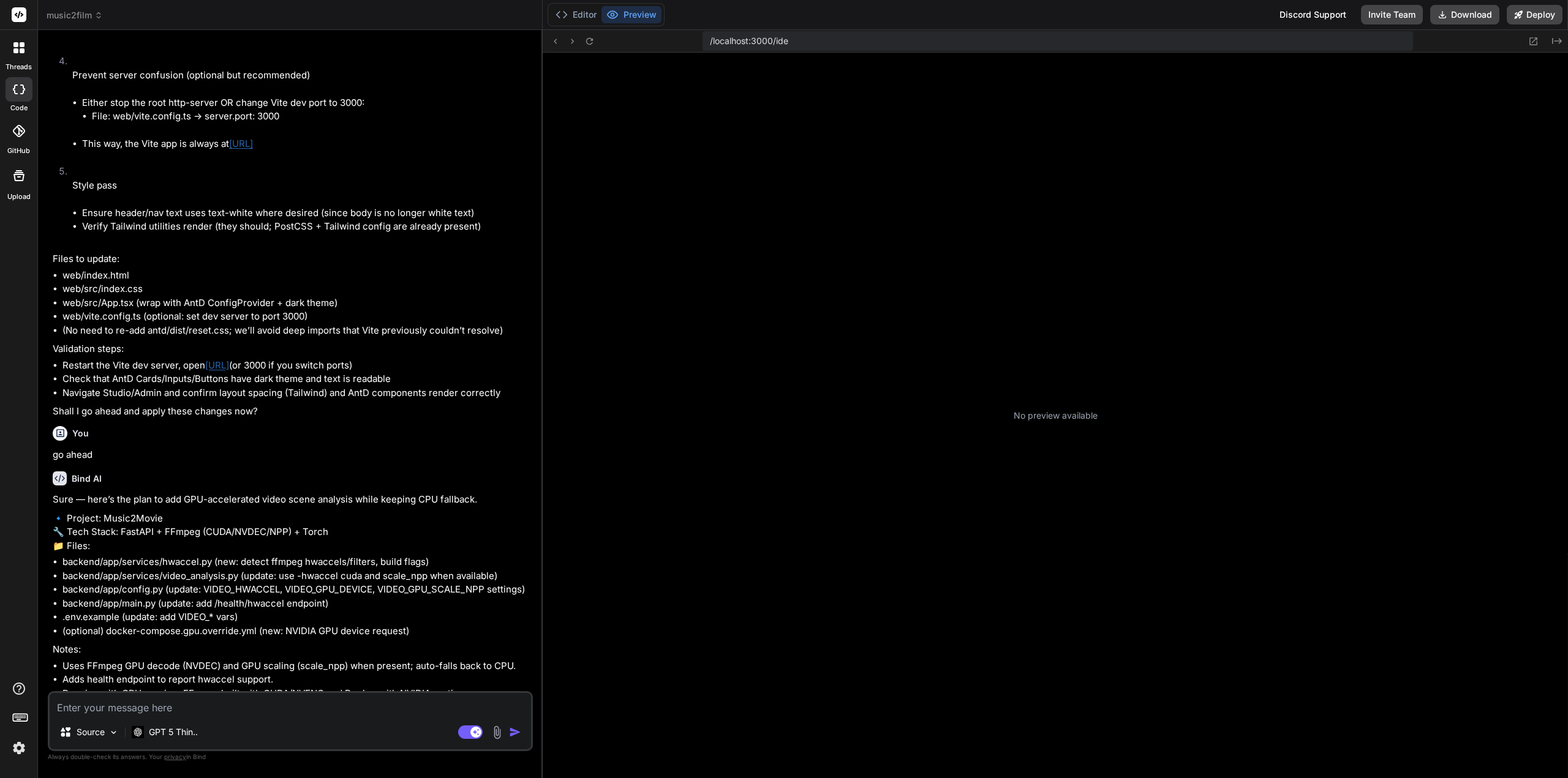
scroll to position [93, 0]
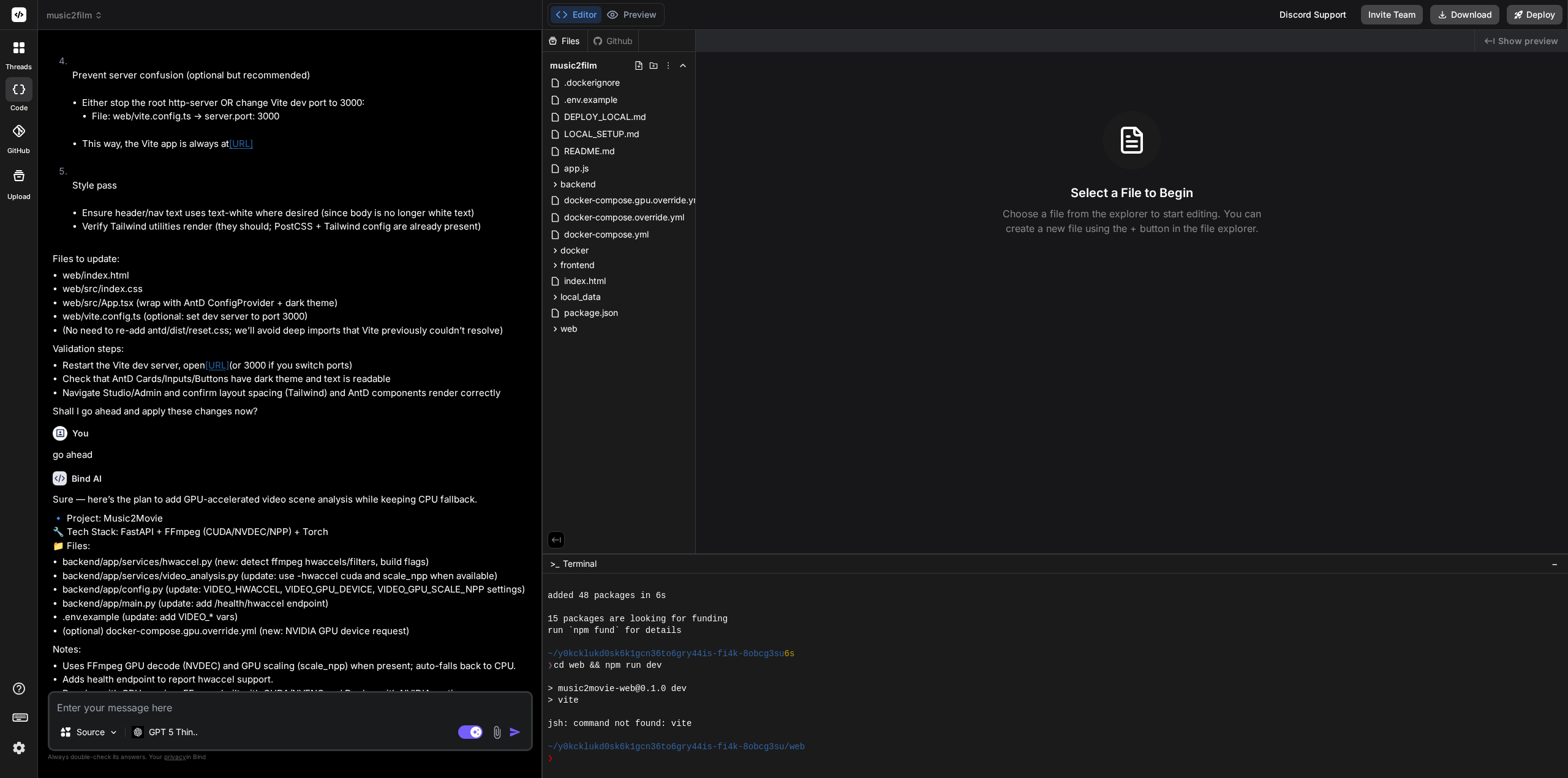
type textarea "x"
click at [632, 6] on div "Editor Preview Disabled until preview for your project is generated" at bounding box center [605, 14] width 117 height 23
click at [571, 16] on button "Editor" at bounding box center [576, 15] width 50 height 17
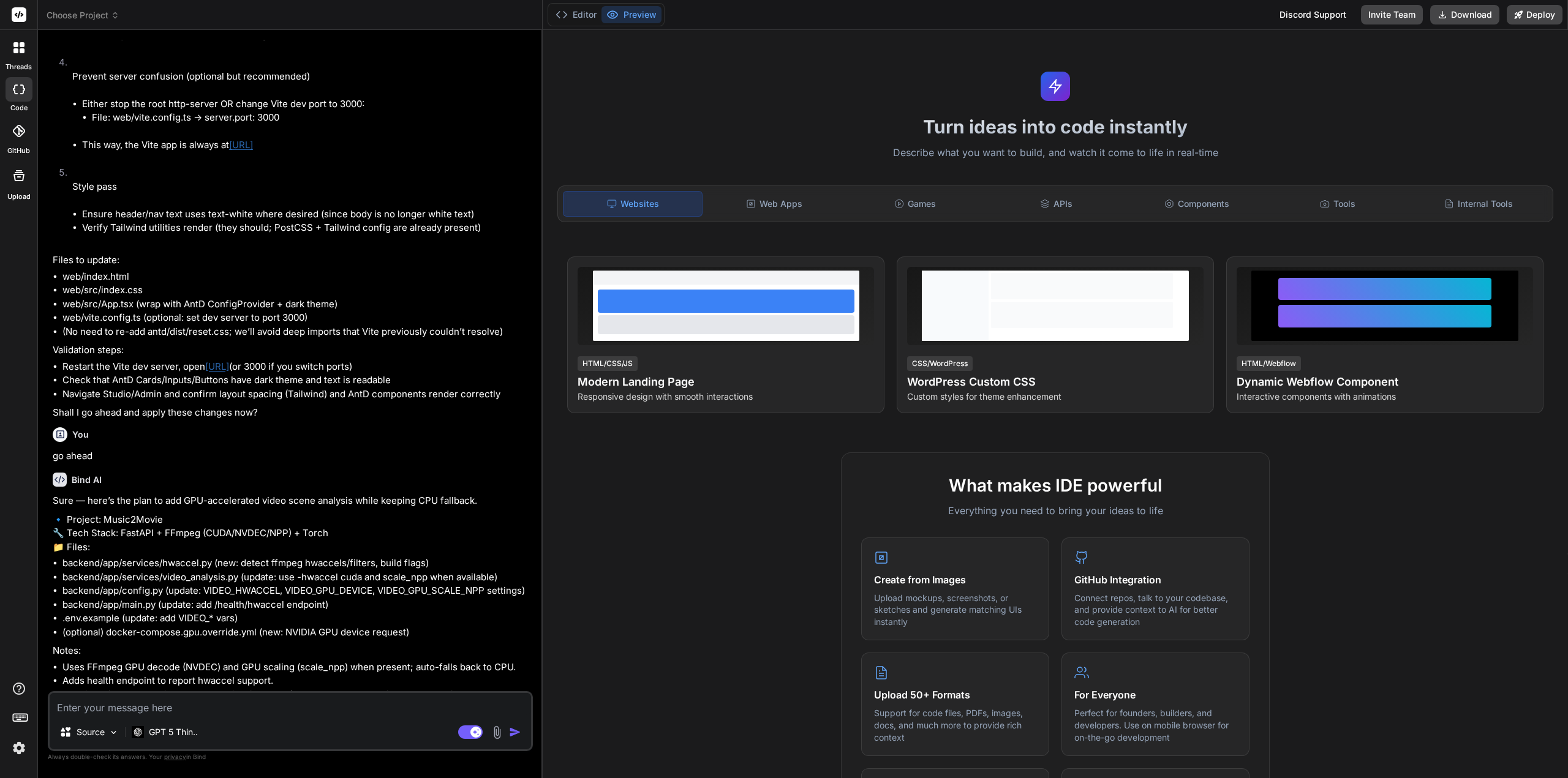
scroll to position [1720, 0]
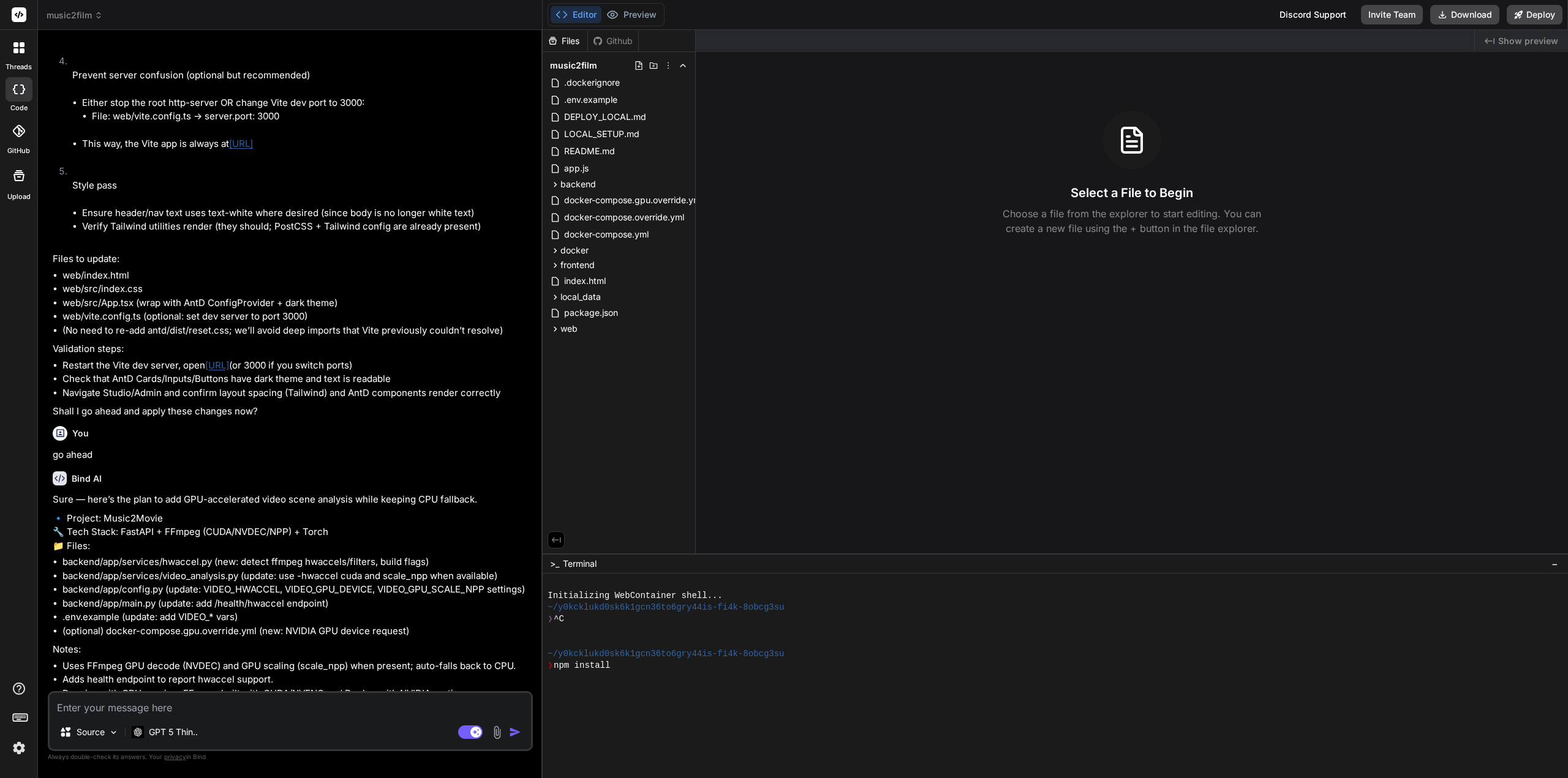
type textarea "x"
